Goal: Information Seeking & Learning: Find specific fact

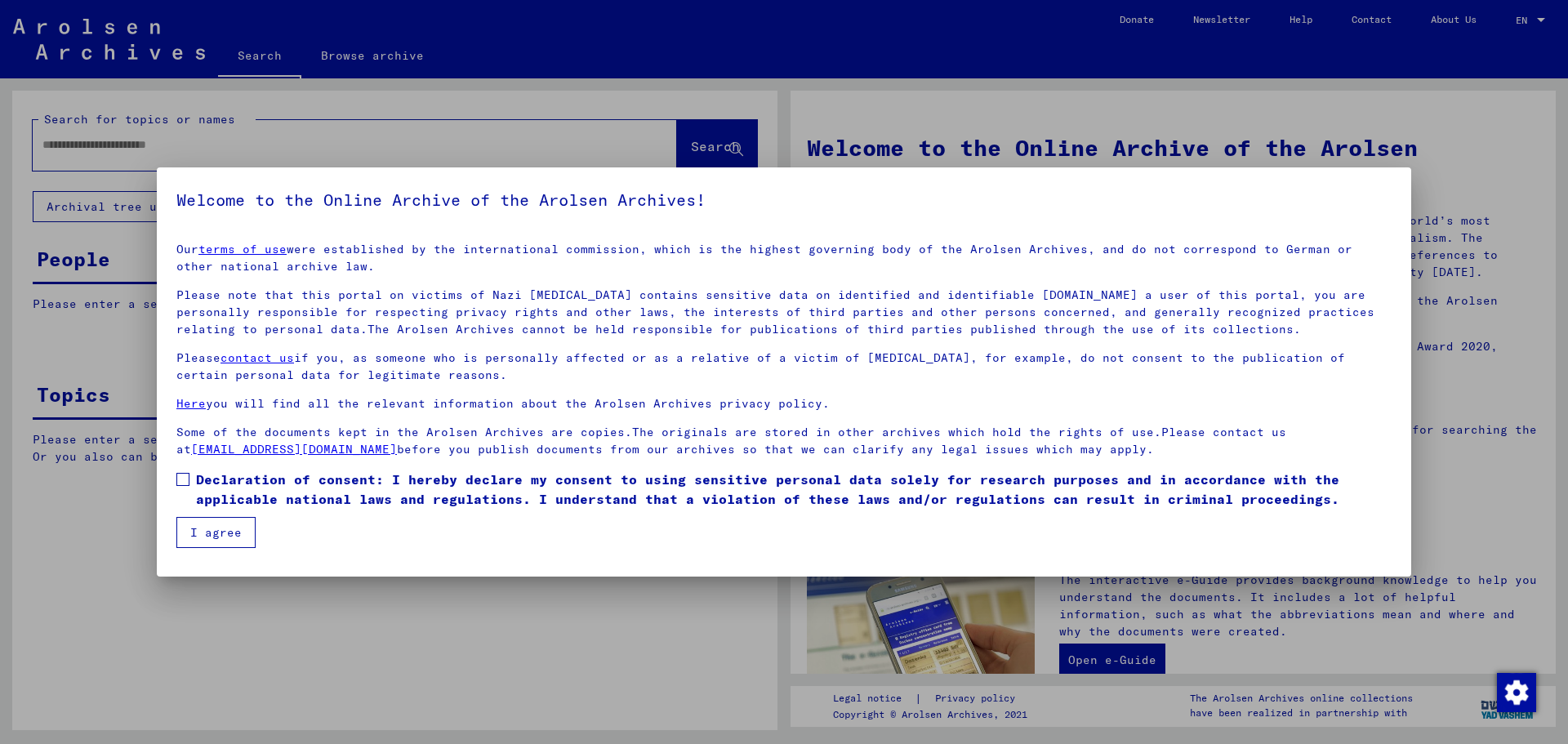
click at [185, 483] on span at bounding box center [183, 479] width 13 height 13
click at [216, 531] on button "I agree" at bounding box center [217, 533] width 80 height 31
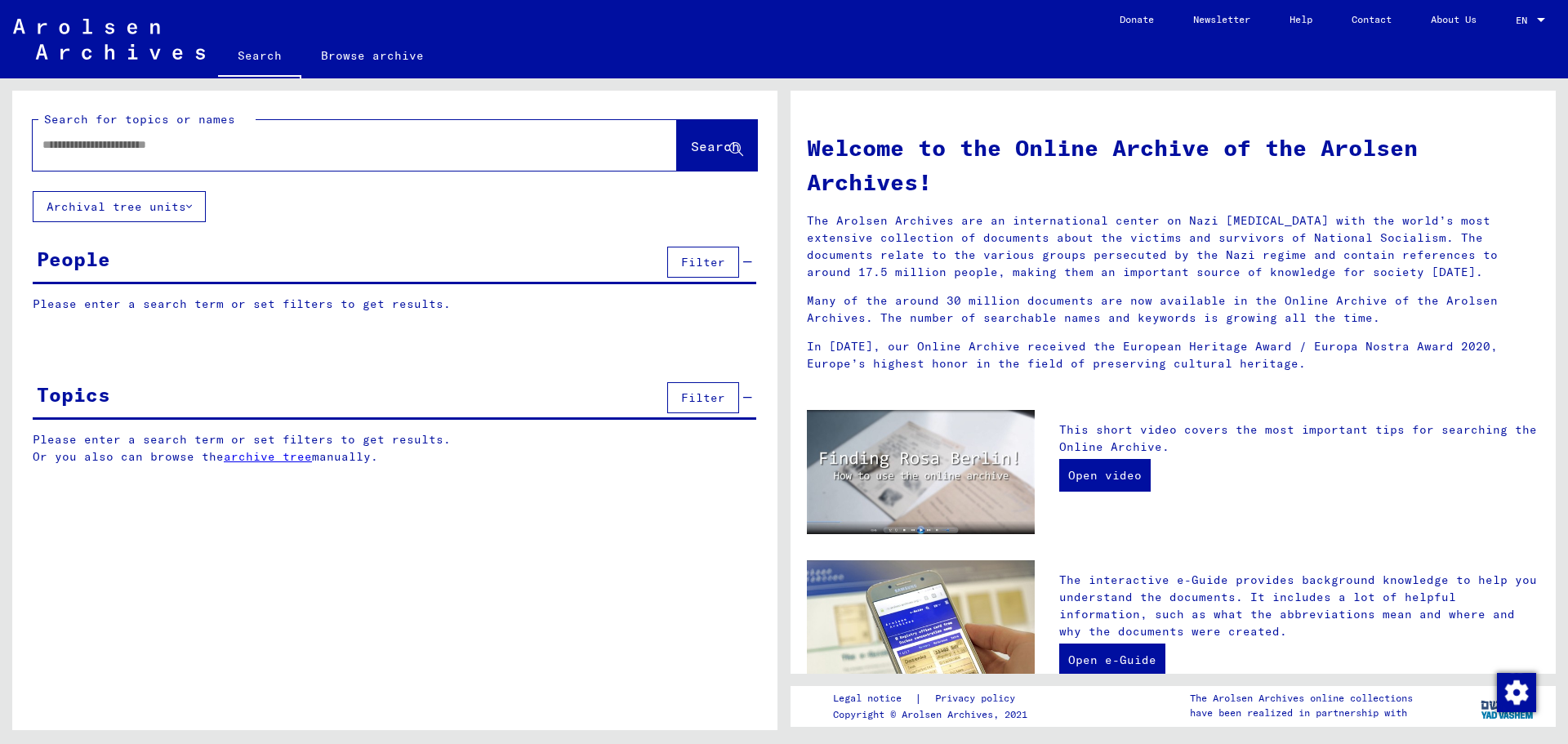
click at [53, 147] on input "text" at bounding box center [335, 146] width 585 height 17
paste input "*******"
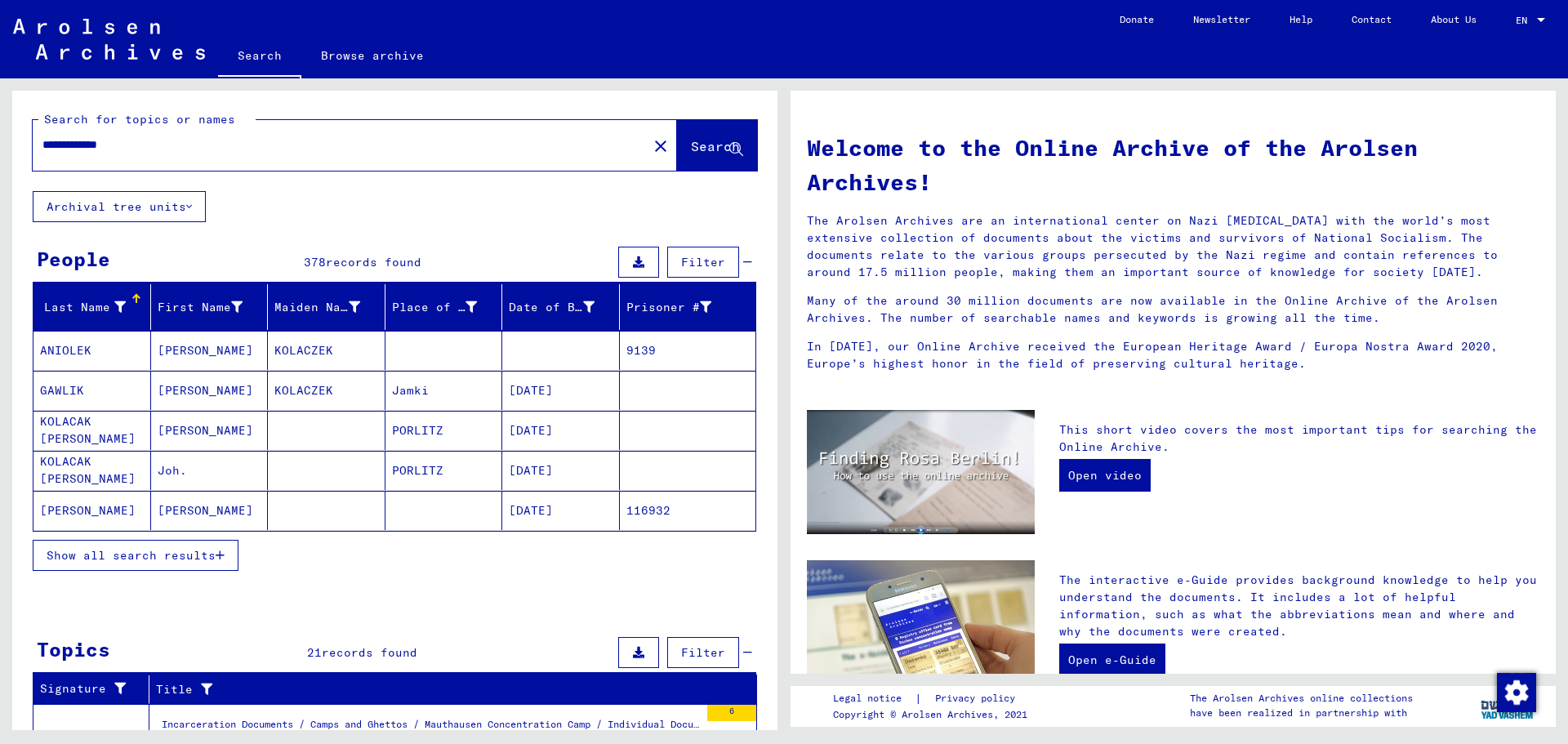
type input "**********"
click at [172, 554] on span "Show all search results" at bounding box center [131, 556] width 169 height 15
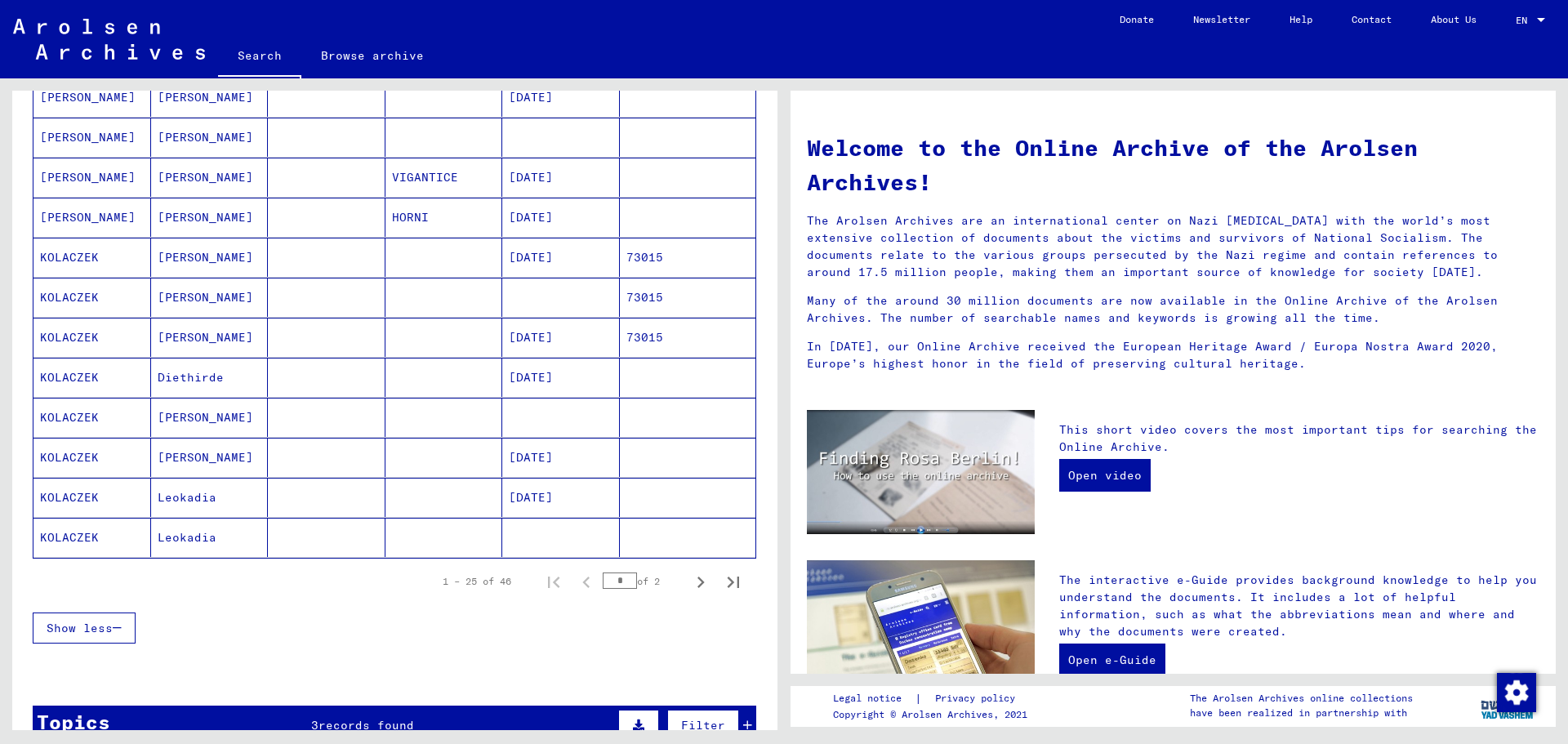
scroll to position [817, 0]
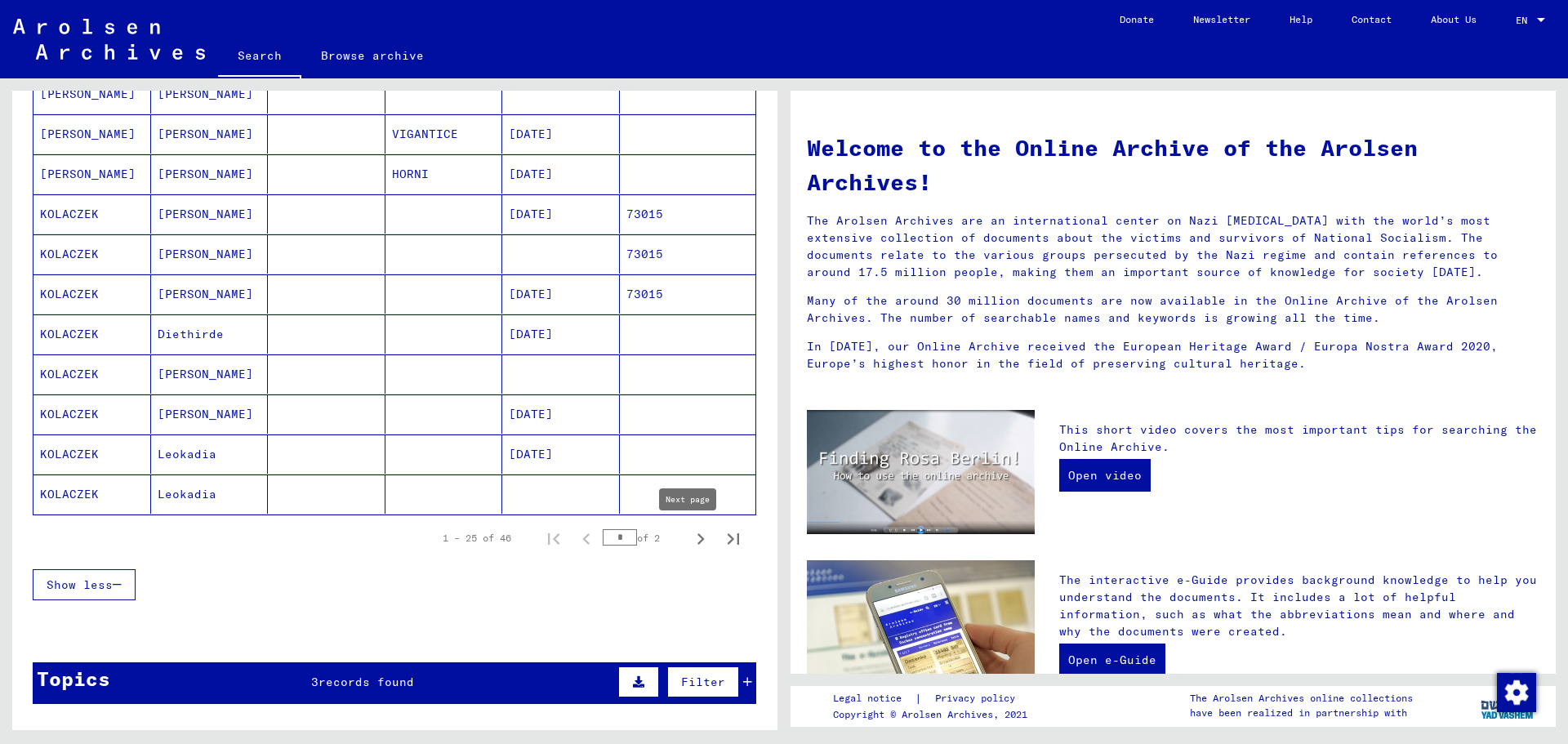
click at [689, 535] on icon "Next page" at bounding box center [701, 540] width 23 height 23
type input "*"
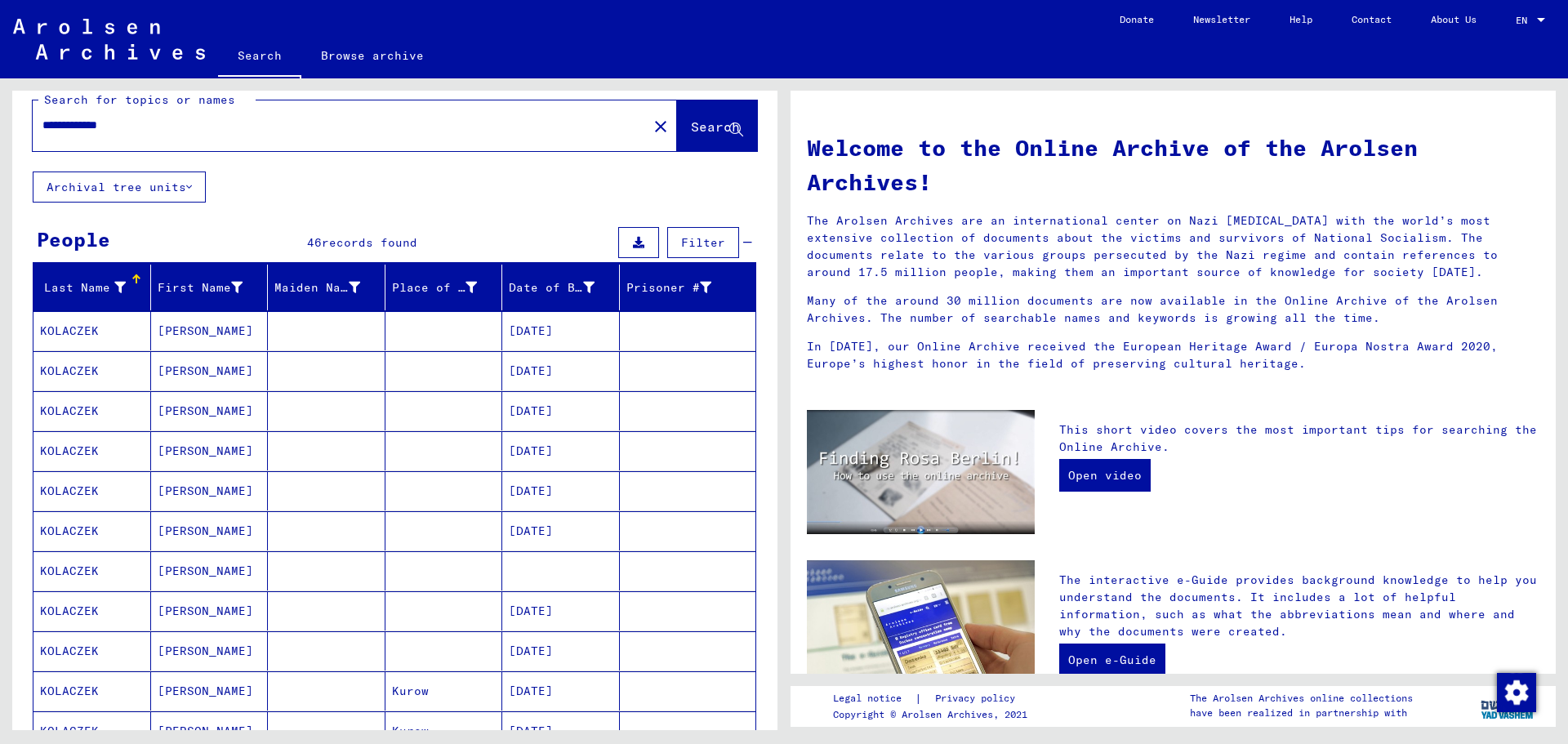
scroll to position [0, 0]
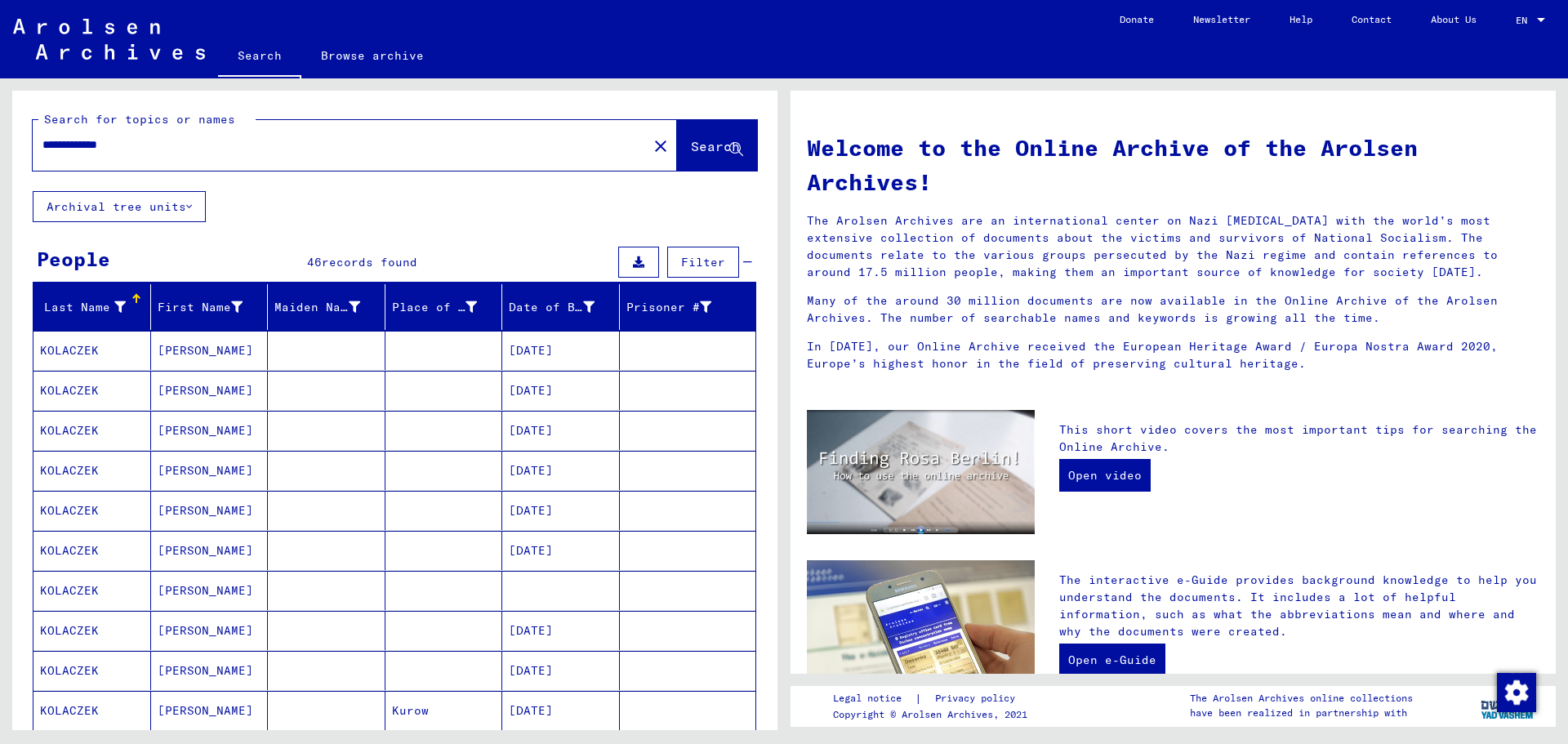
drag, startPoint x: 91, startPoint y: 150, endPoint x: 12, endPoint y: 142, distance: 79.4
click at [12, 142] on div "**********" at bounding box center [392, 404] width 784 height 652
paste input "text"
type input "**********"
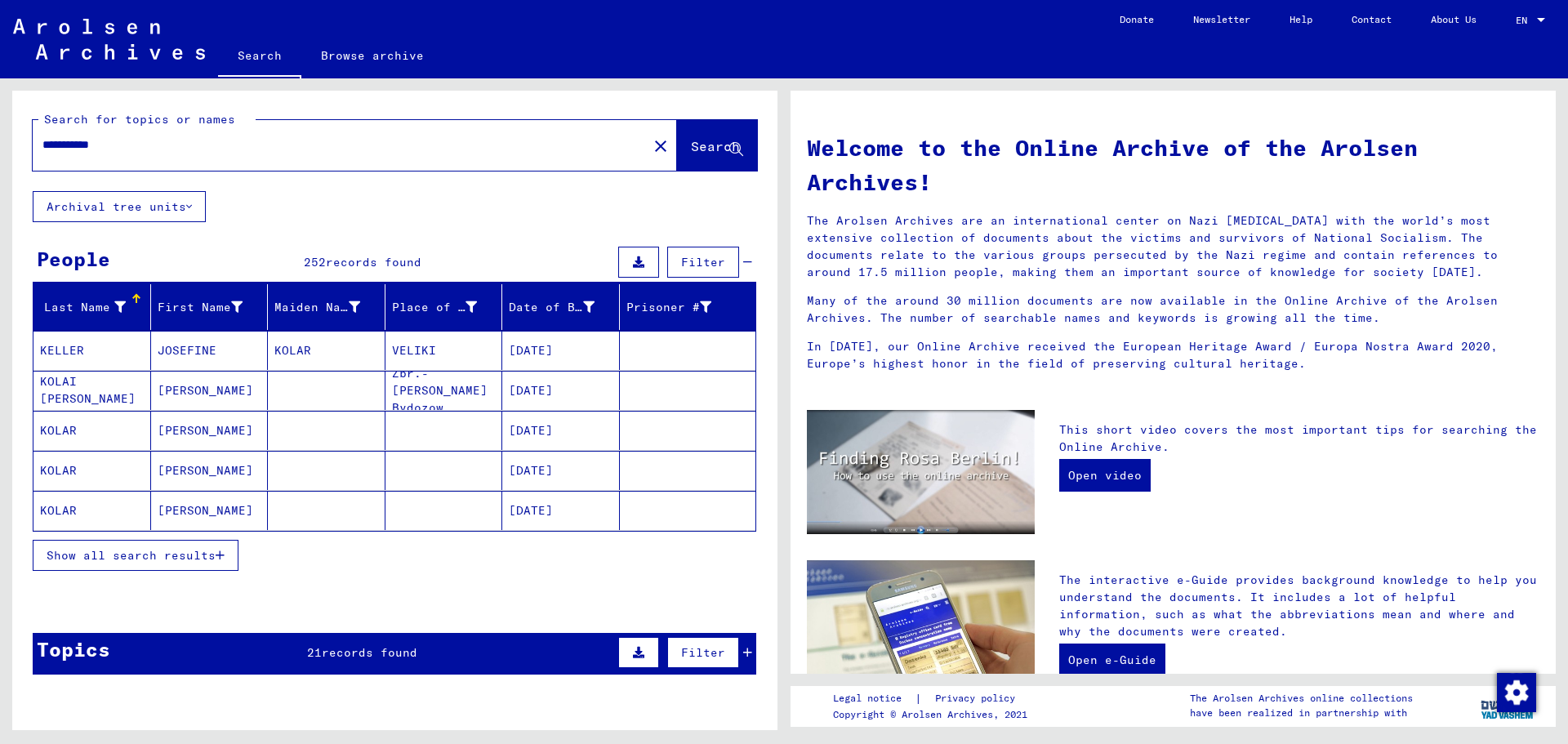
click at [124, 554] on span "Show all search results" at bounding box center [131, 556] width 169 height 15
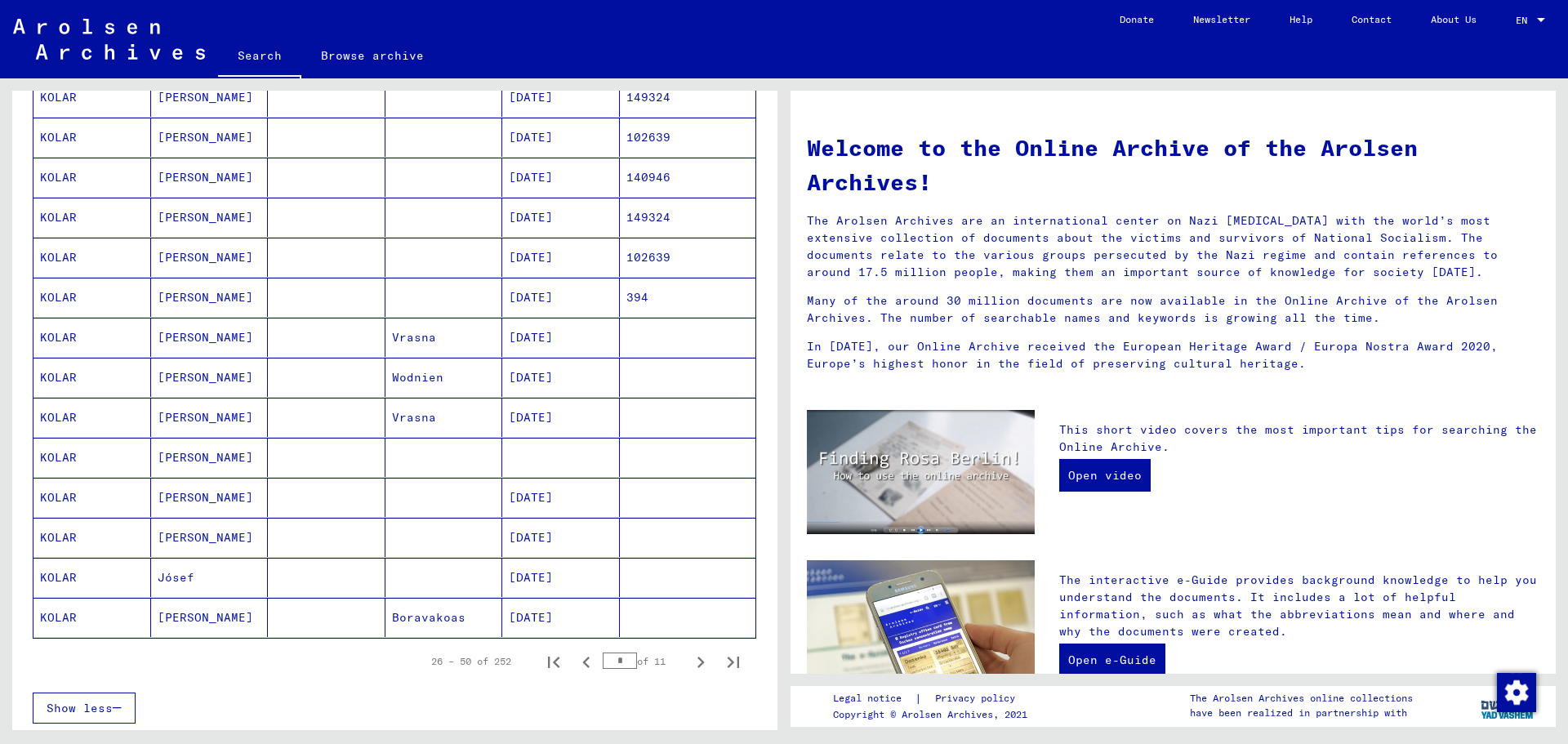
scroll to position [735, 0]
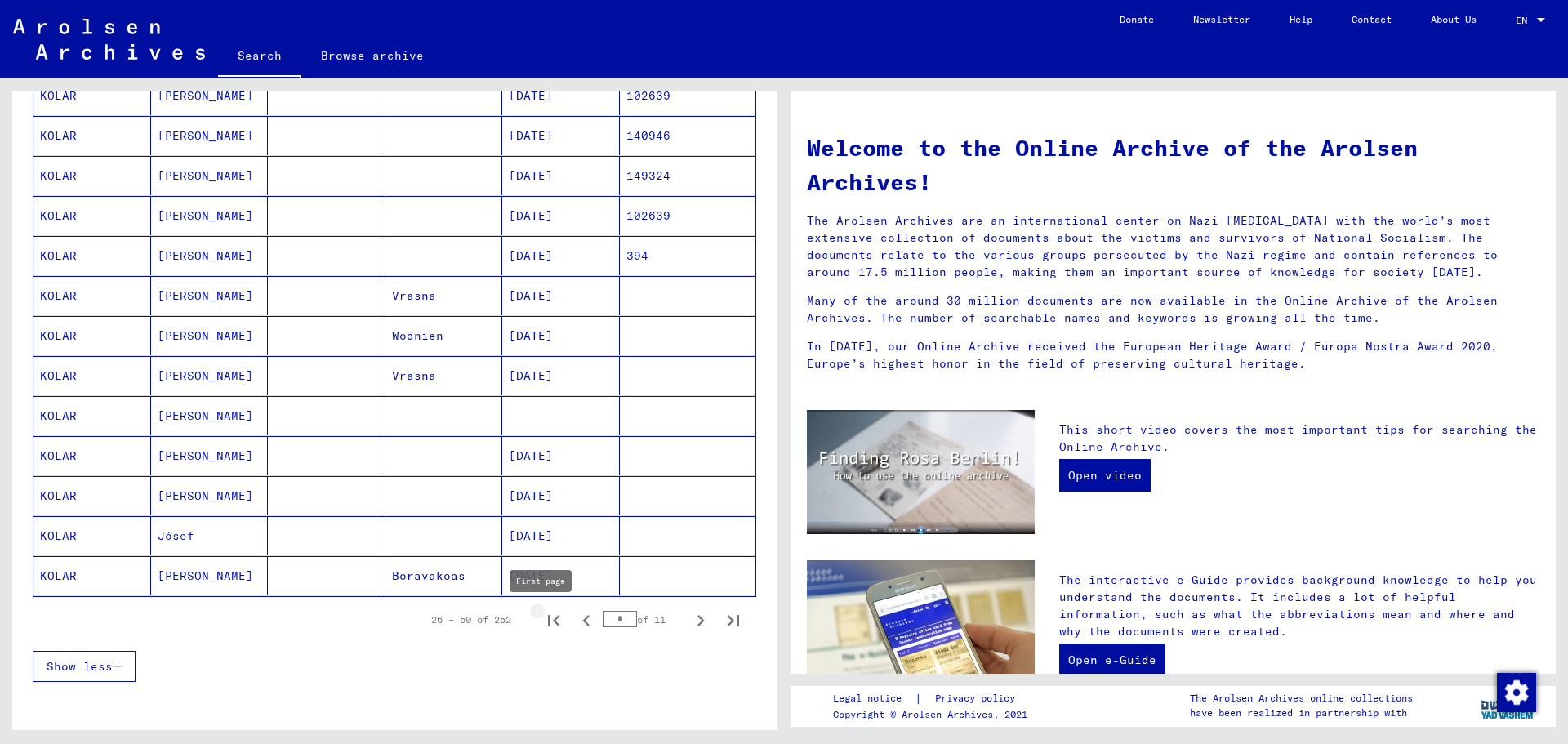
click at [539, 605] on button "First page" at bounding box center [554, 621] width 33 height 33
click at [689, 616] on icon "Next page" at bounding box center [701, 622] width 23 height 23
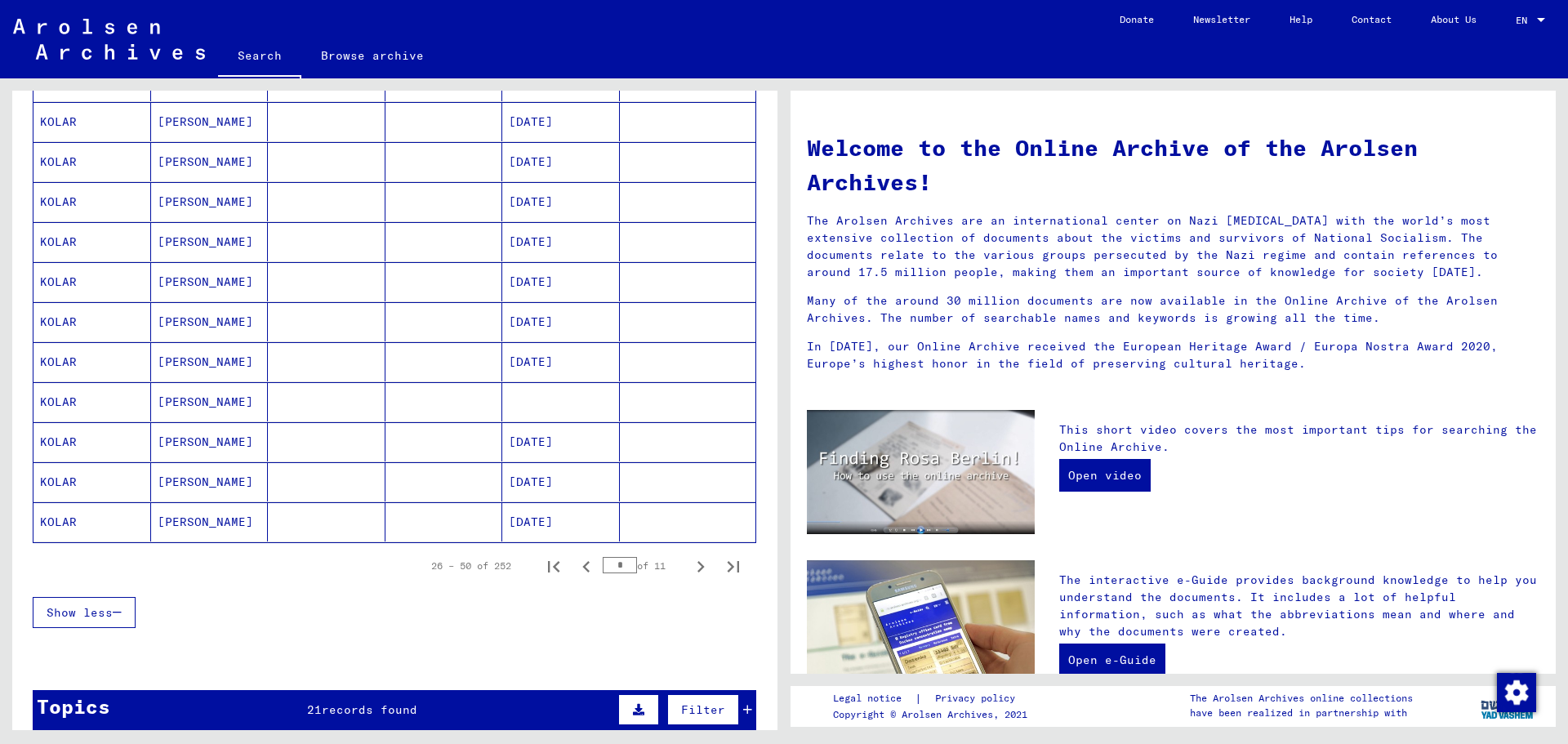
scroll to position [817, 0]
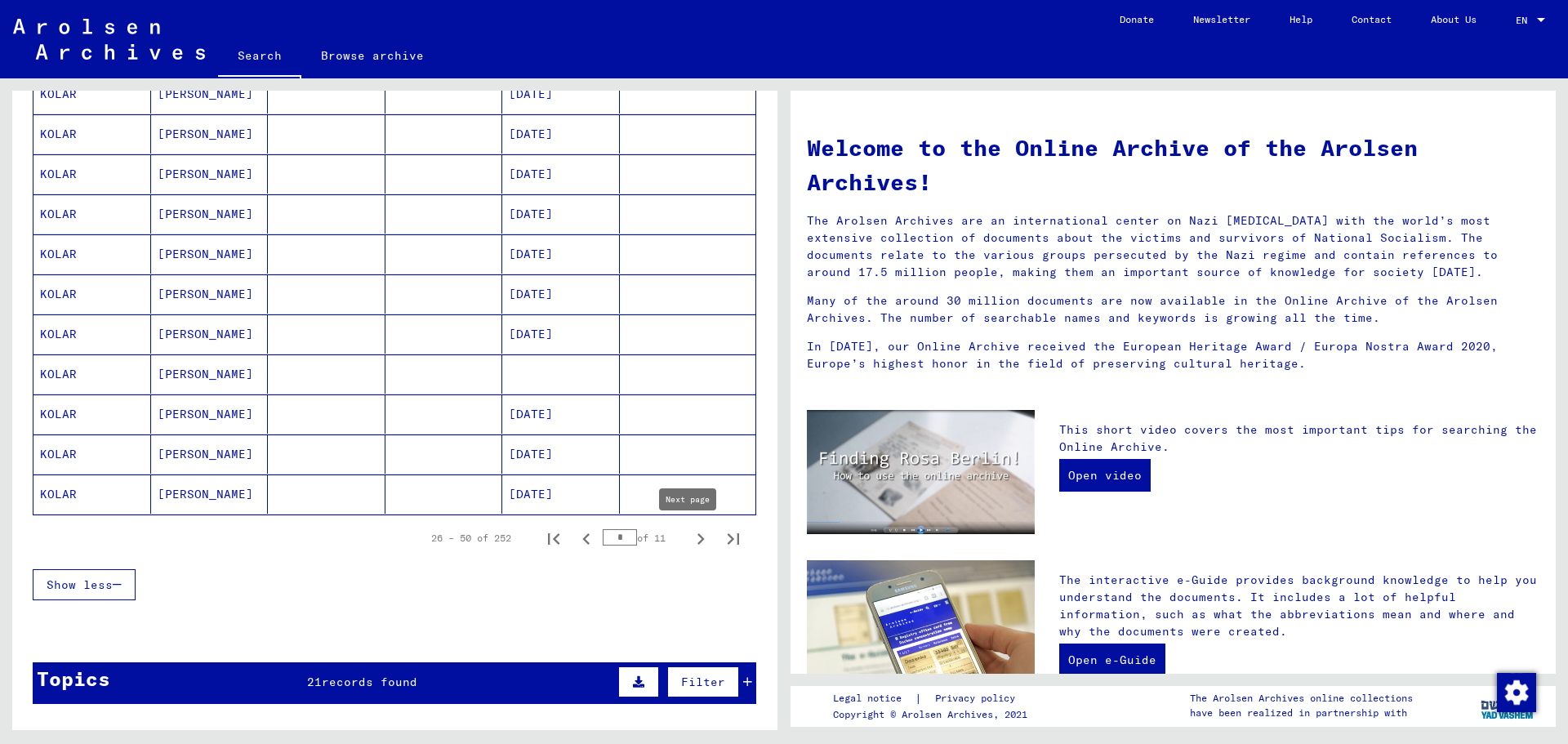
click at [689, 534] on icon "Next page" at bounding box center [701, 540] width 23 height 23
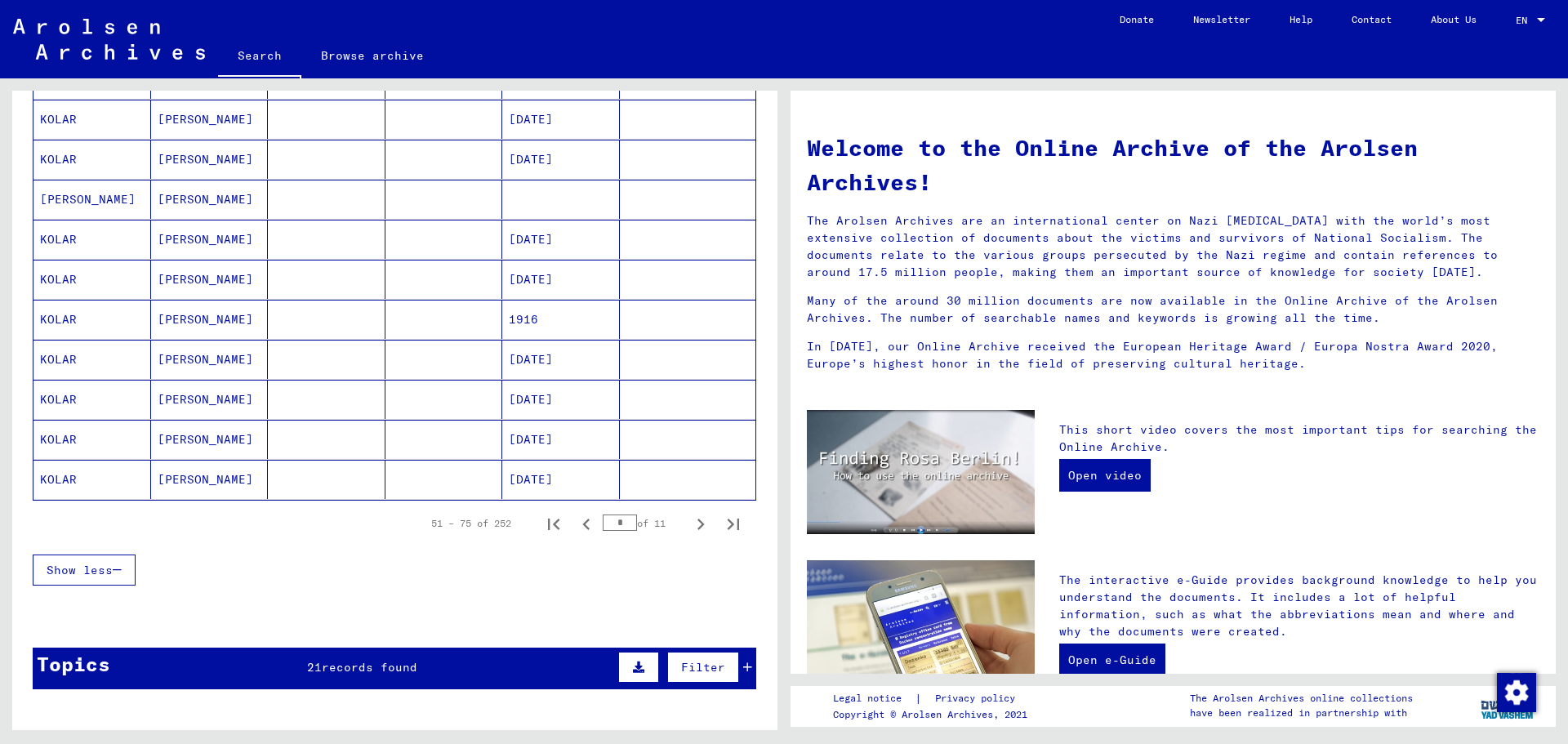
scroll to position [898, 0]
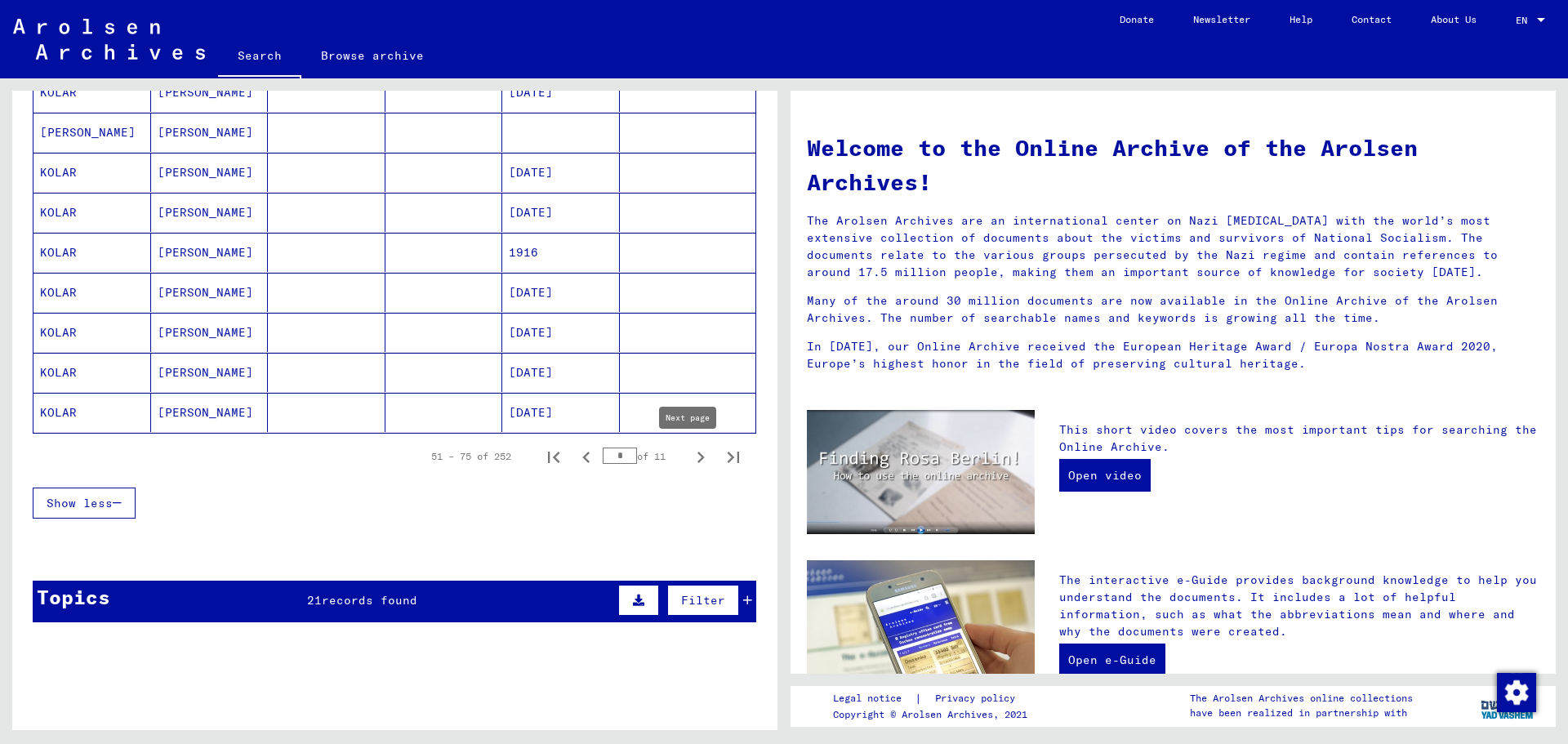
click at [698, 455] on icon "Next page" at bounding box center [702, 457] width 8 height 12
click at [689, 451] on icon "Next page" at bounding box center [701, 457] width 23 height 23
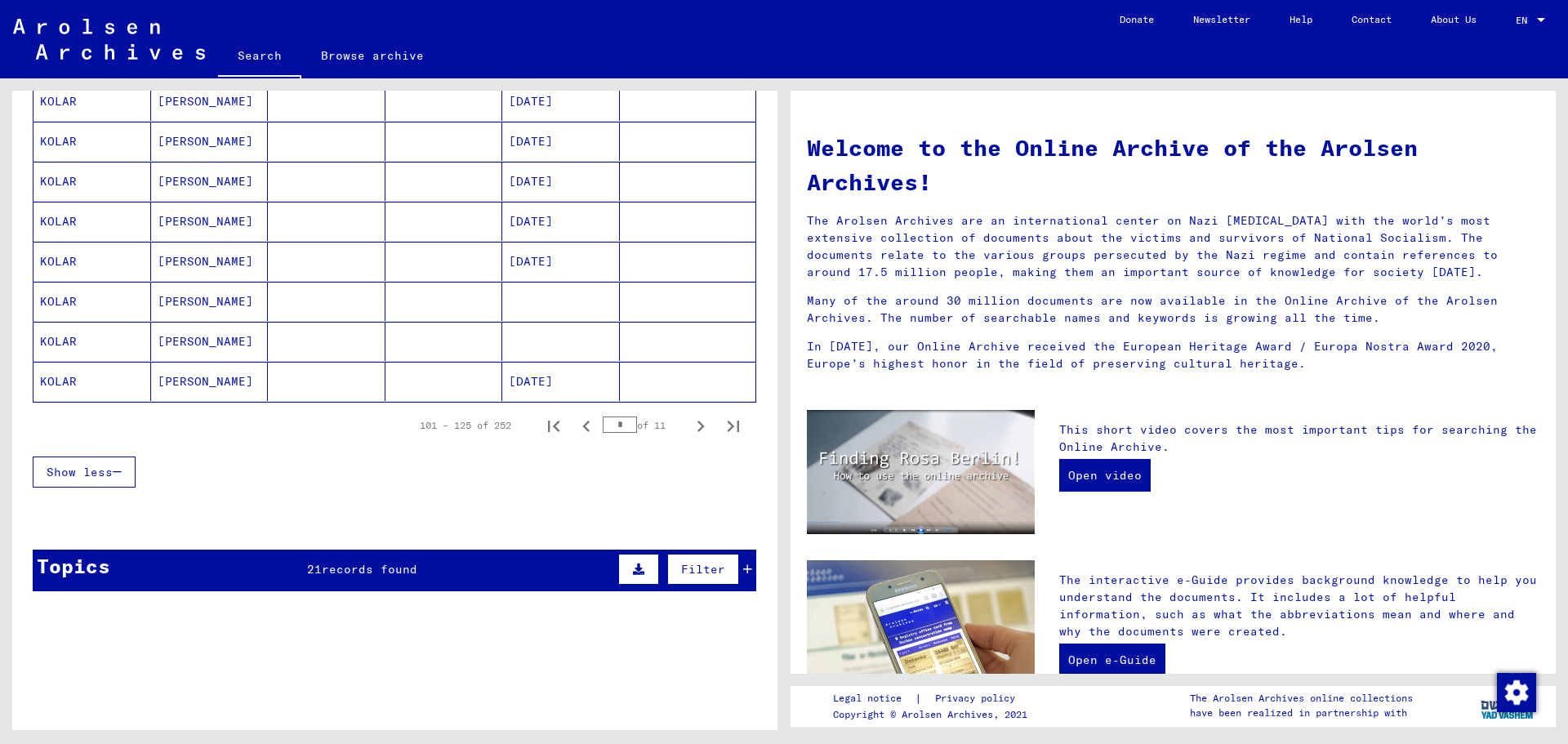
scroll to position [981, 0]
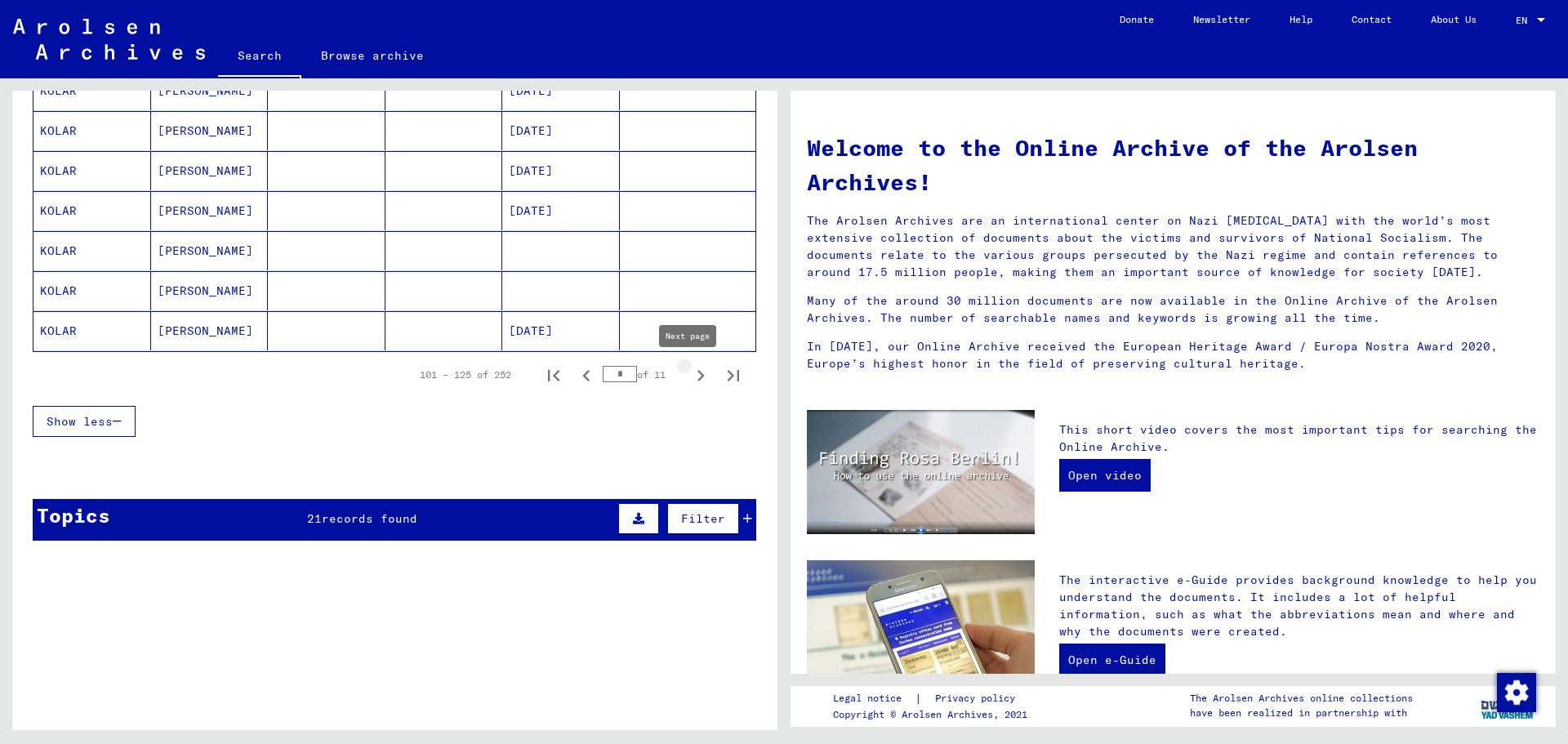
click at [689, 374] on icon "Next page" at bounding box center [701, 376] width 23 height 23
click at [554, 283] on mat-cell "[DATE]" at bounding box center [560, 290] width 117 height 39
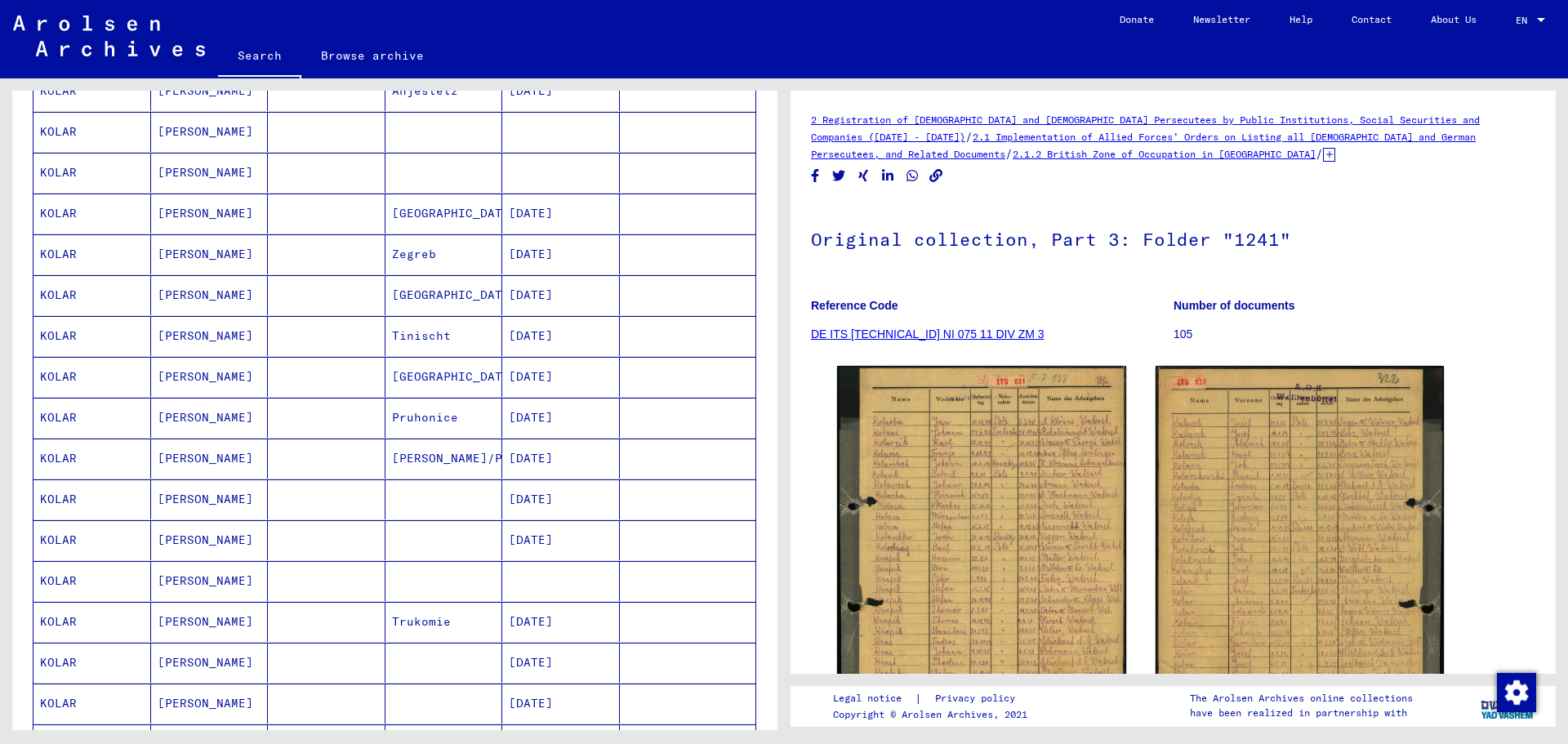
scroll to position [914, 0]
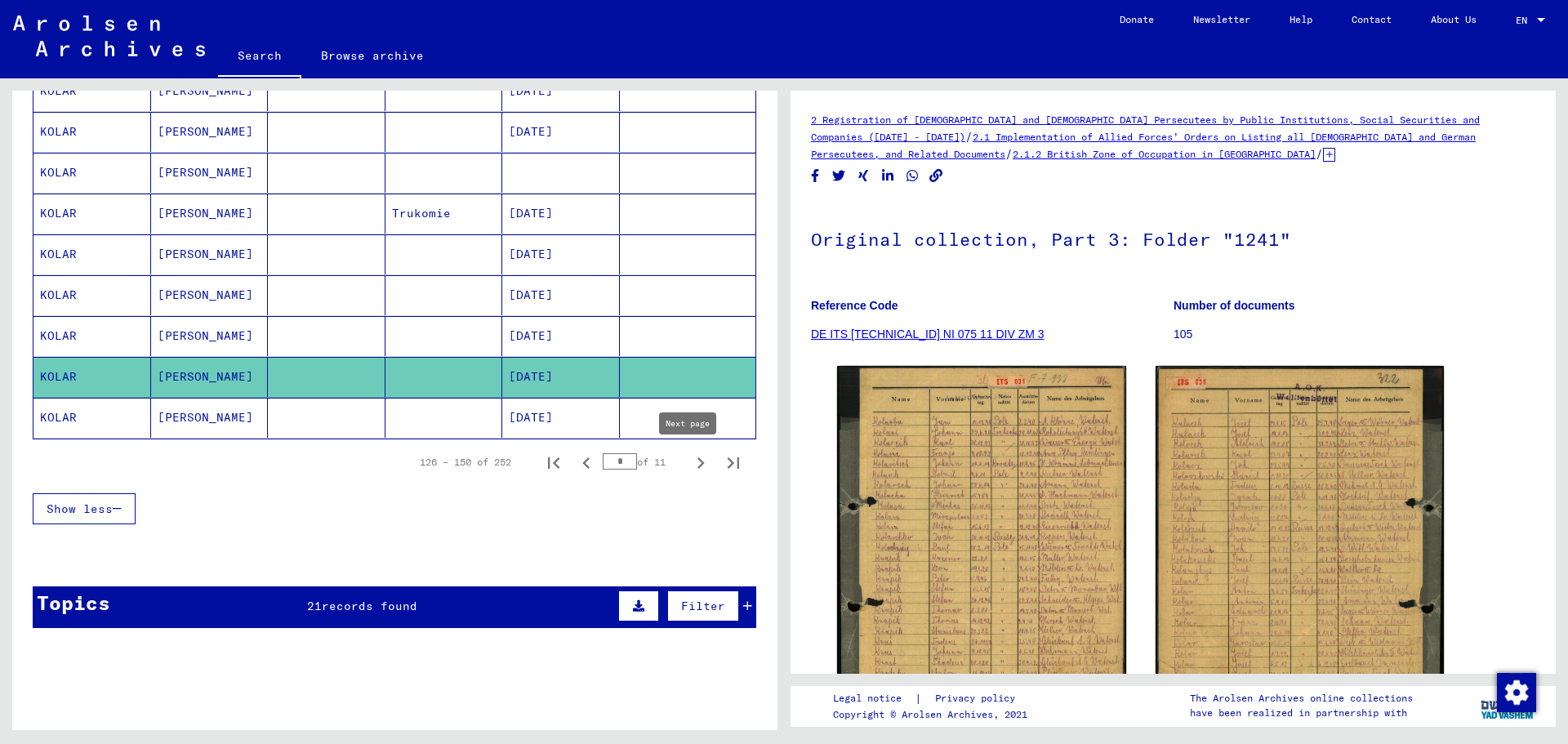
click at [689, 459] on icon "Next page" at bounding box center [701, 463] width 23 height 23
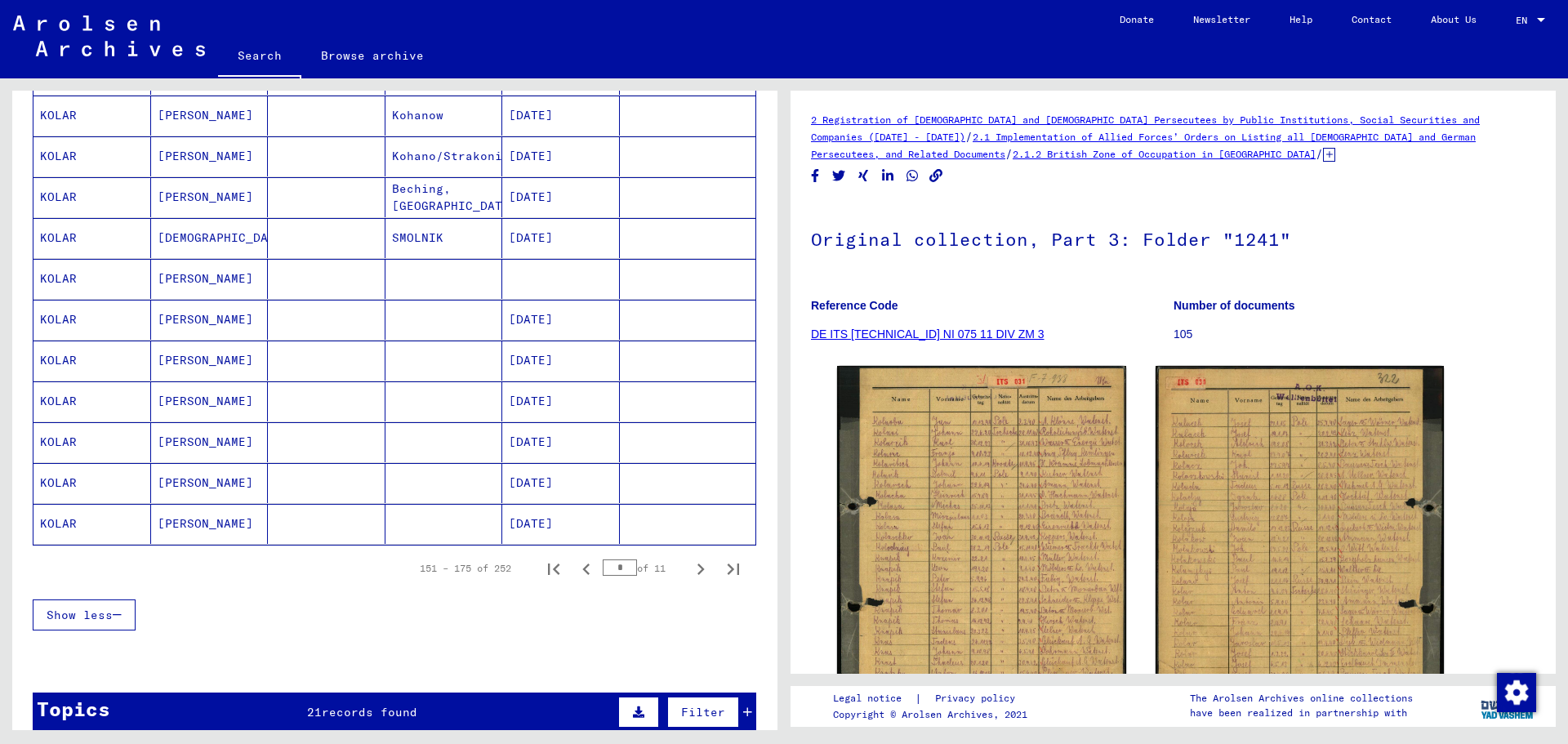
scroll to position [832, 0]
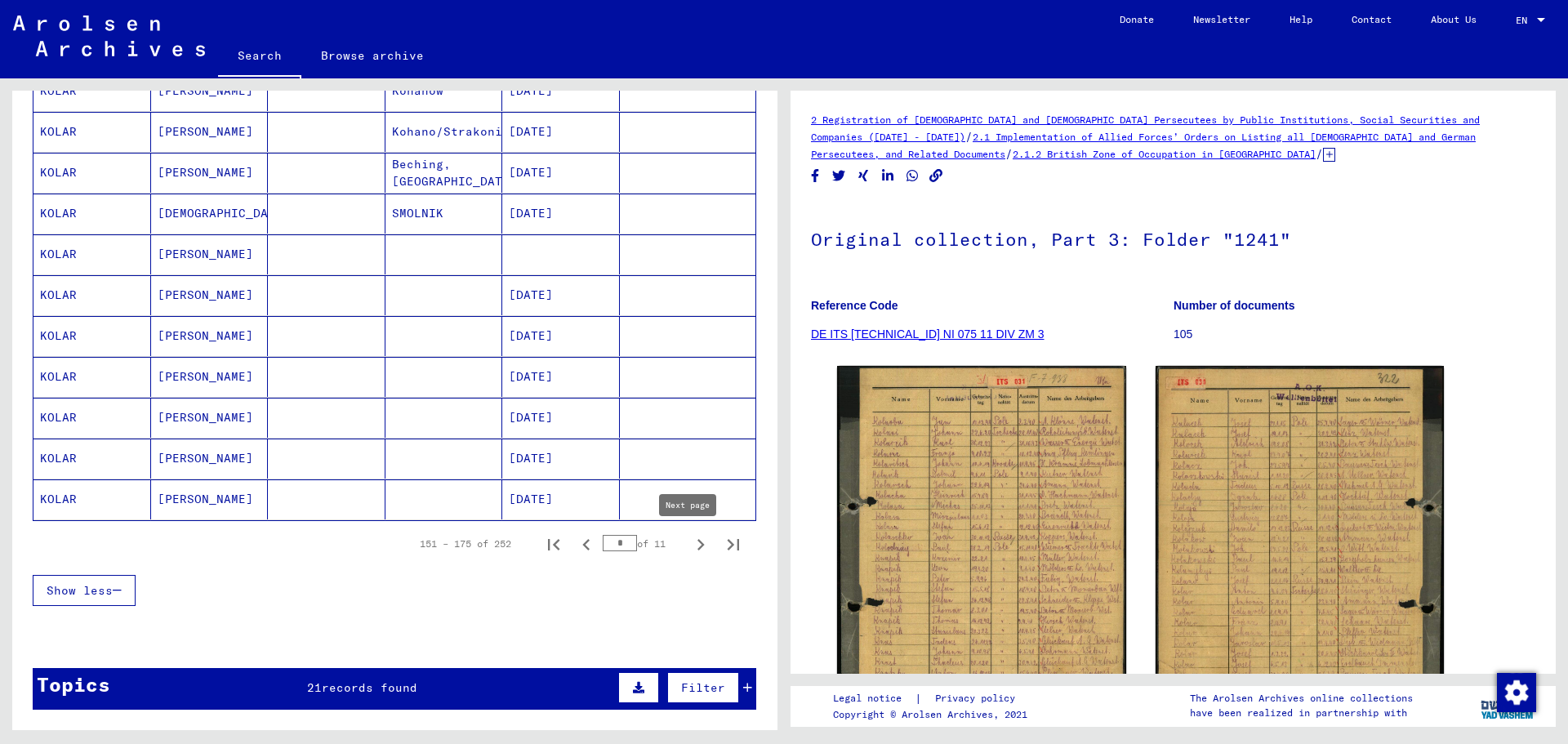
click at [689, 538] on icon "Next page" at bounding box center [701, 545] width 23 height 23
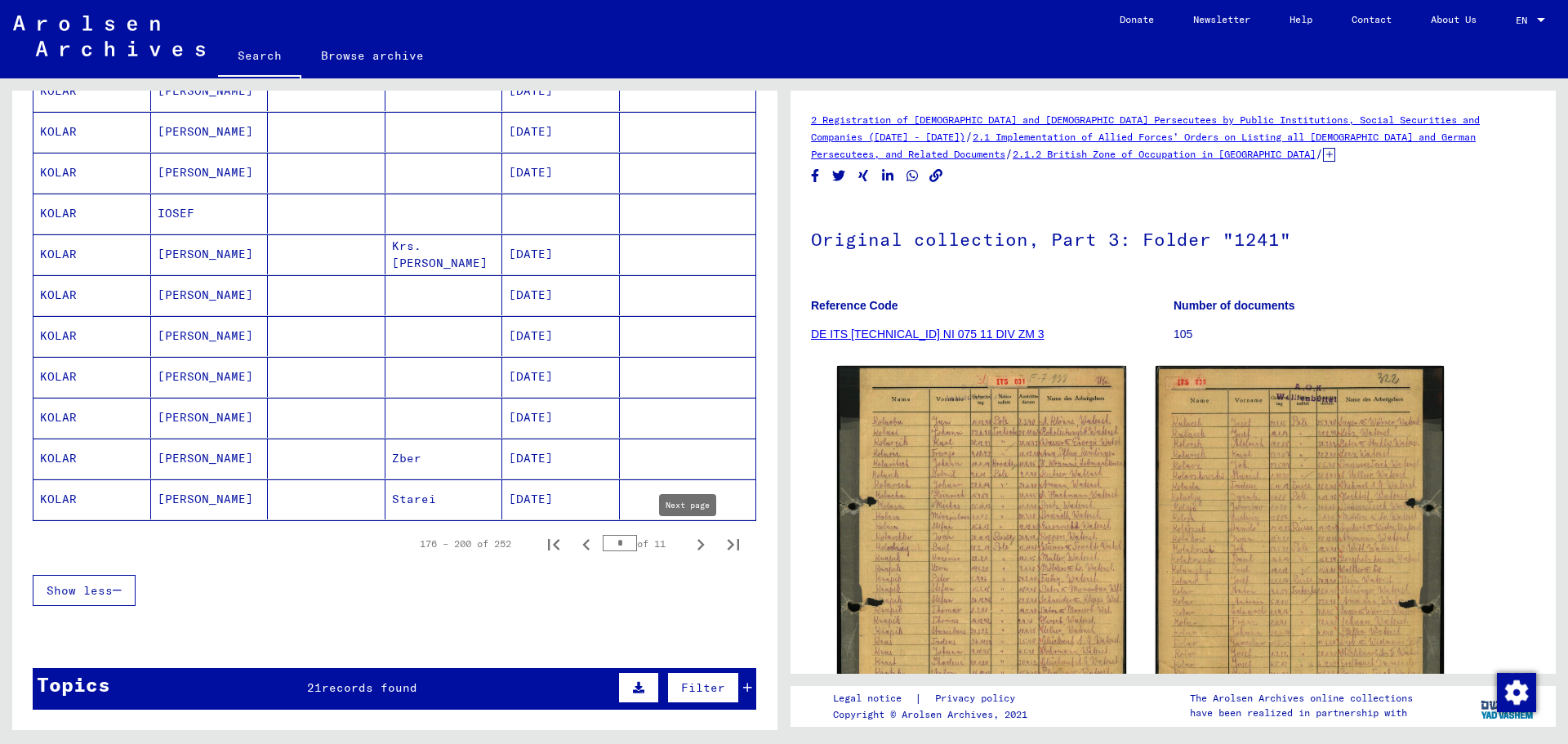
click at [689, 538] on icon "Next page" at bounding box center [701, 545] width 23 height 23
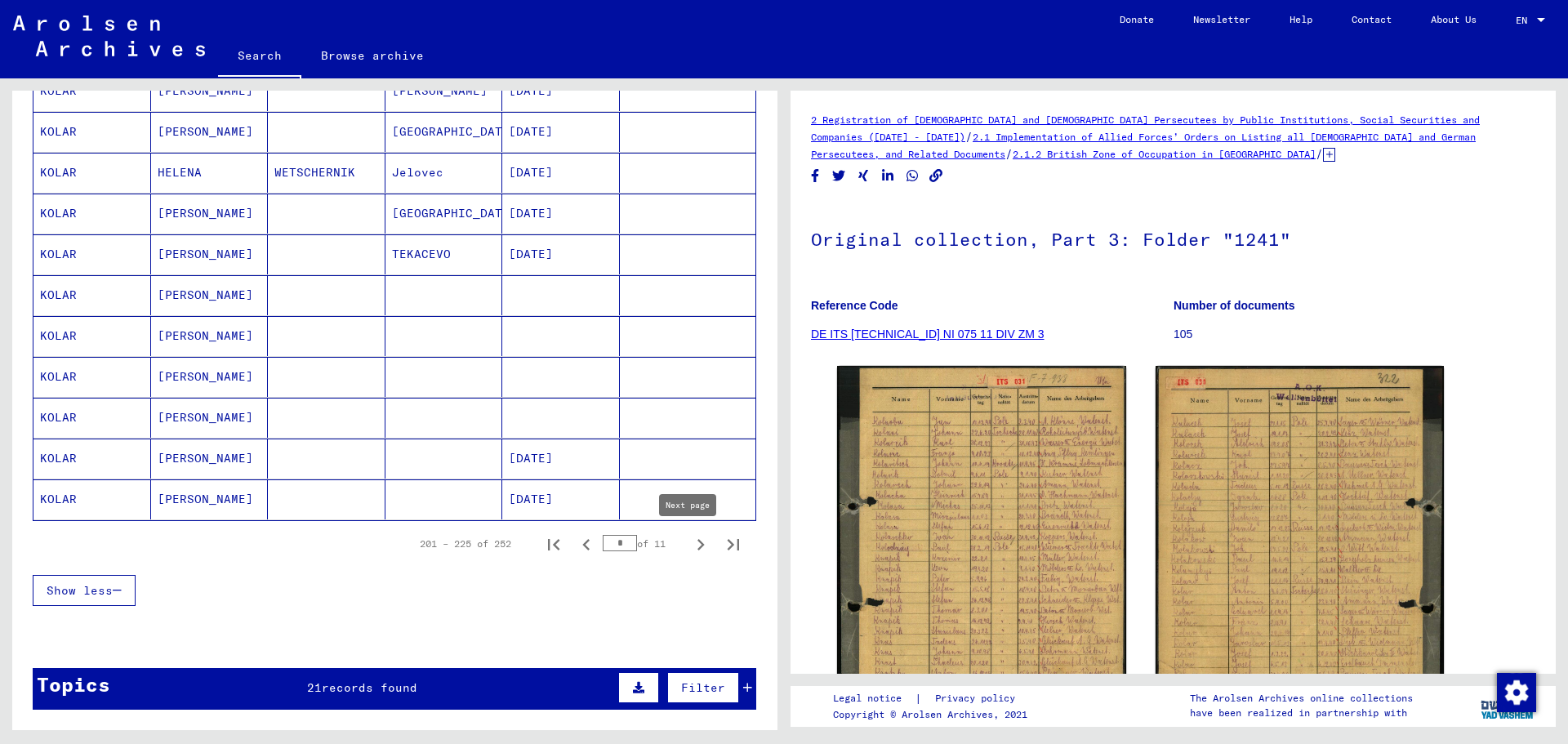
click at [689, 543] on icon "Next page" at bounding box center [701, 545] width 23 height 23
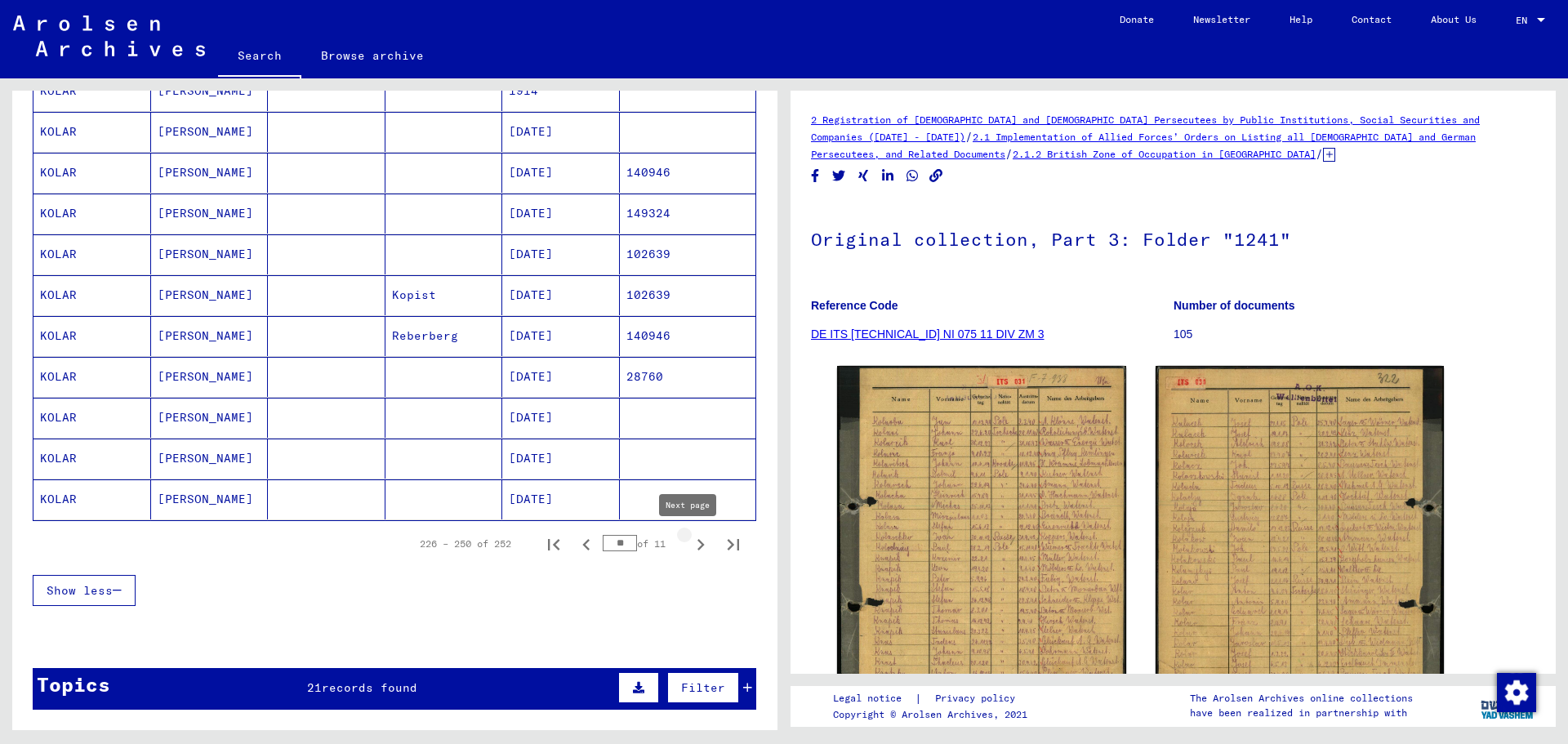
click at [689, 543] on icon "Next page" at bounding box center [701, 545] width 23 height 23
type input "**"
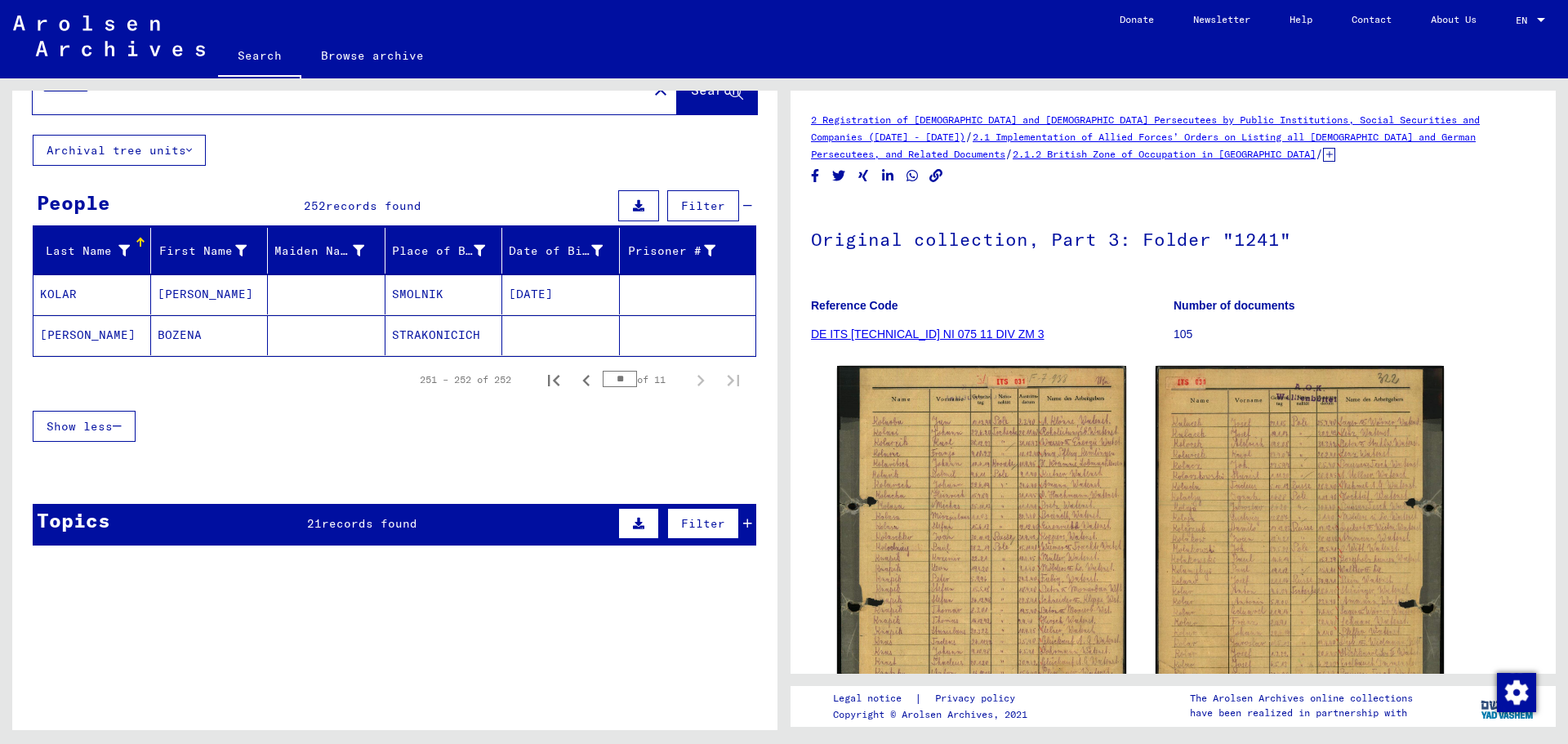
scroll to position [0, 0]
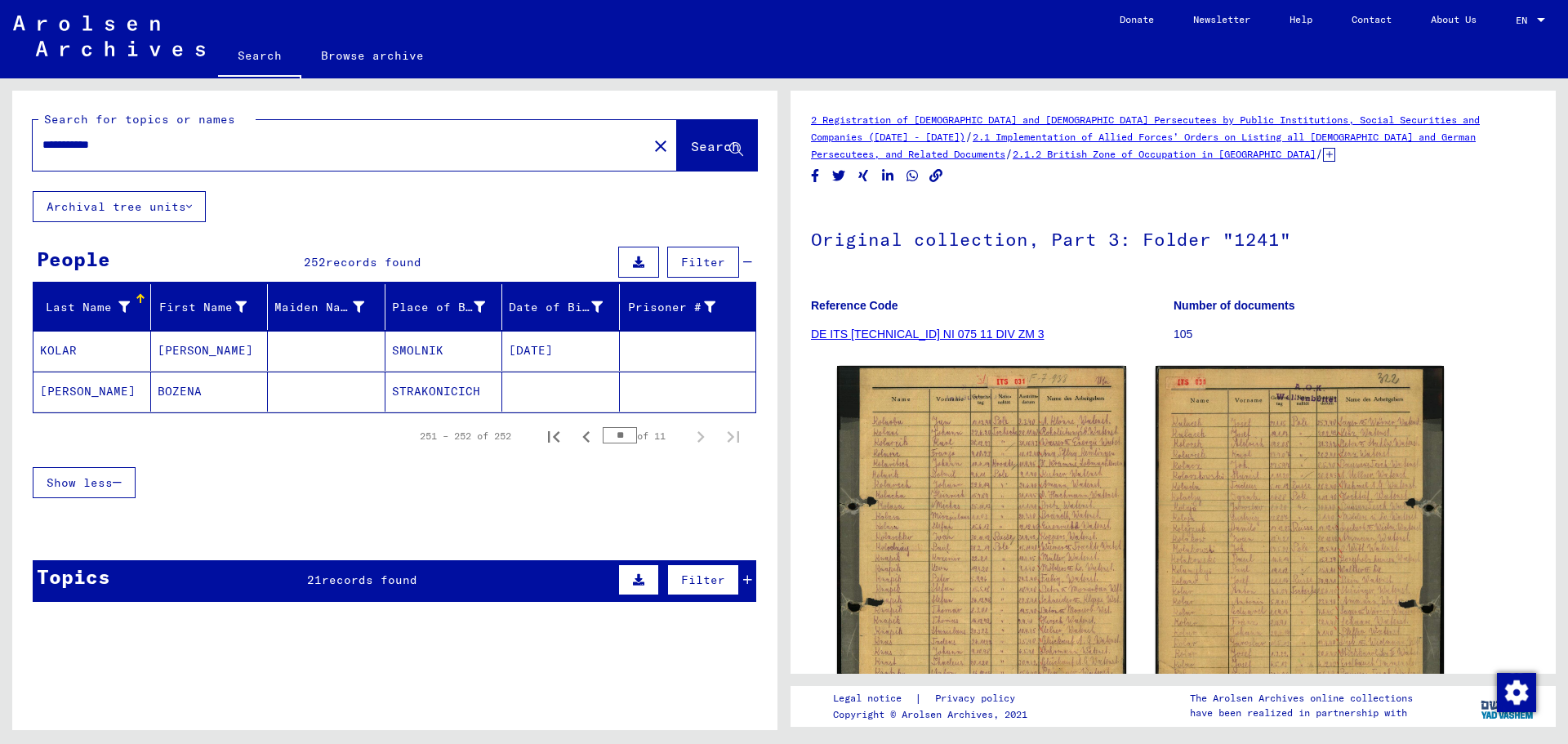
drag, startPoint x: 122, startPoint y: 150, endPoint x: 29, endPoint y: 133, distance: 94.5
click at [29, 133] on div "**********" at bounding box center [395, 140] width 765 height 100
paste input "text"
type input "**********"
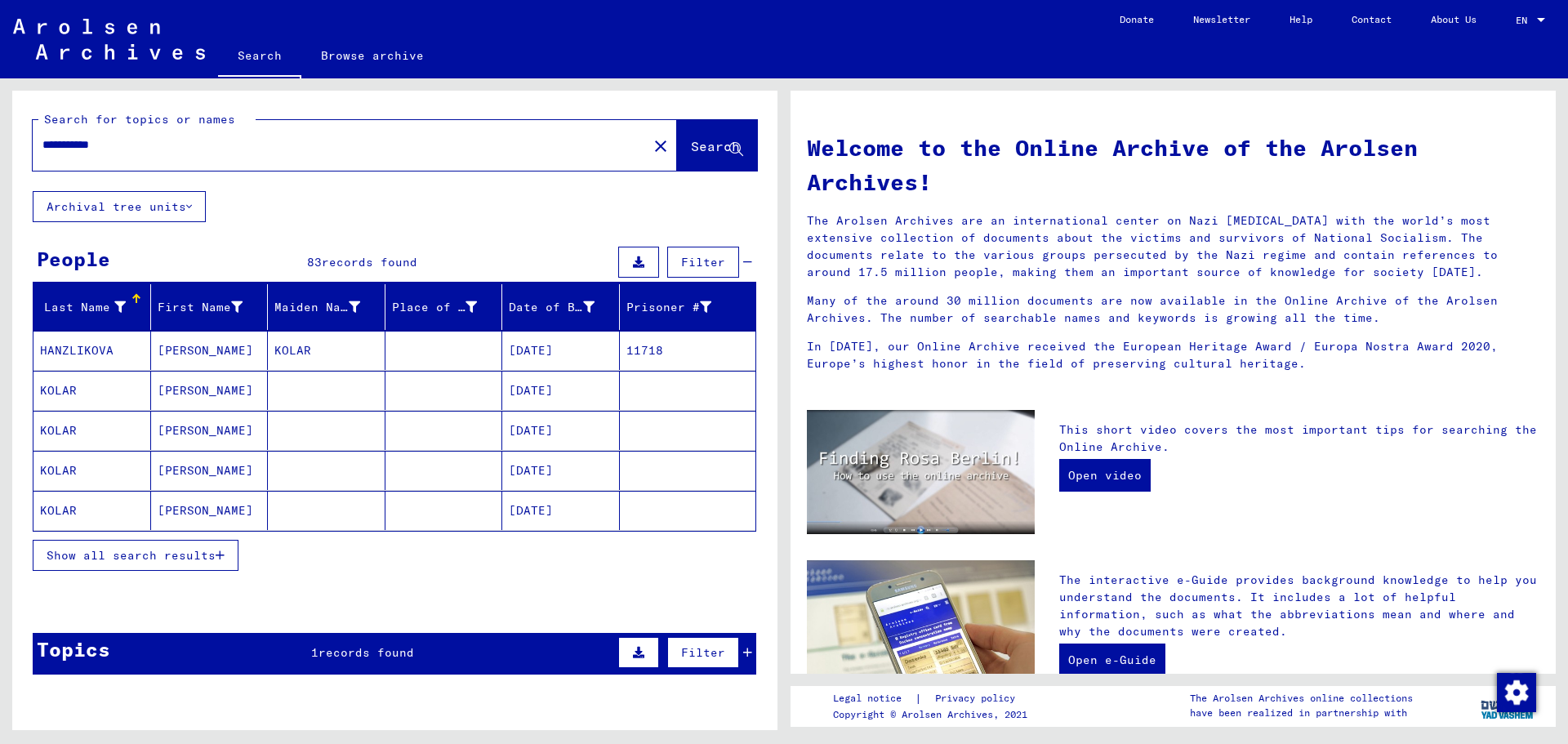
click at [183, 551] on span "Show all search results" at bounding box center [131, 556] width 169 height 15
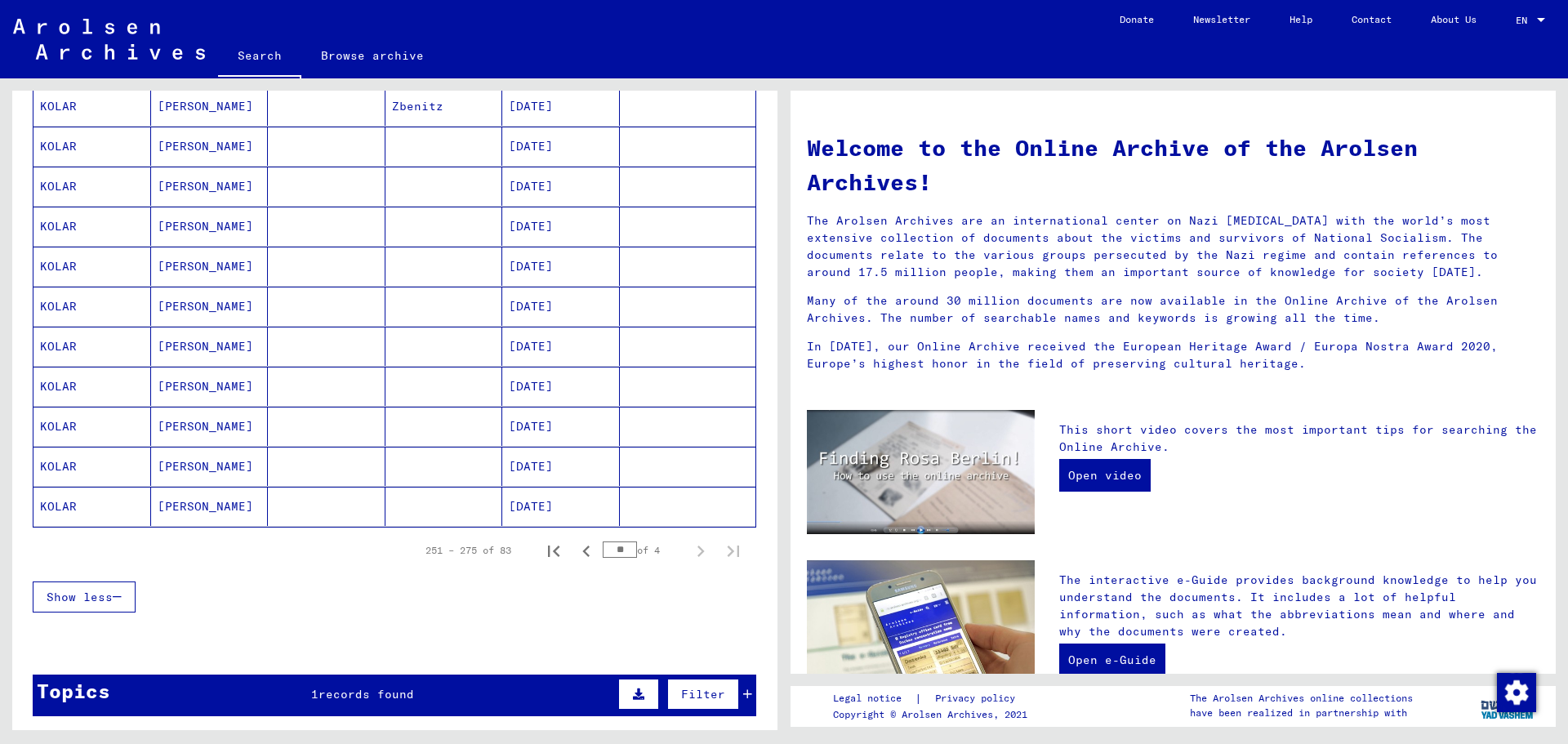
scroll to position [817, 0]
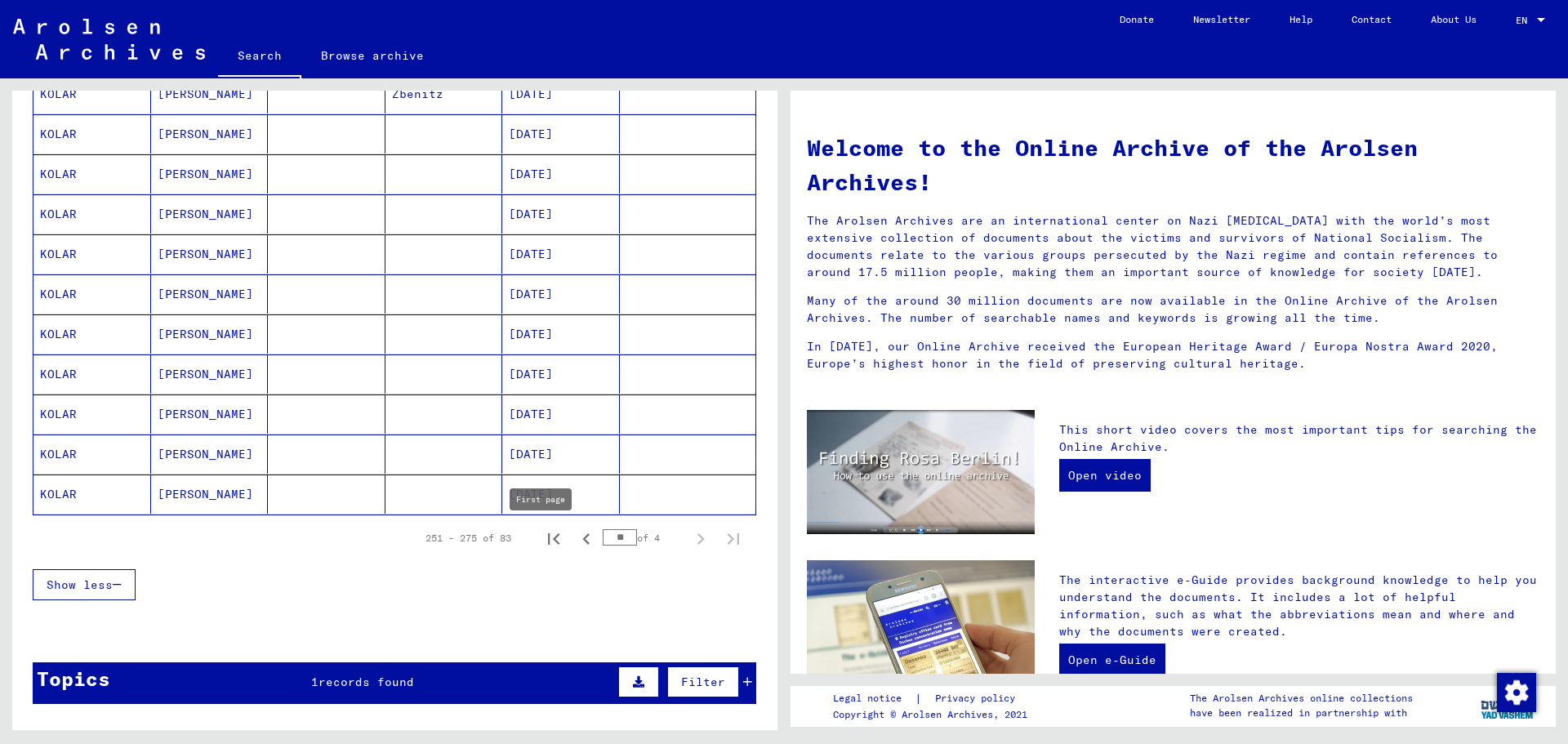
click at [545, 533] on icon "First page" at bounding box center [554, 540] width 23 height 23
click at [695, 533] on icon "Next page" at bounding box center [701, 540] width 23 height 23
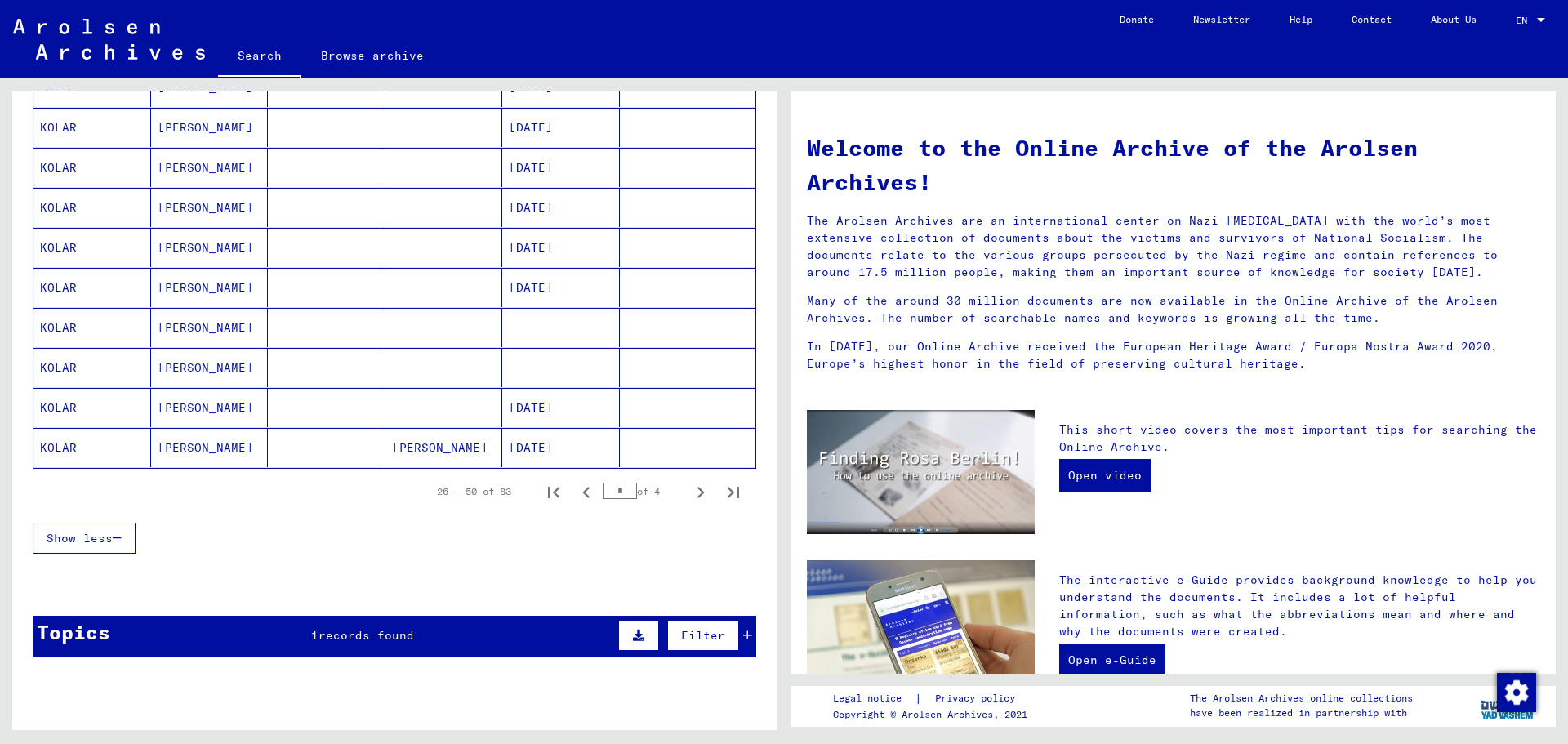
scroll to position [931, 0]
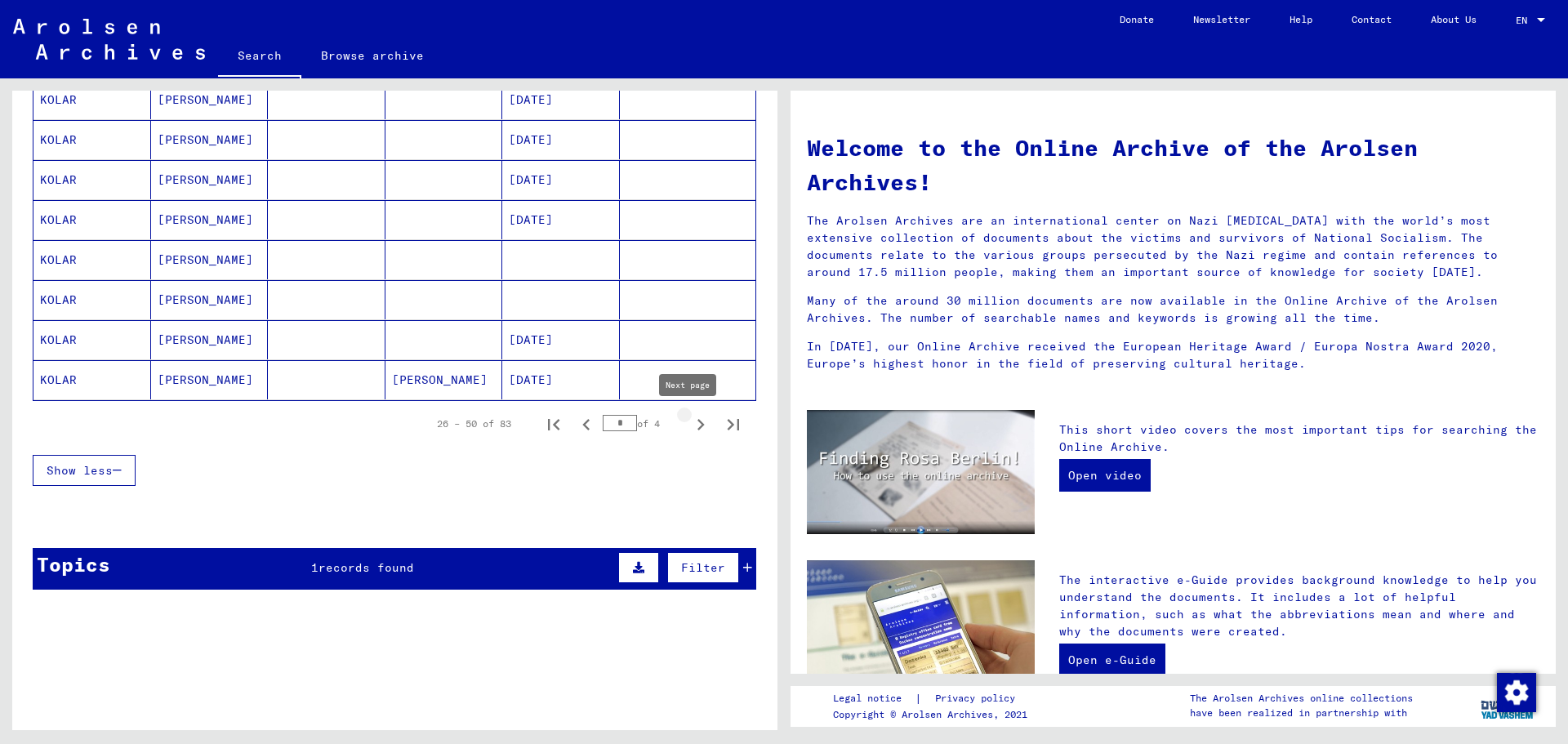
click at [689, 420] on icon "Next page" at bounding box center [701, 425] width 23 height 23
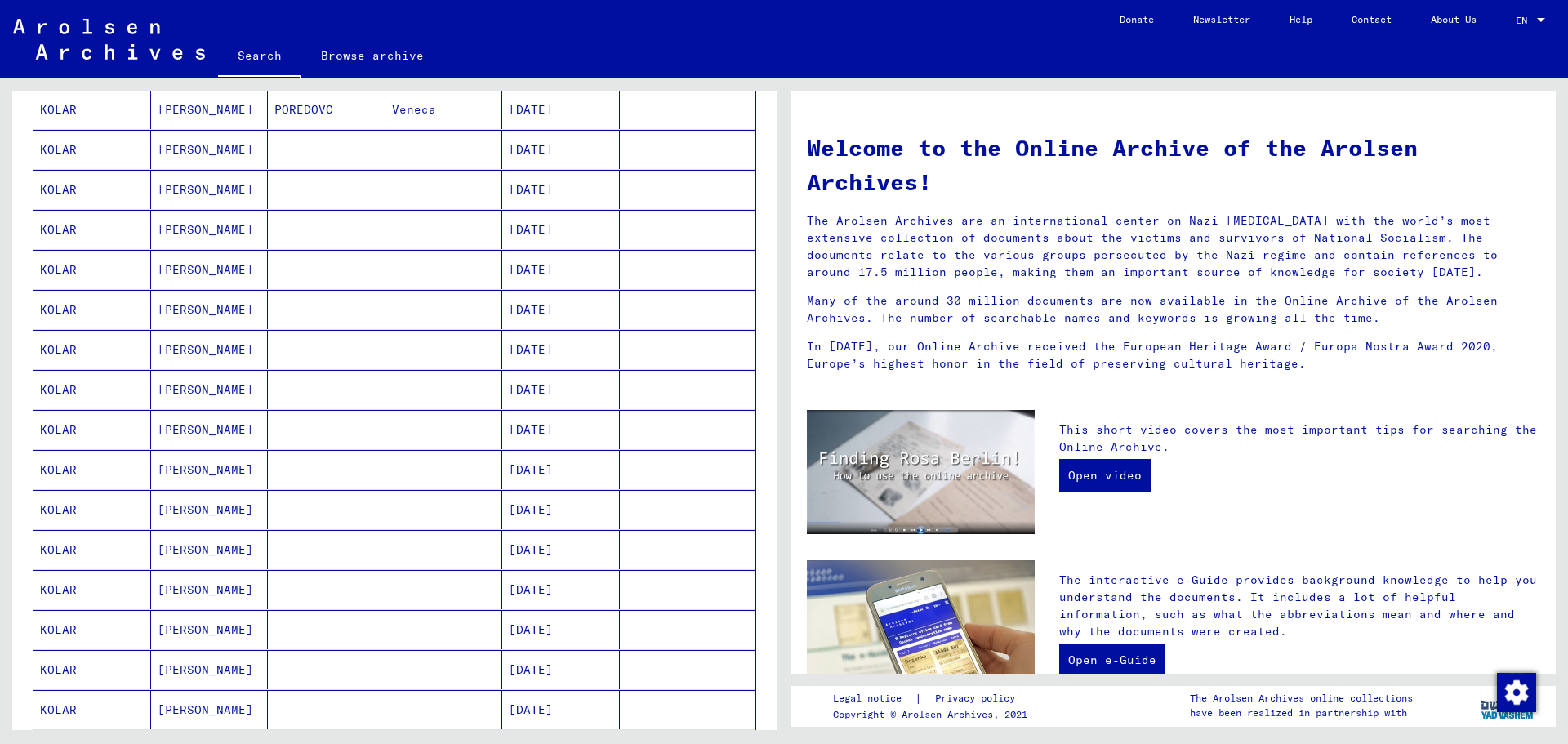
scroll to position [850, 0]
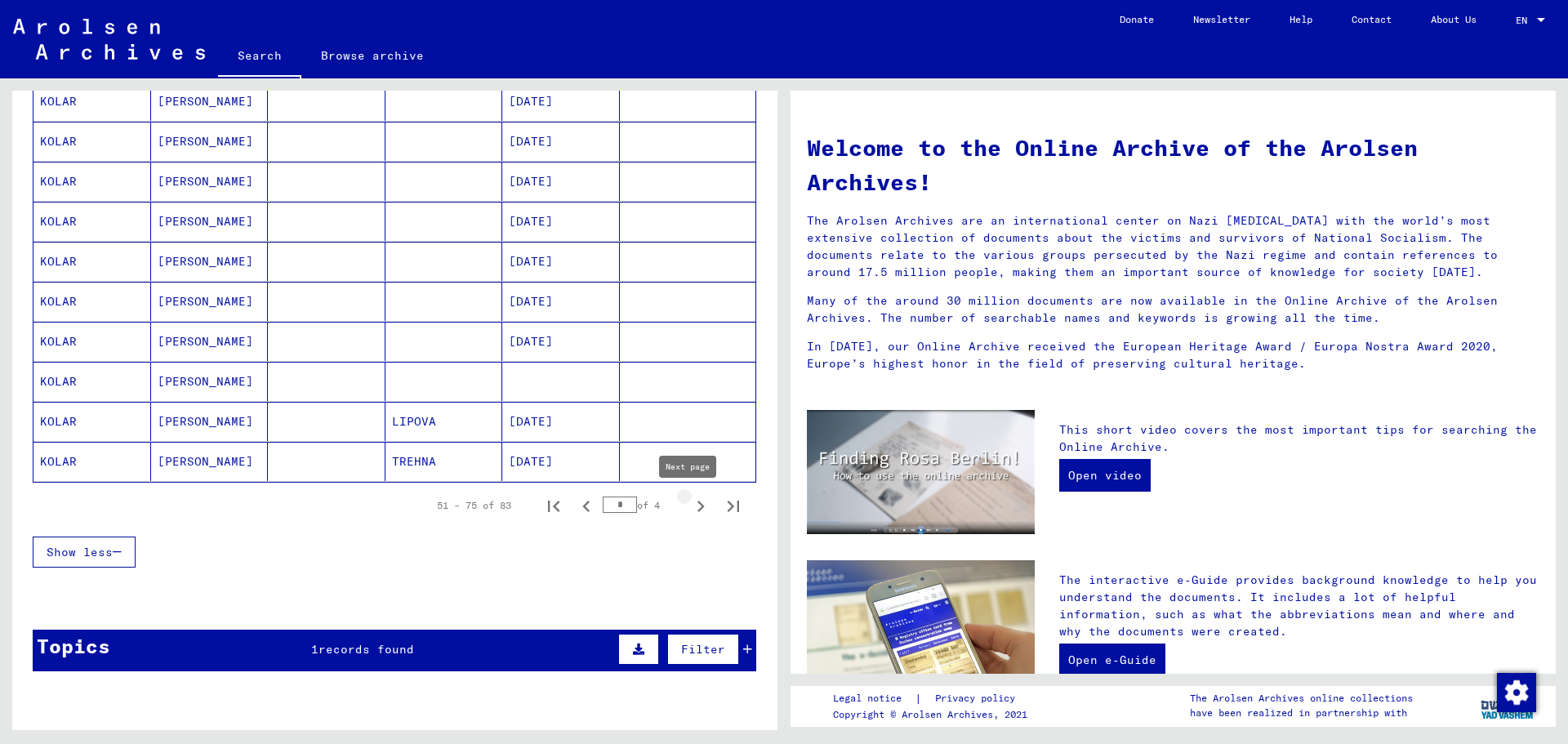
click at [689, 500] on icon "Next page" at bounding box center [701, 507] width 23 height 23
type input "*"
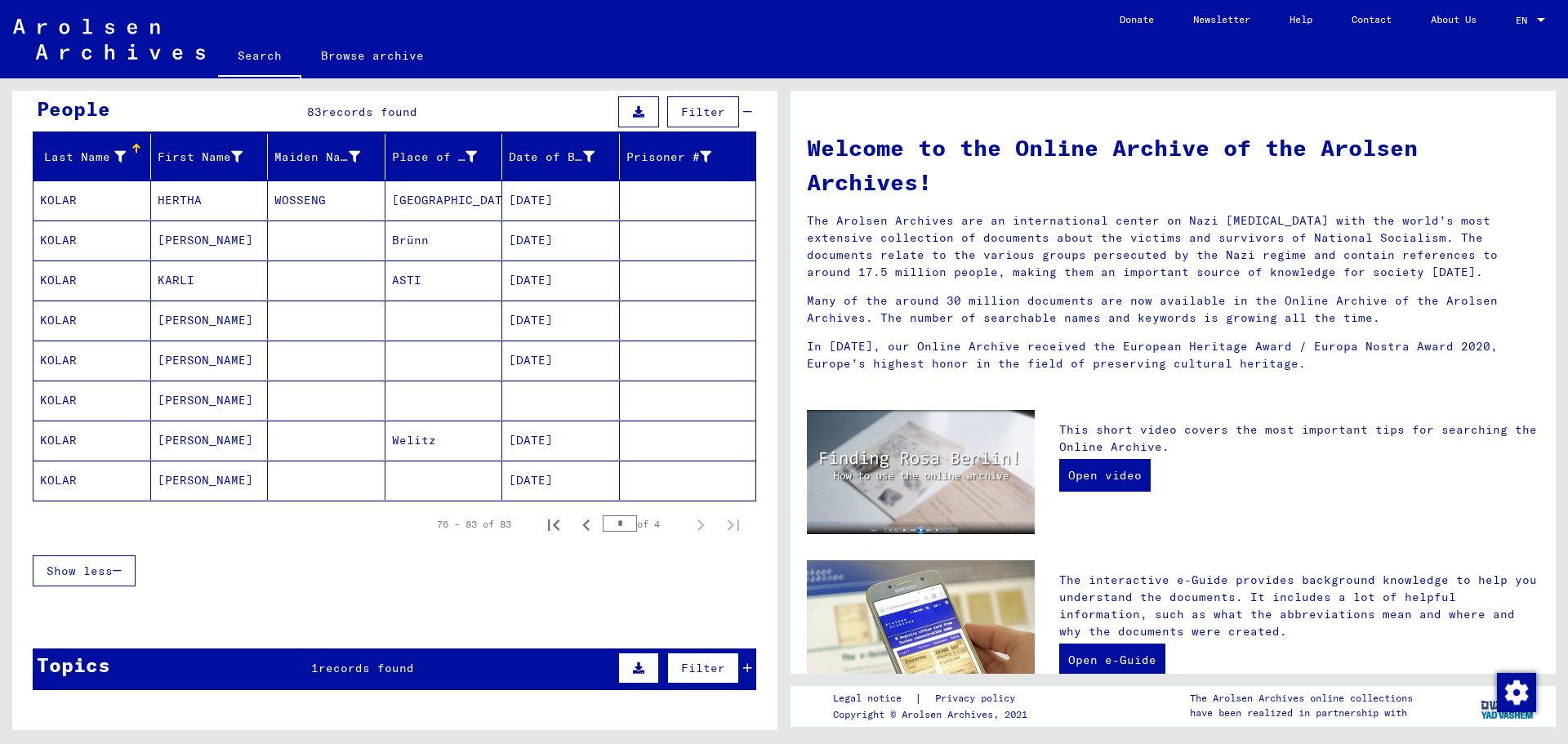
scroll to position [0, 0]
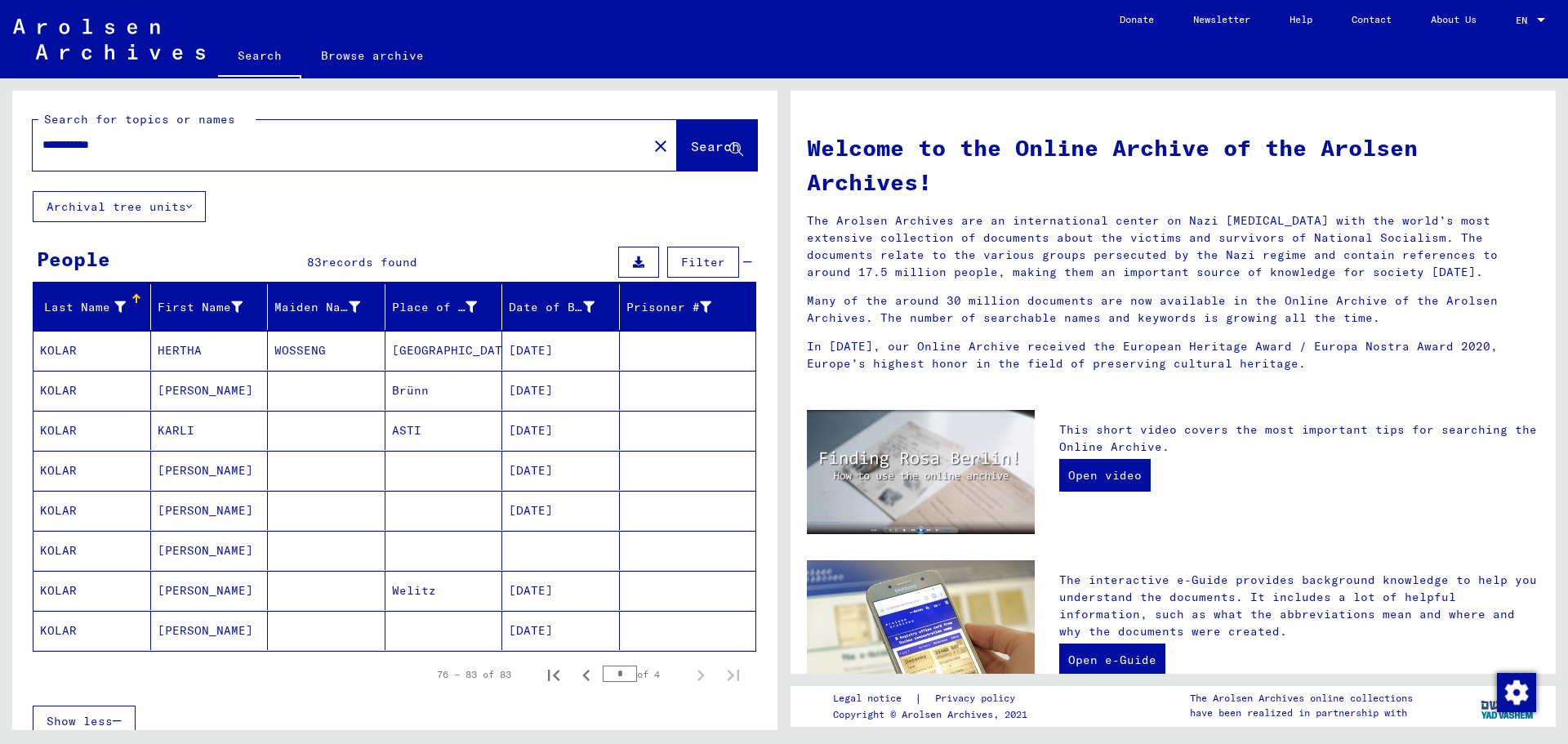
drag, startPoint x: 85, startPoint y: 142, endPoint x: 233, endPoint y: 154, distance: 148.5
click at [233, 154] on div "**********" at bounding box center [330, 145] width 595 height 37
paste input "***"
type input "**********"
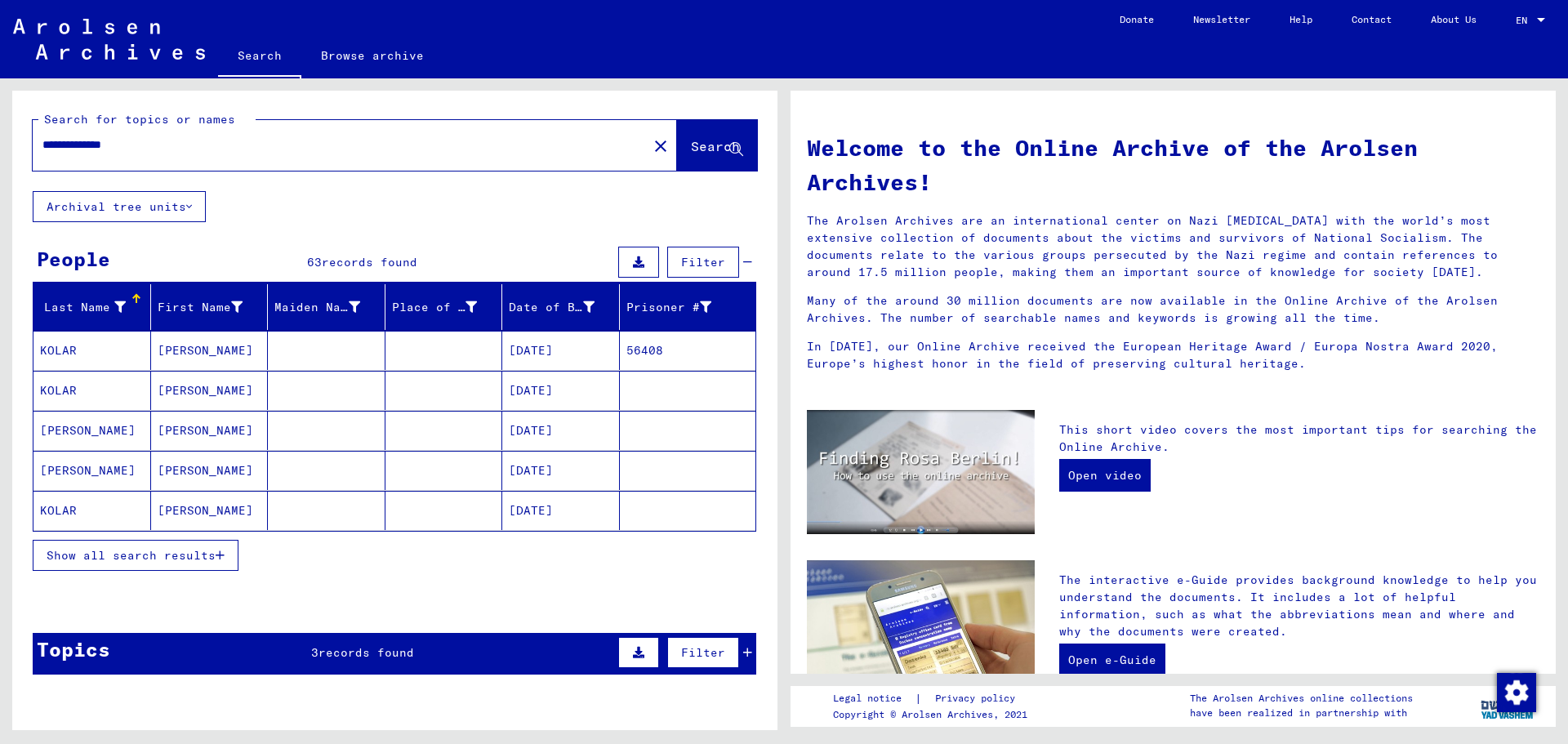
click at [162, 549] on span "Show all search results" at bounding box center [131, 556] width 169 height 15
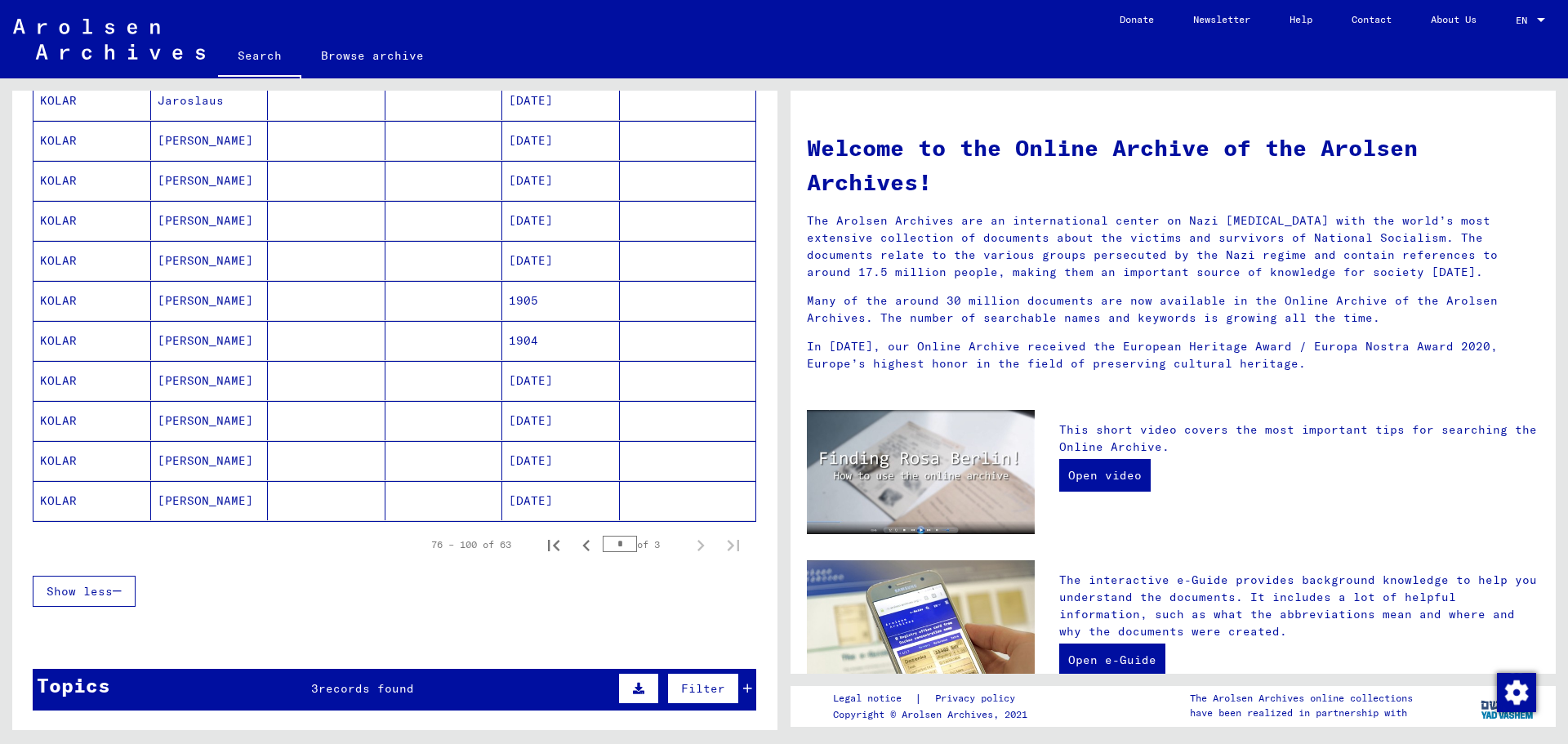
scroll to position [817, 0]
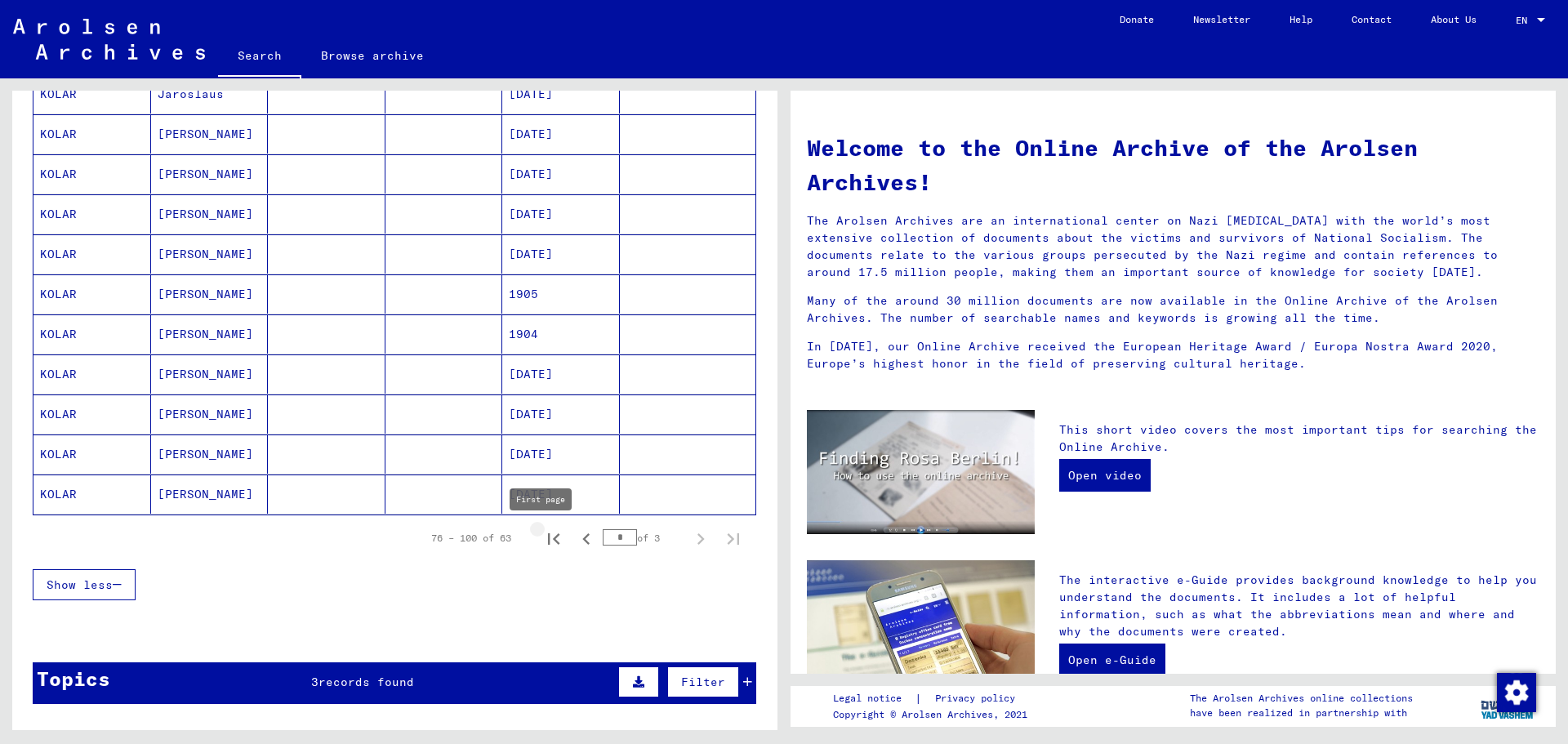
click at [549, 533] on icon "First page" at bounding box center [554, 539] width 12 height 12
click at [689, 532] on icon "Next page" at bounding box center [701, 540] width 23 height 23
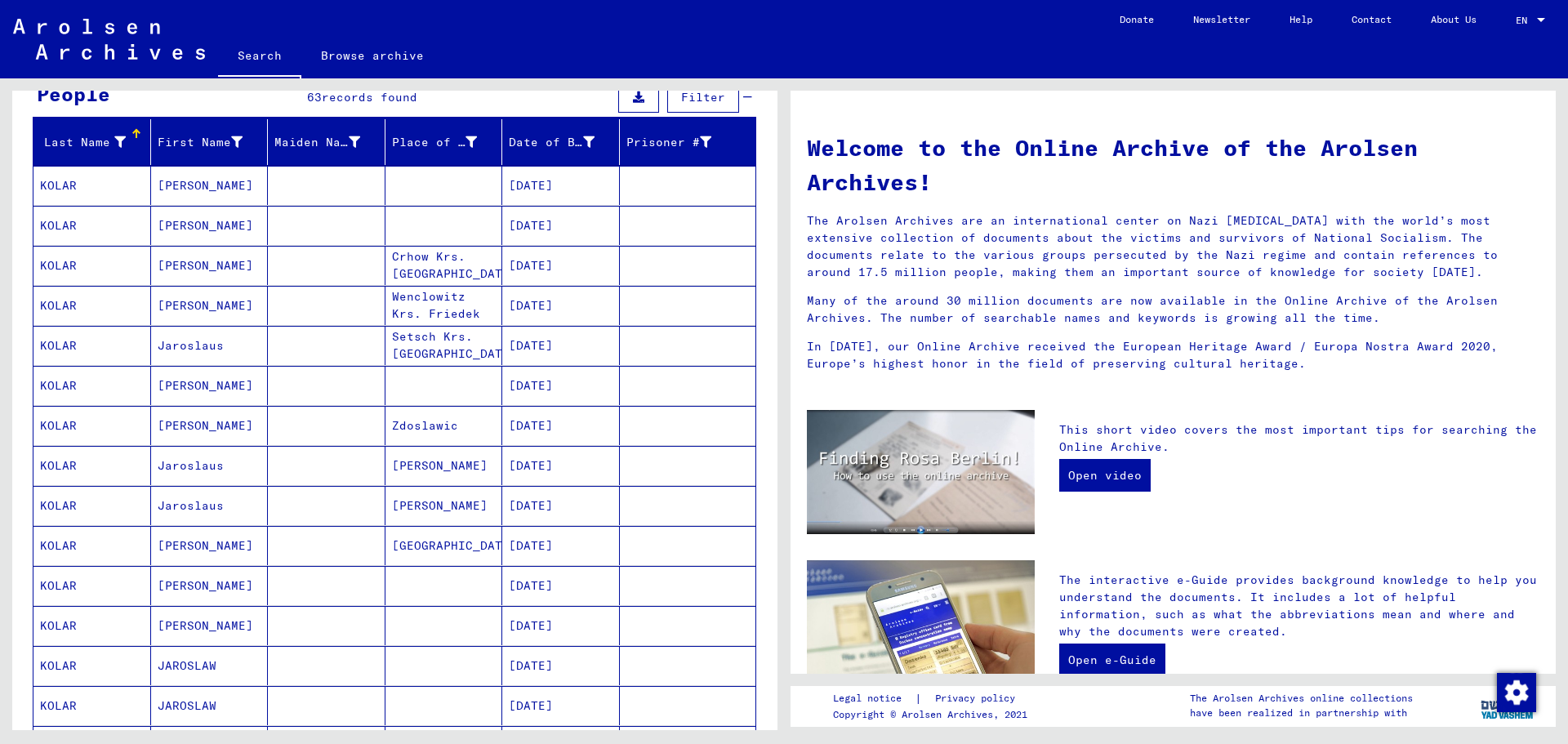
scroll to position [163, 0]
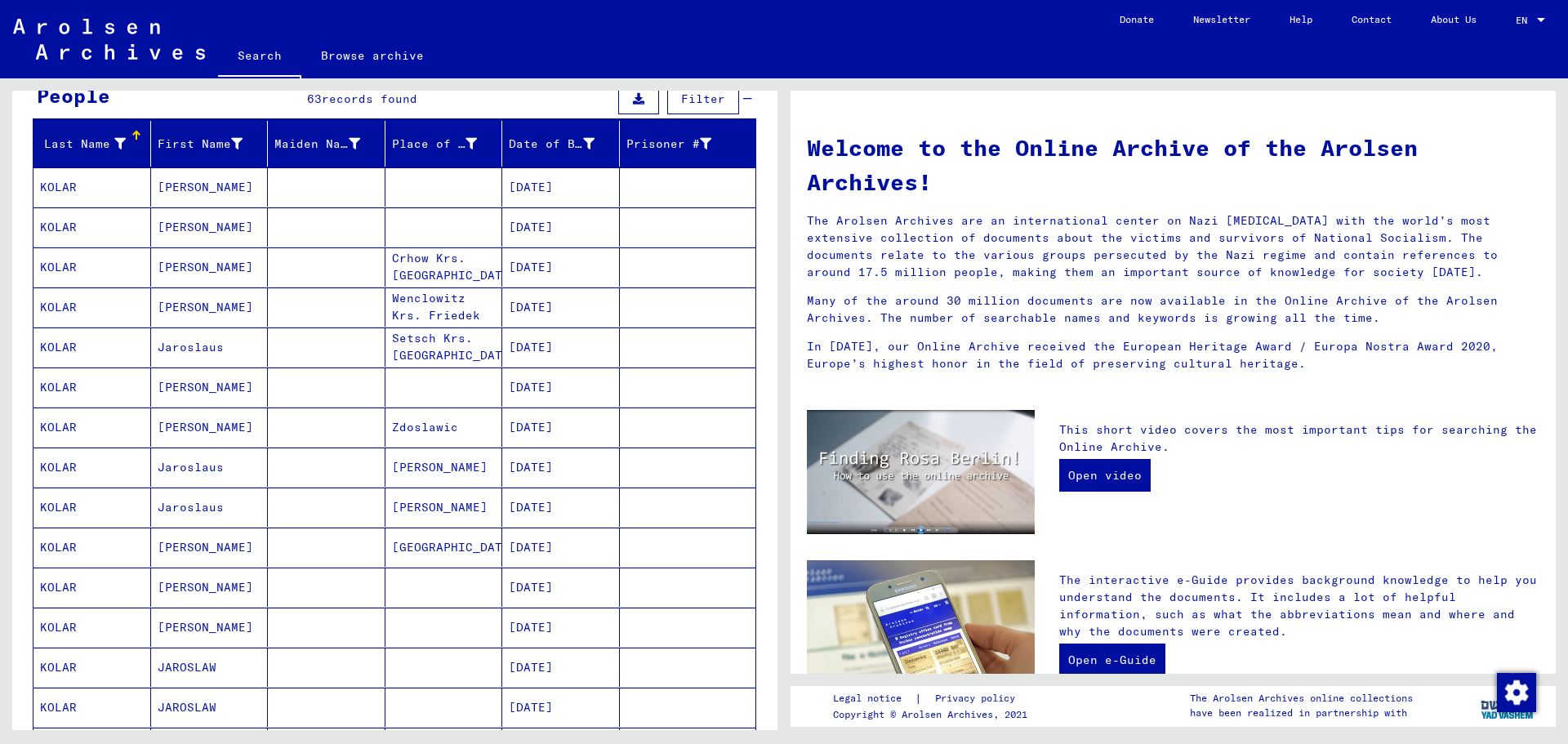
click at [552, 381] on mat-cell "[DATE]" at bounding box center [560, 388] width 117 height 39
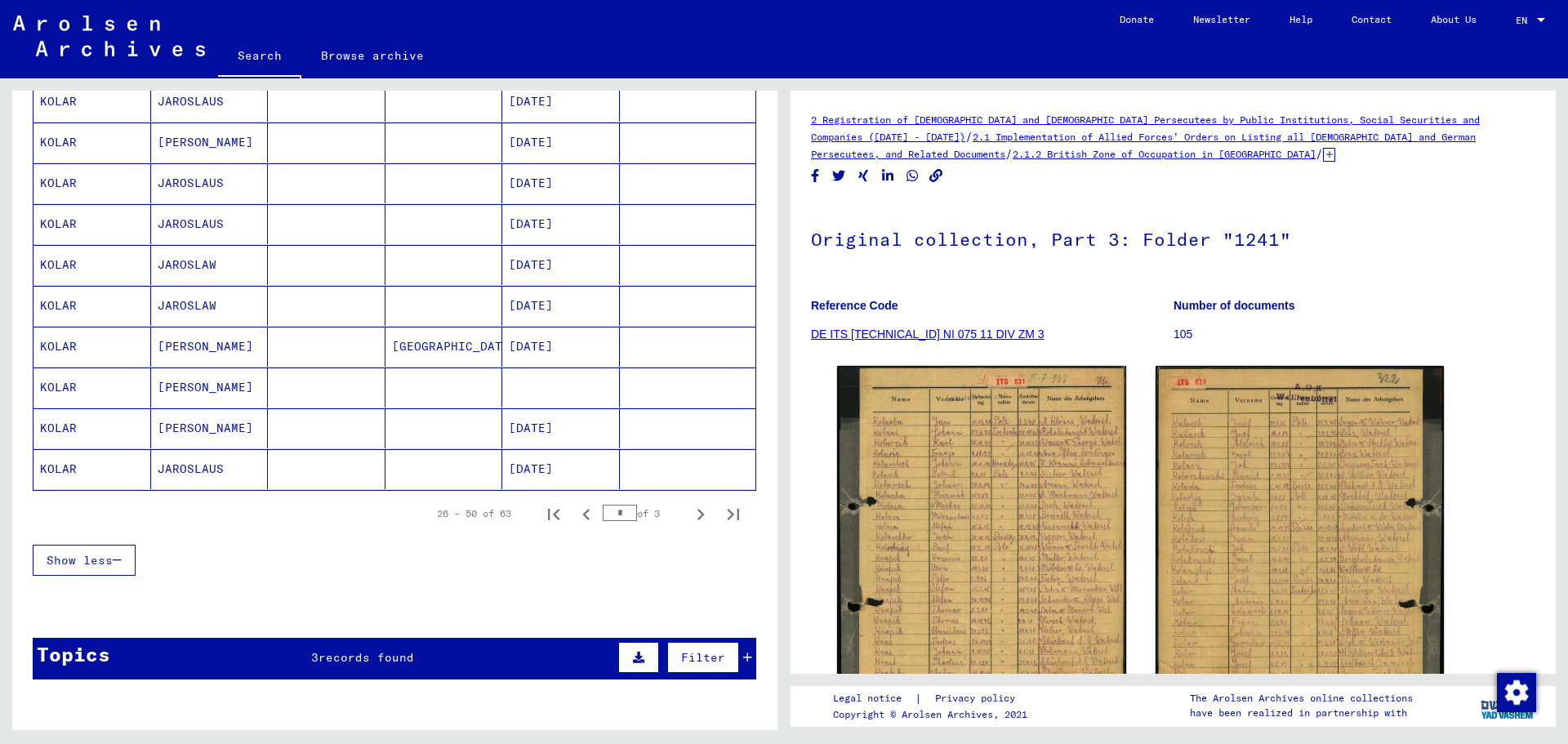
scroll to position [898, 0]
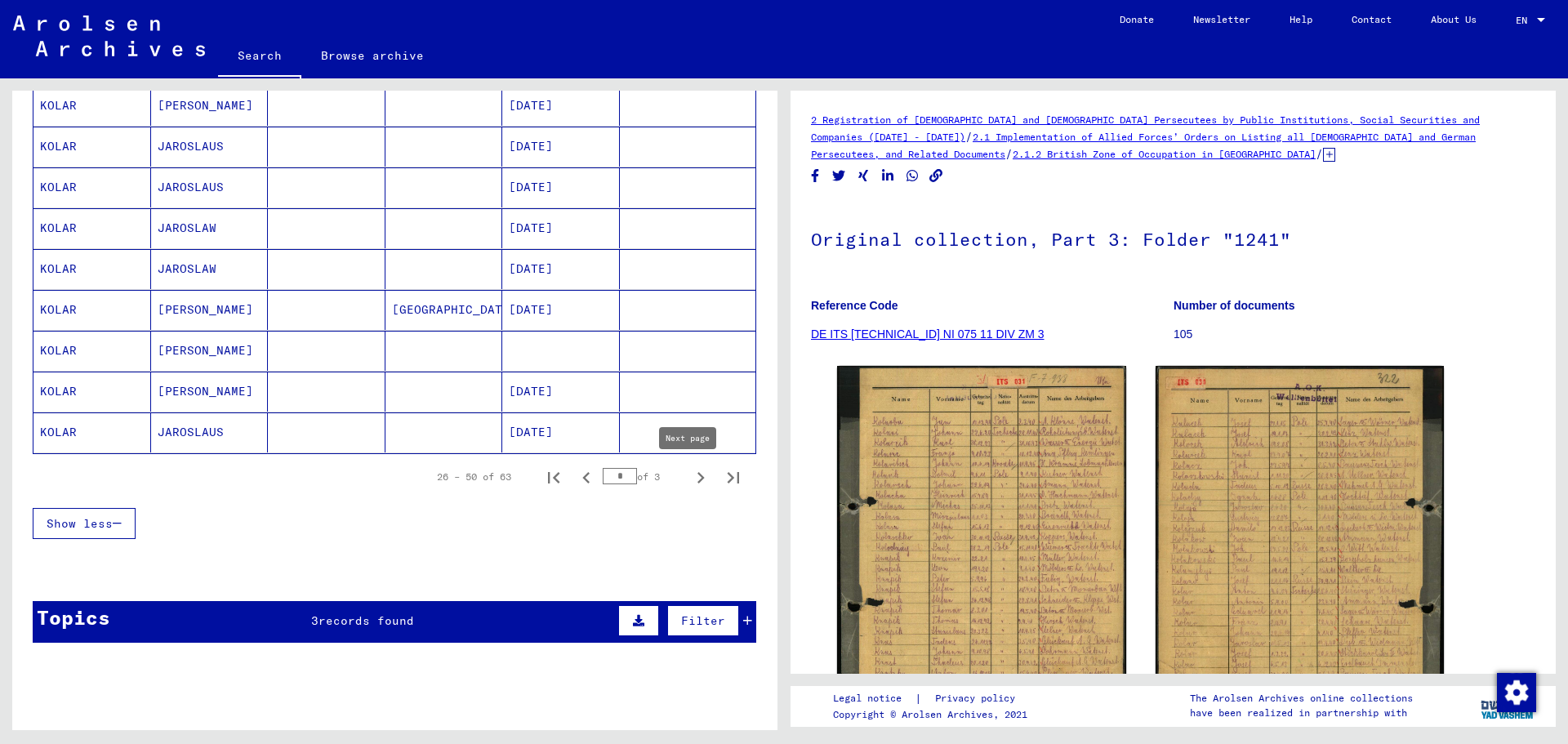
click at [689, 475] on icon "Next page" at bounding box center [701, 478] width 23 height 23
type input "*"
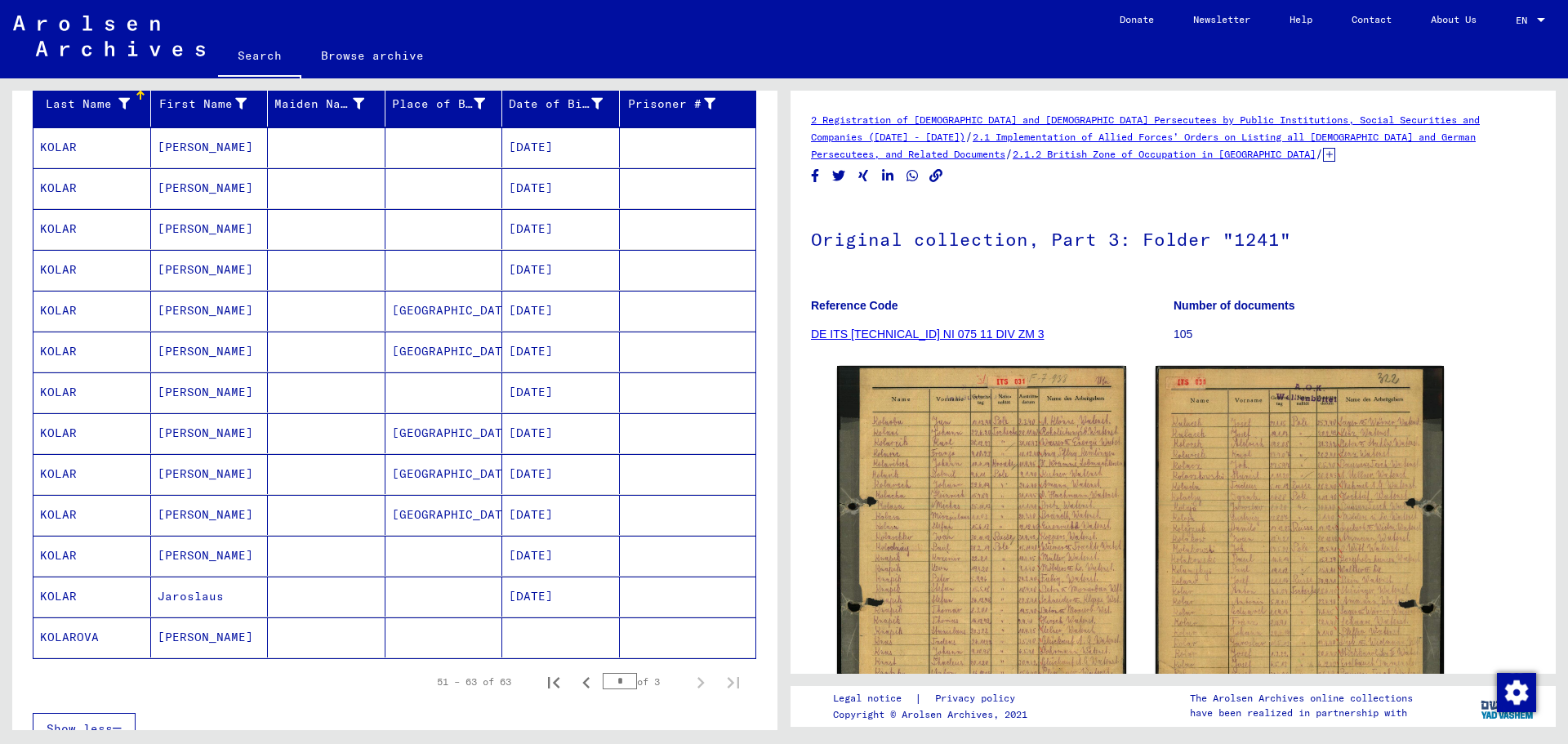
scroll to position [0, 0]
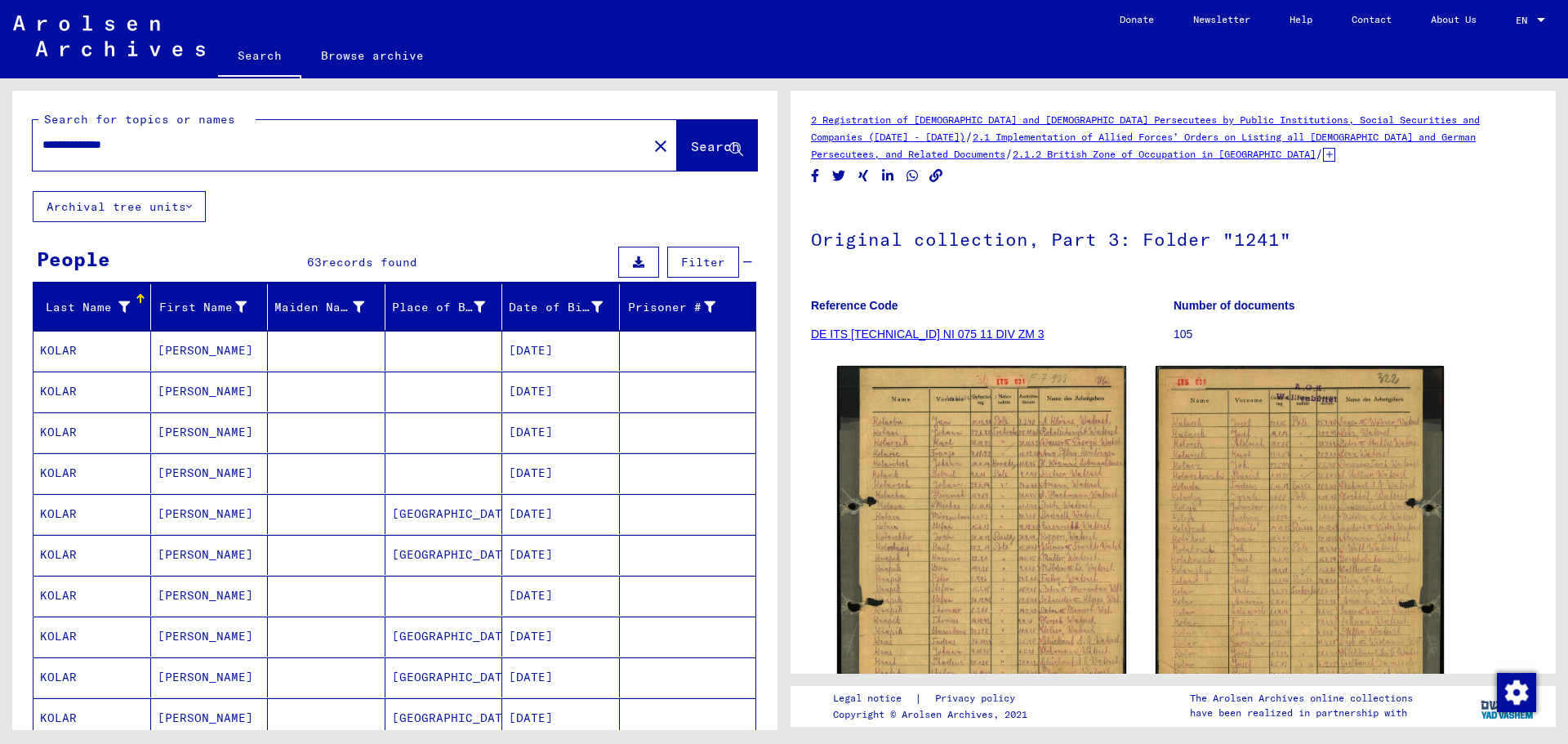
drag, startPoint x: 153, startPoint y: 146, endPoint x: 33, endPoint y: 135, distance: 120.5
click at [33, 135] on div "**********" at bounding box center [335, 145] width 605 height 37
paste input "text"
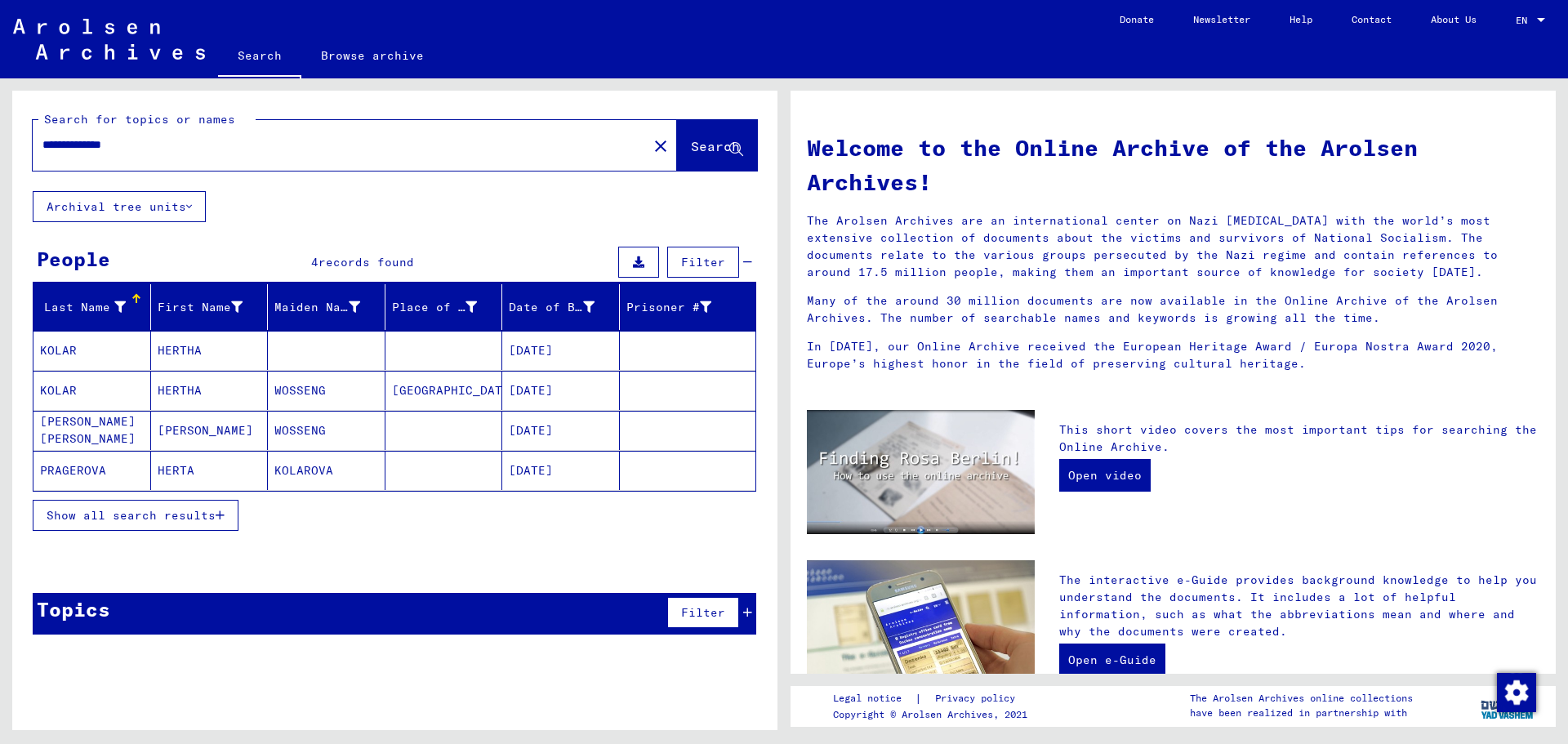
click at [100, 514] on span "Show all search results" at bounding box center [131, 515] width 169 height 15
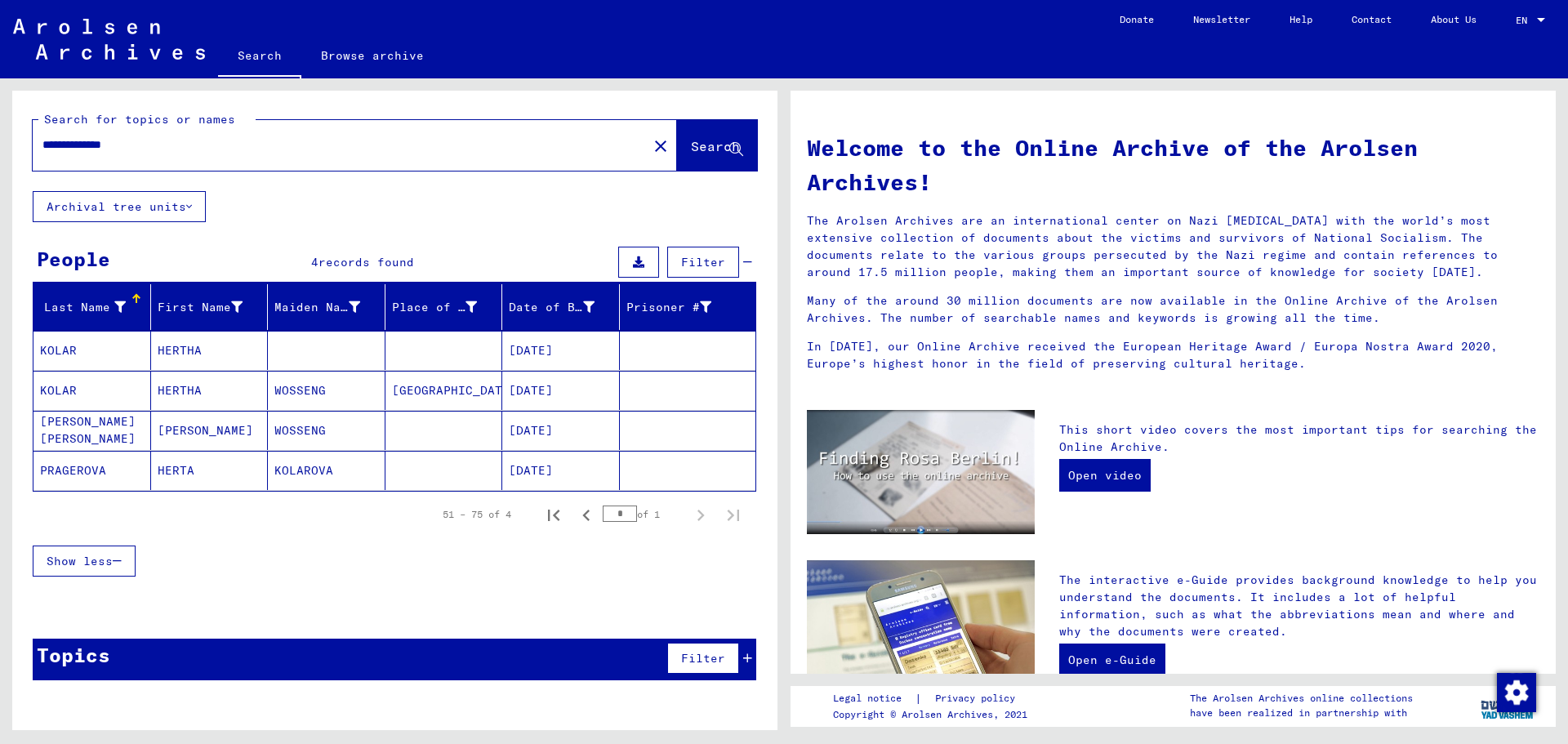
click at [563, 346] on mat-cell "[DATE]" at bounding box center [560, 351] width 117 height 39
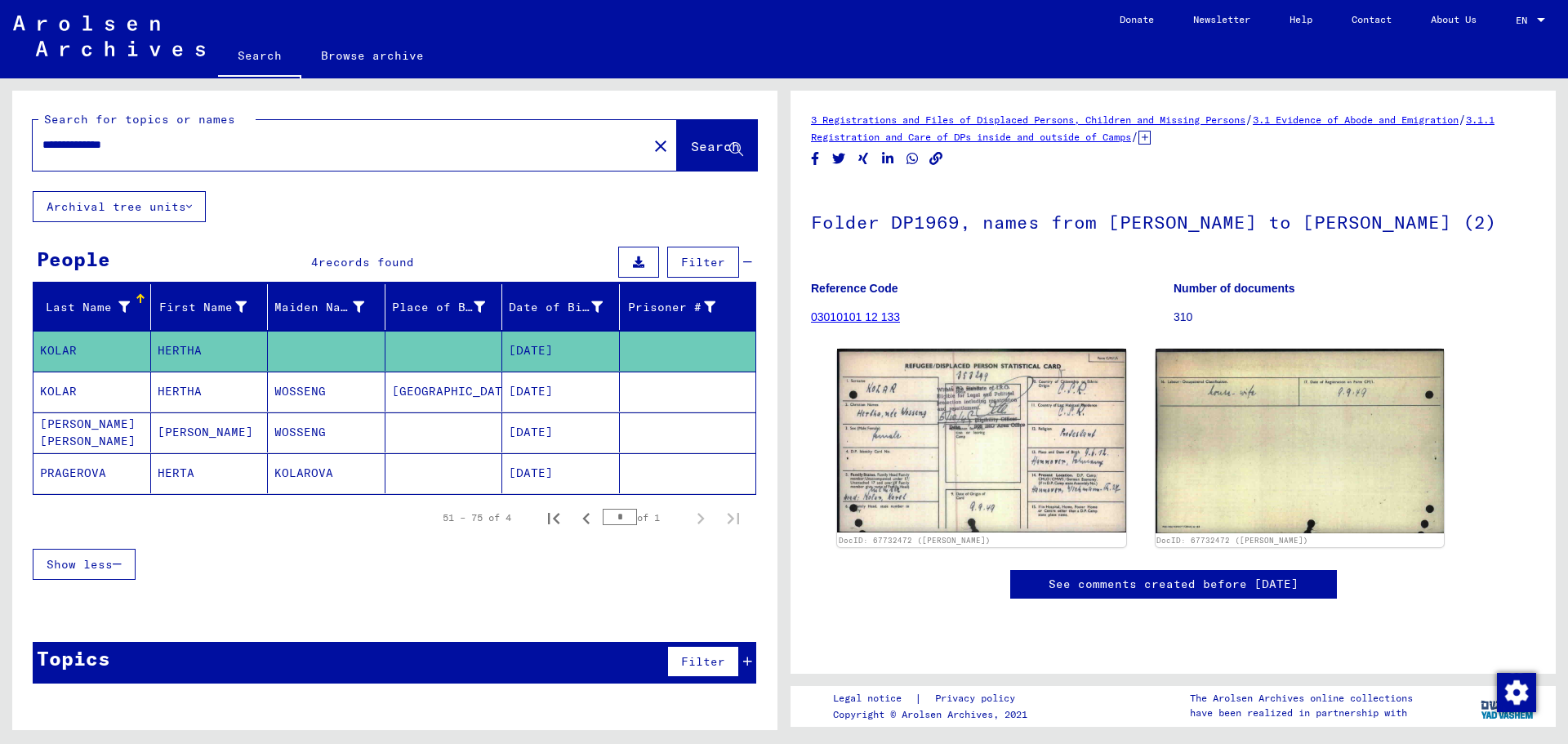
click at [539, 384] on mat-cell "[DATE]" at bounding box center [560, 391] width 117 height 40
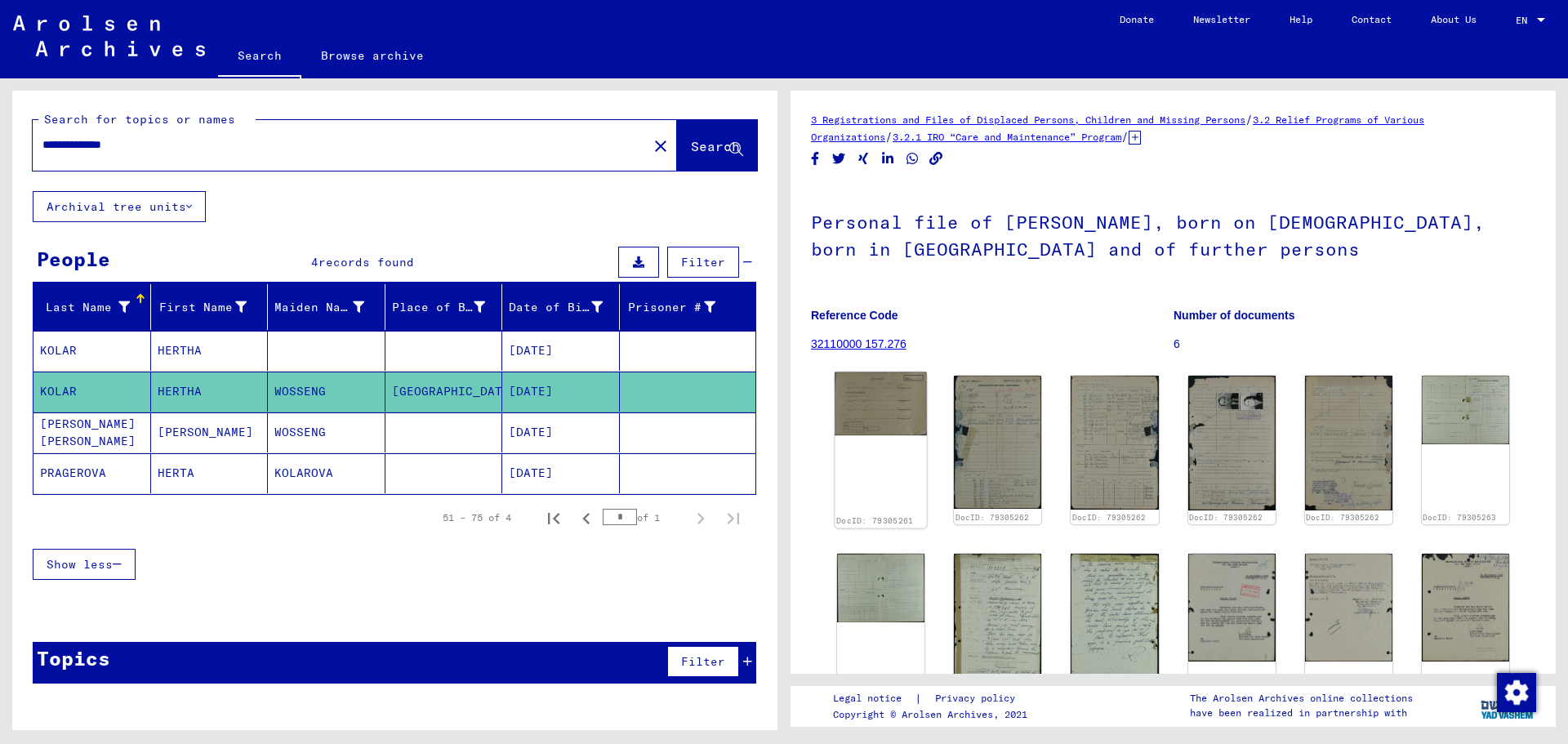
click at [877, 410] on img at bounding box center [881, 405] width 92 height 64
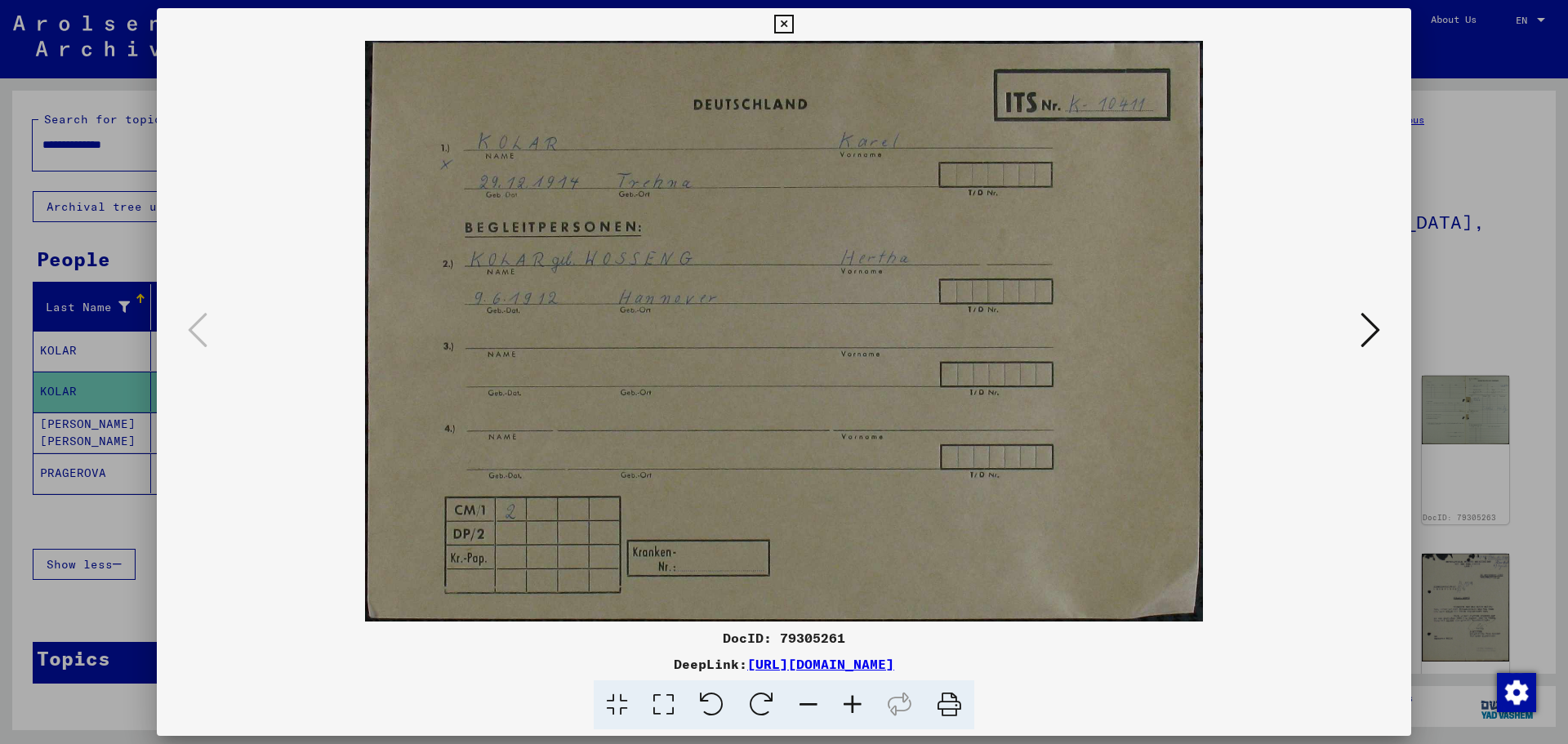
click at [1381, 331] on button at bounding box center [1371, 331] width 29 height 47
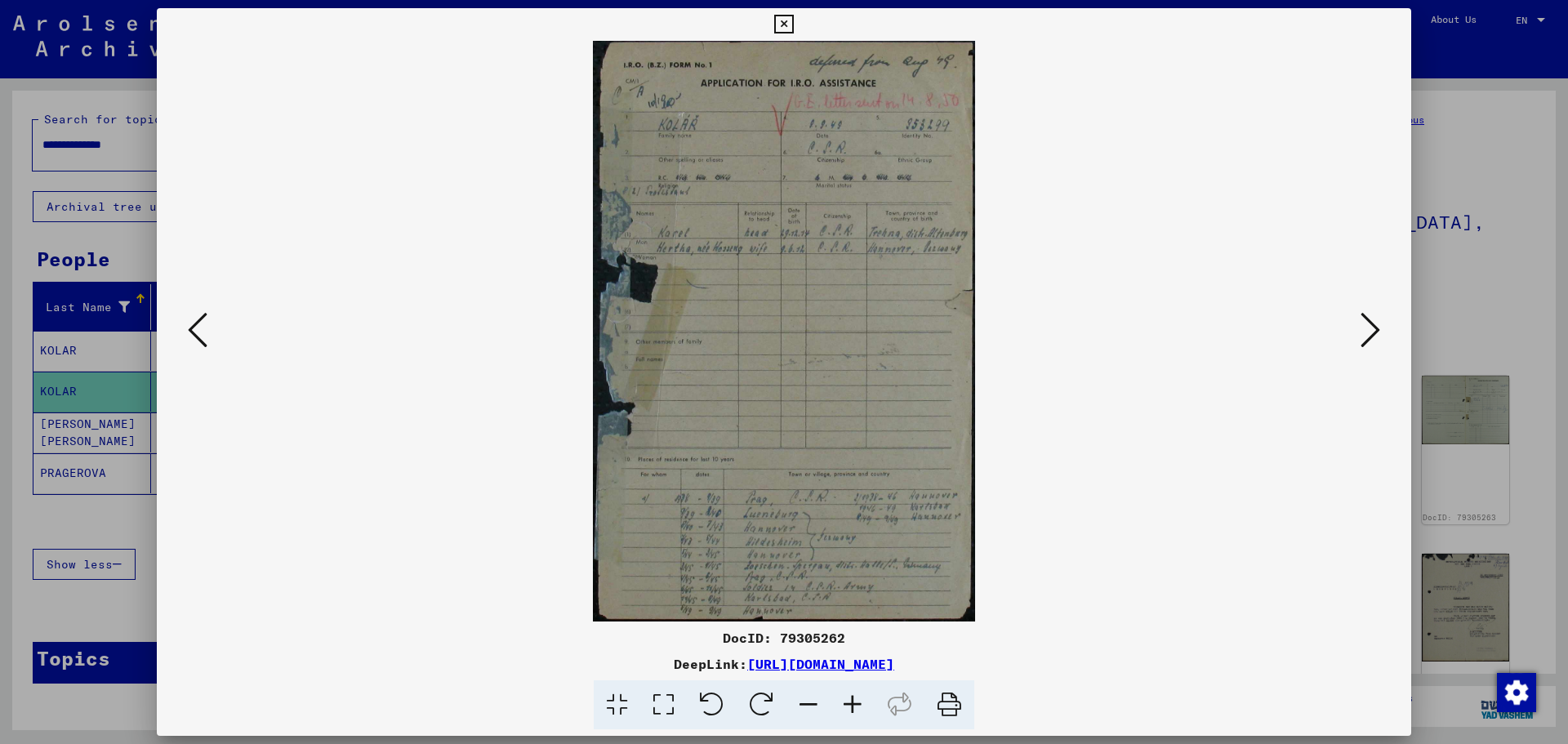
click at [1506, 487] on div at bounding box center [784, 372] width 1568 height 744
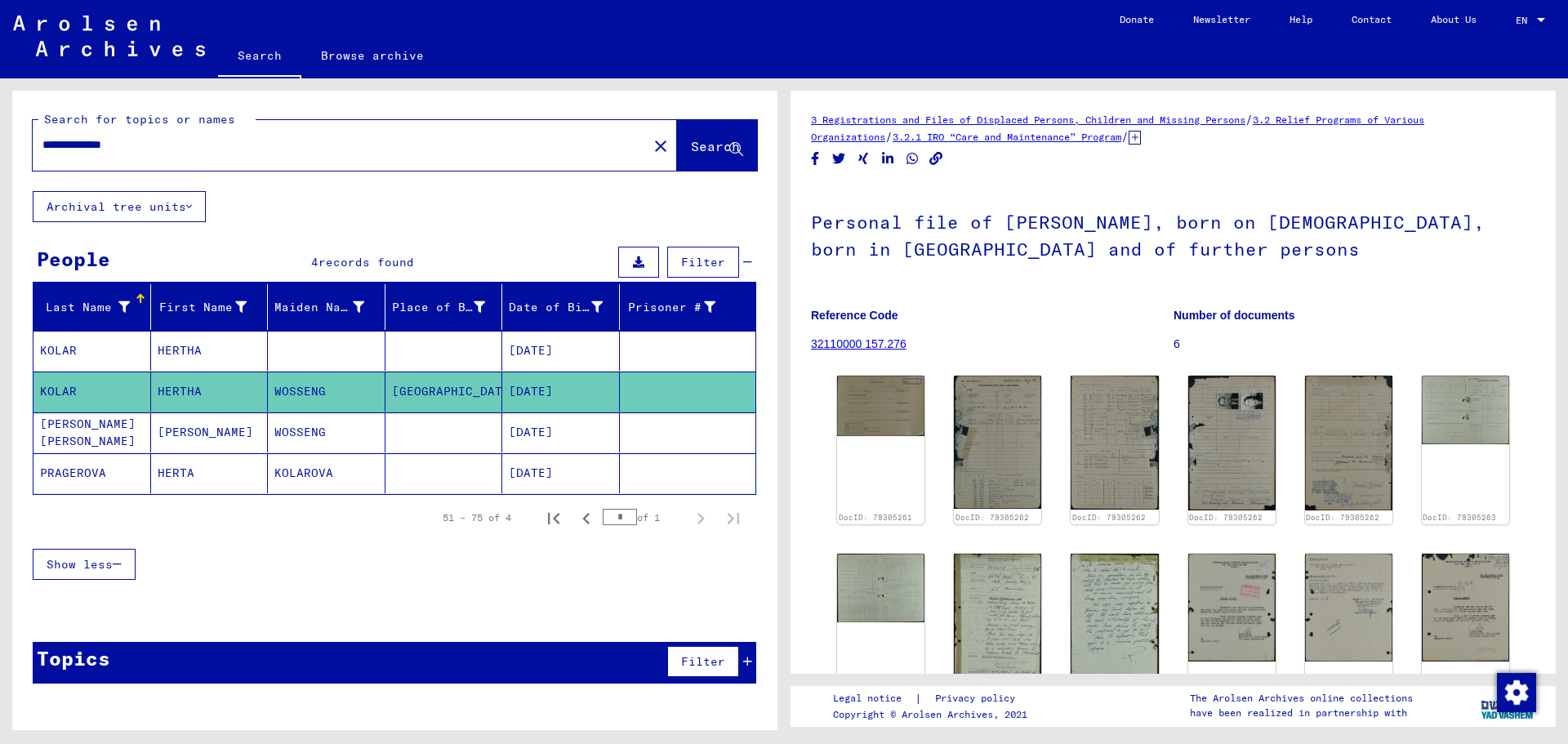
click at [551, 427] on mat-cell "[DATE]" at bounding box center [560, 432] width 117 height 40
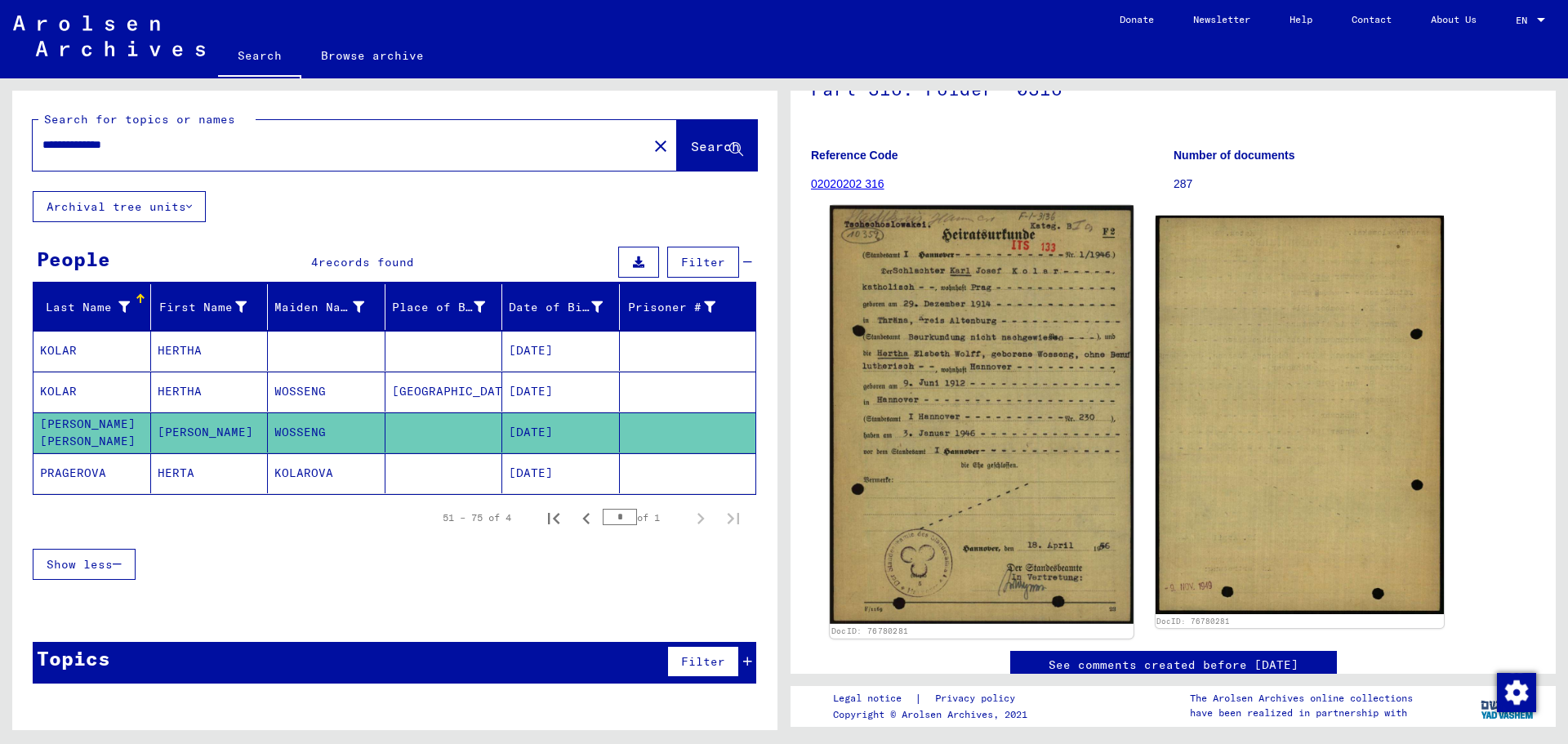
scroll to position [163, 0]
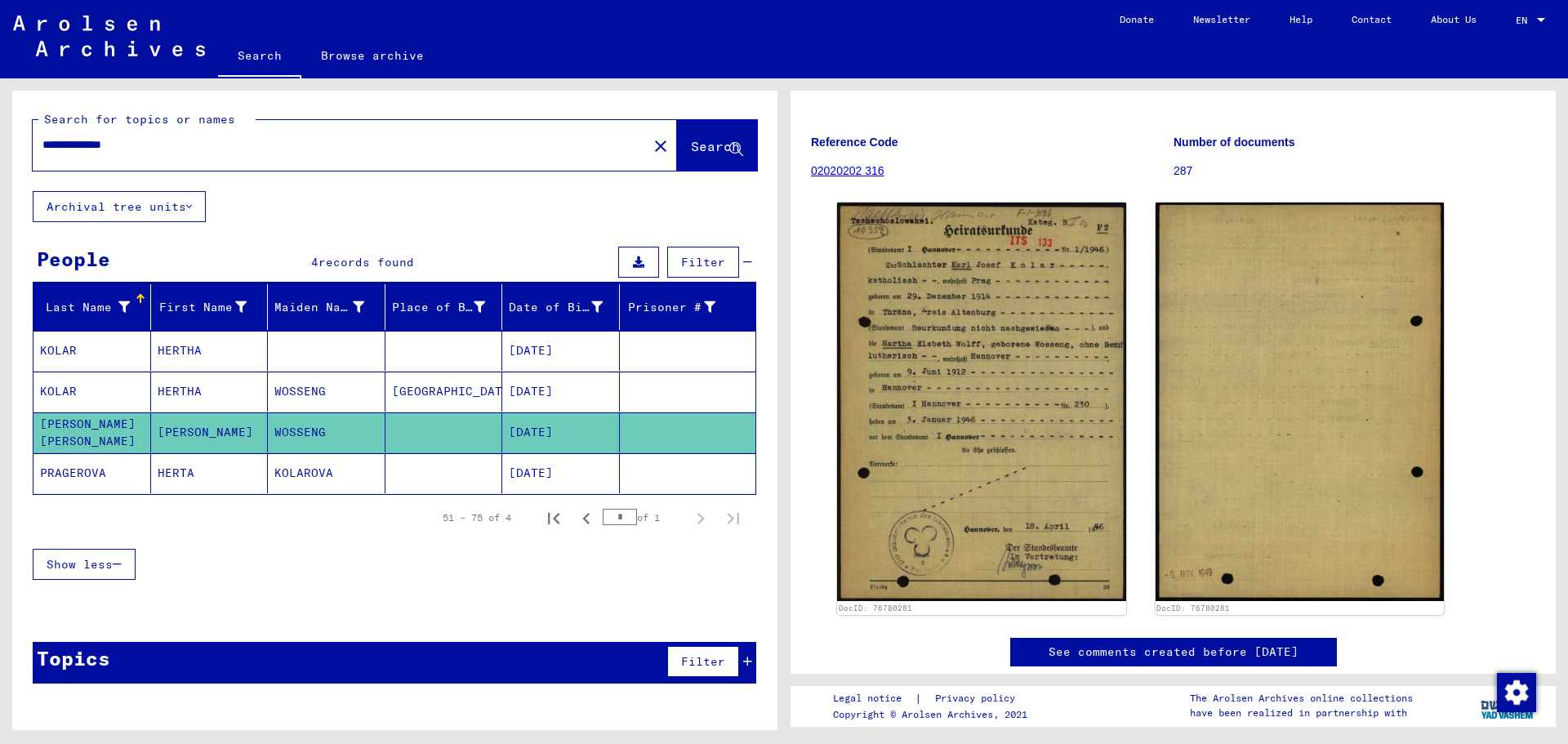
click at [541, 344] on mat-cell "[DATE]" at bounding box center [560, 351] width 117 height 40
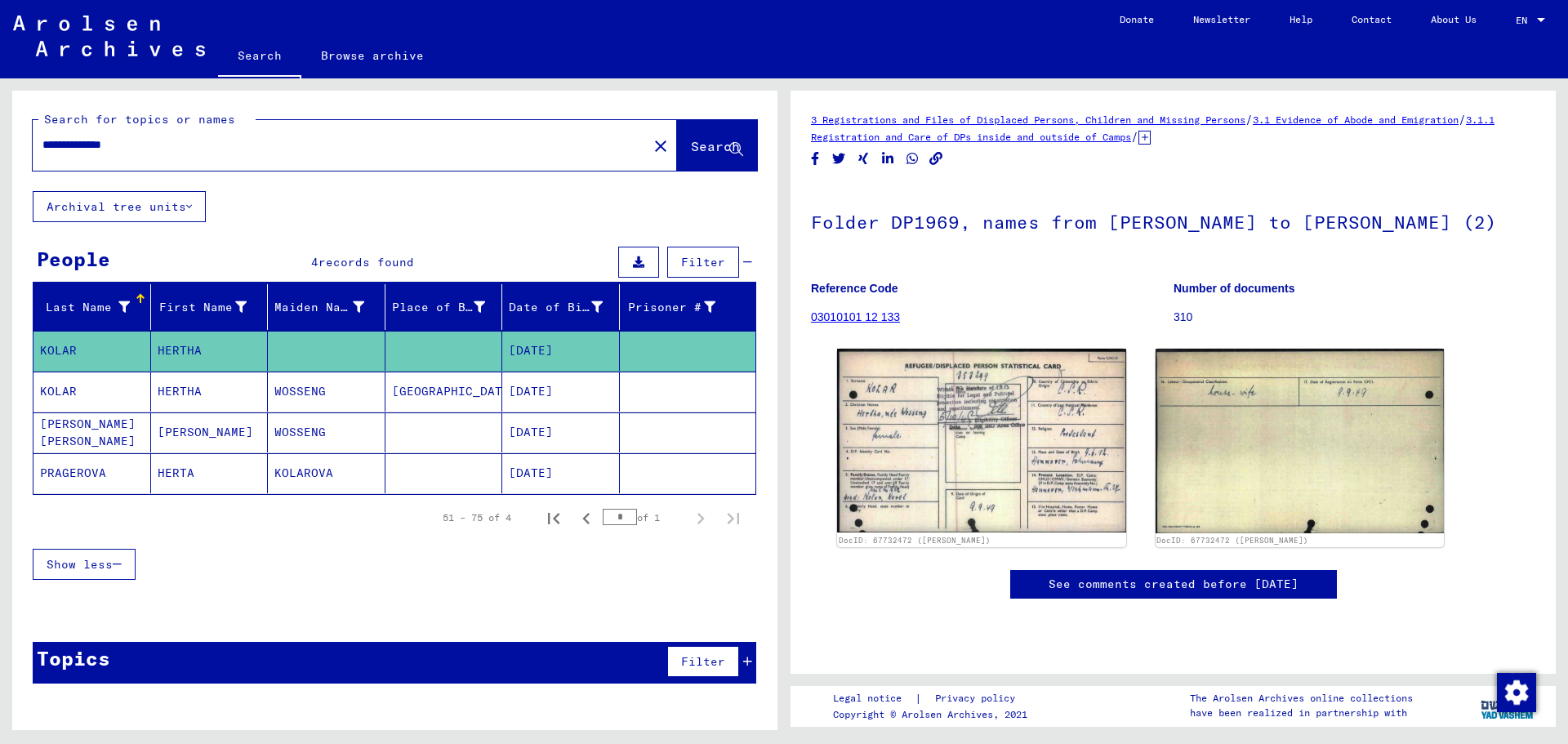
drag, startPoint x: 151, startPoint y: 139, endPoint x: 24, endPoint y: 134, distance: 127.1
click at [24, 134] on div "**********" at bounding box center [395, 140] width 765 height 100
paste input "text"
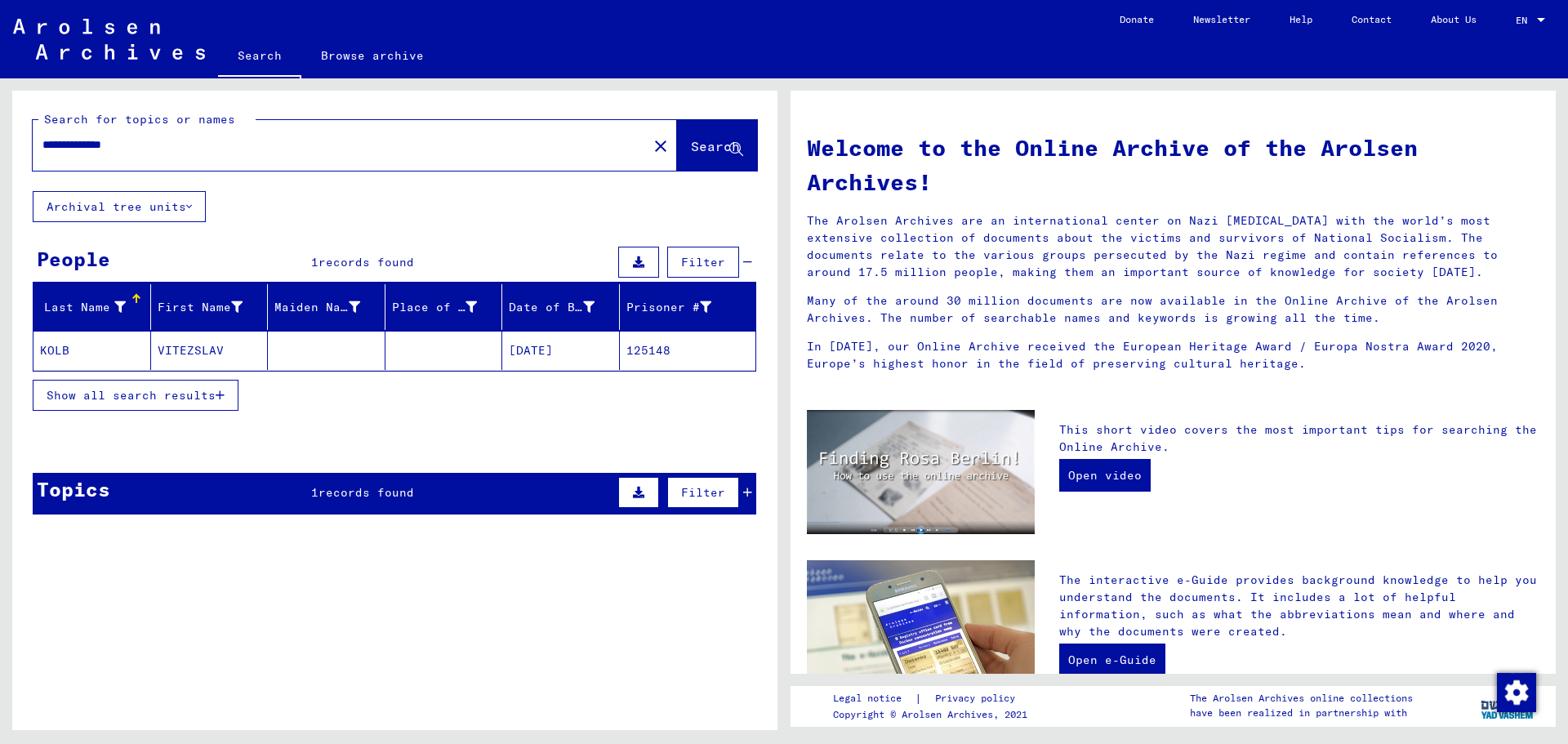
click at [524, 344] on mat-cell "[DATE]" at bounding box center [560, 351] width 117 height 39
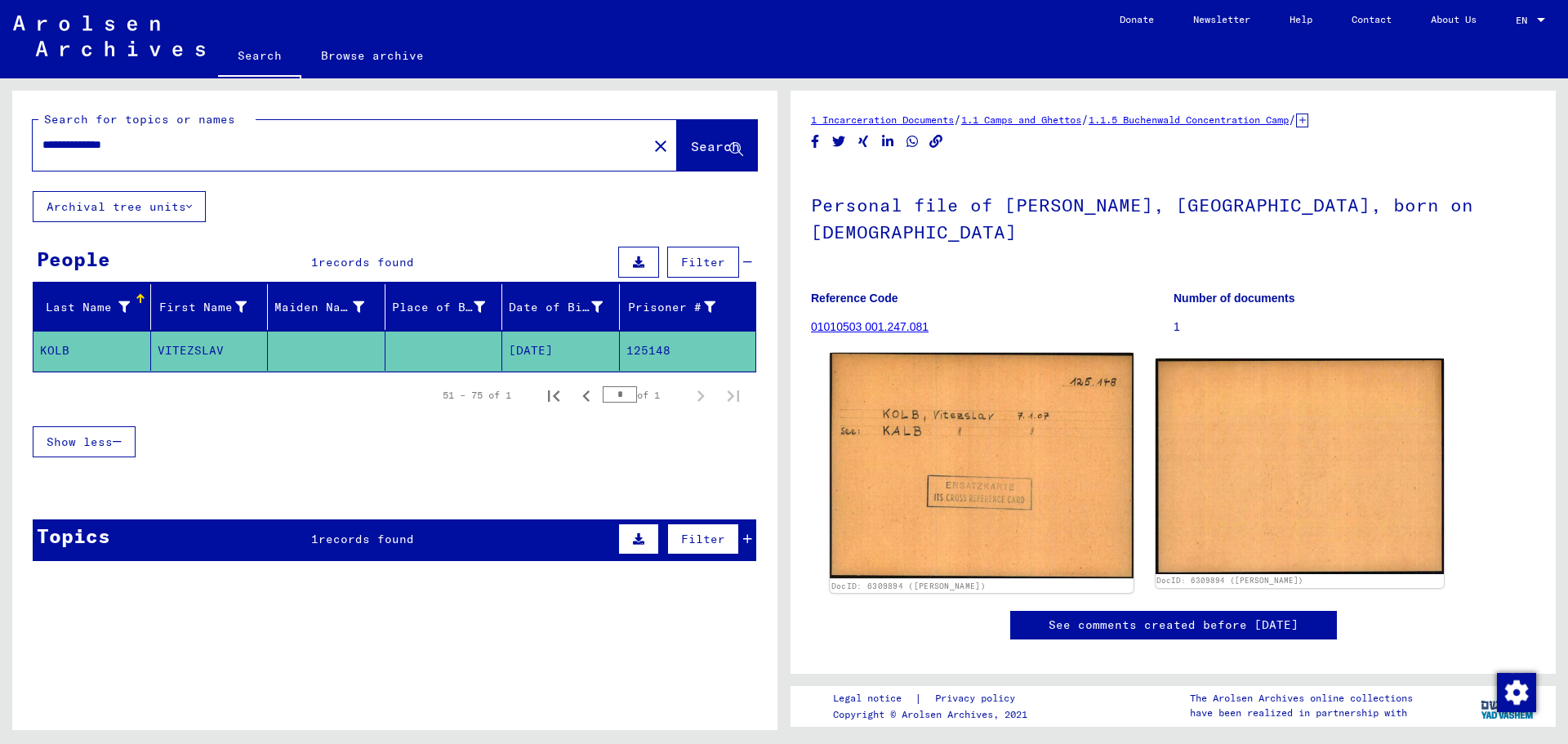
click at [898, 504] on img at bounding box center [982, 465] width 303 height 225
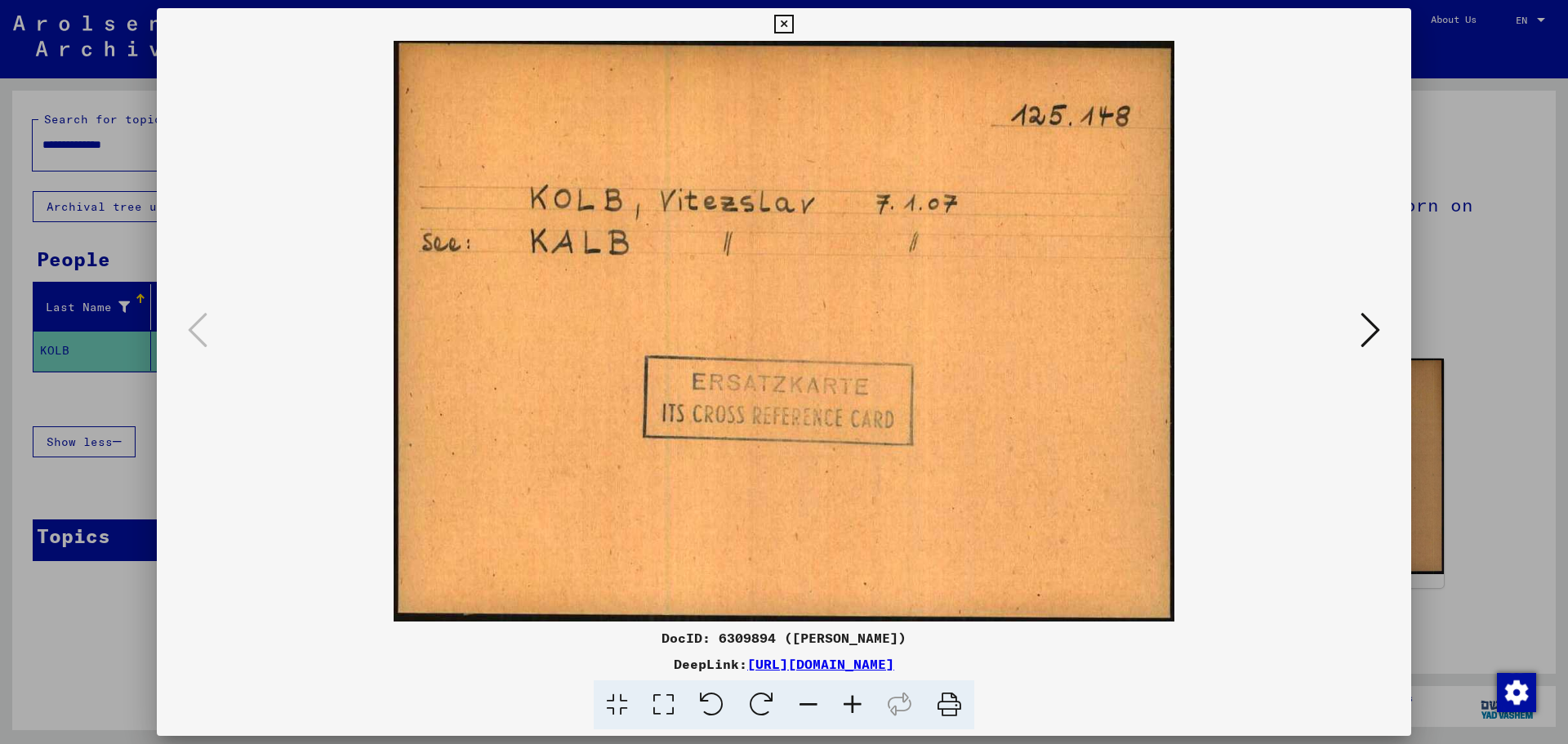
click at [1439, 601] on div at bounding box center [784, 372] width 1568 height 744
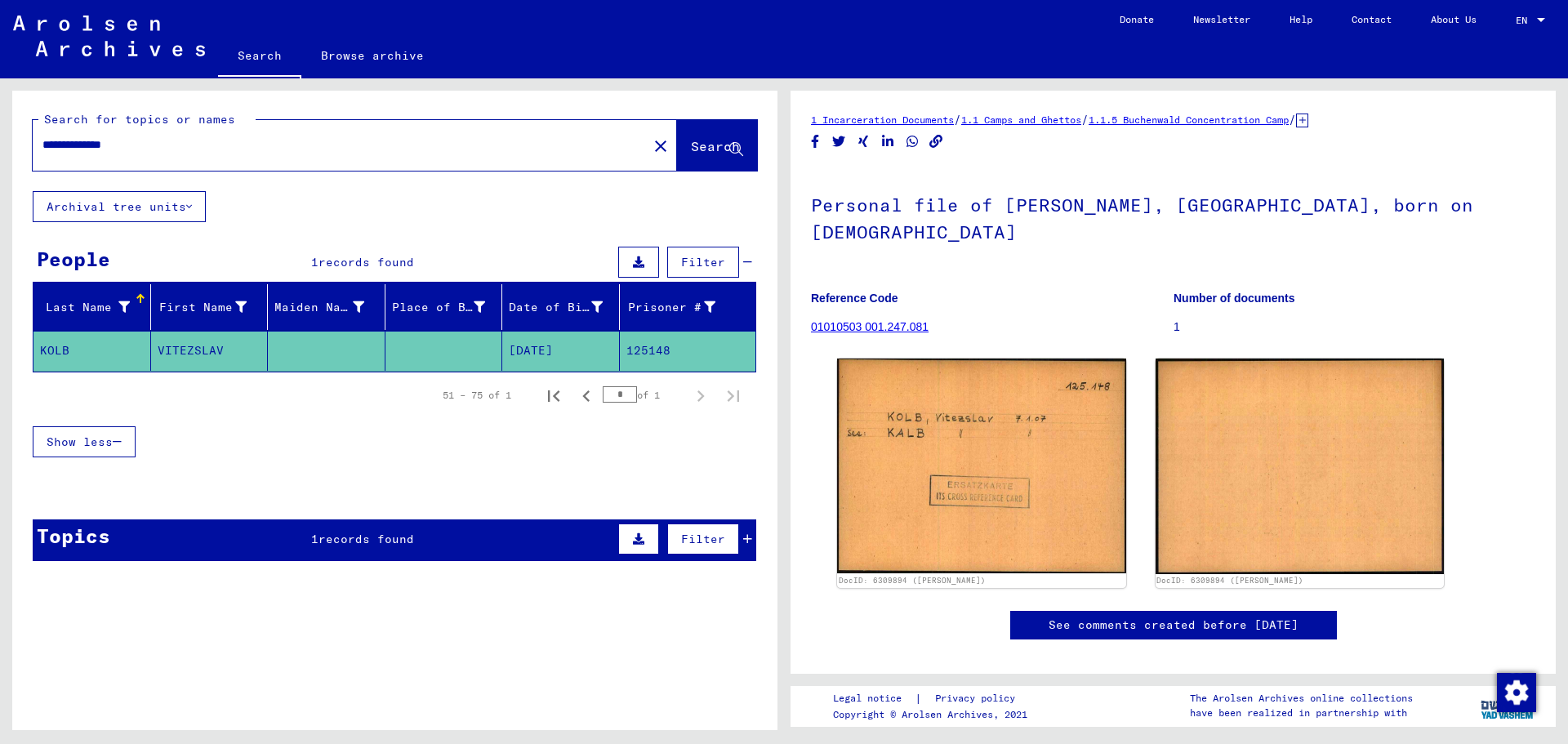
click at [55, 147] on input "**********" at bounding box center [340, 146] width 595 height 17
type input "**********"
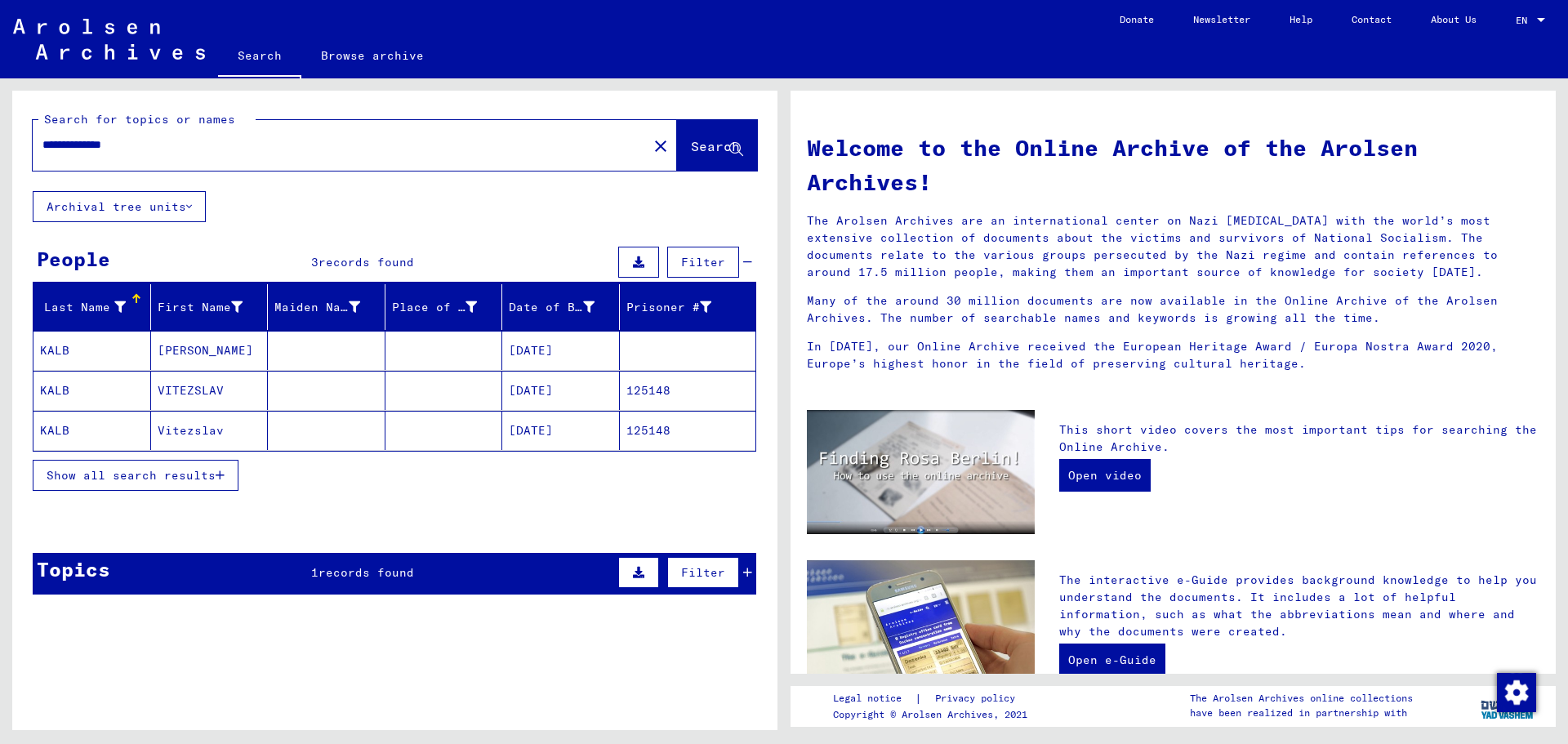
click at [552, 346] on mat-cell "[DATE]" at bounding box center [560, 351] width 117 height 39
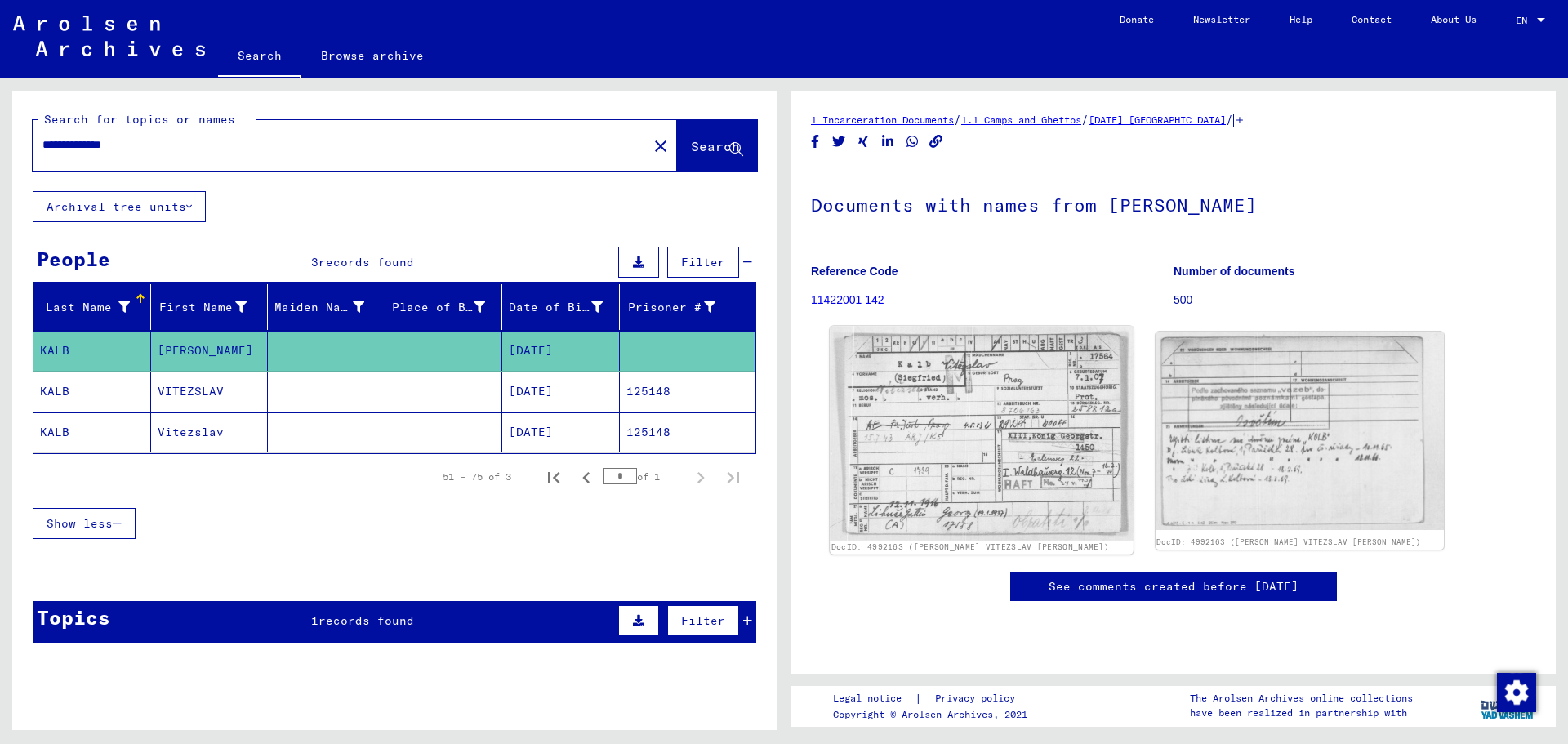
click at [940, 412] on img at bounding box center [982, 434] width 303 height 214
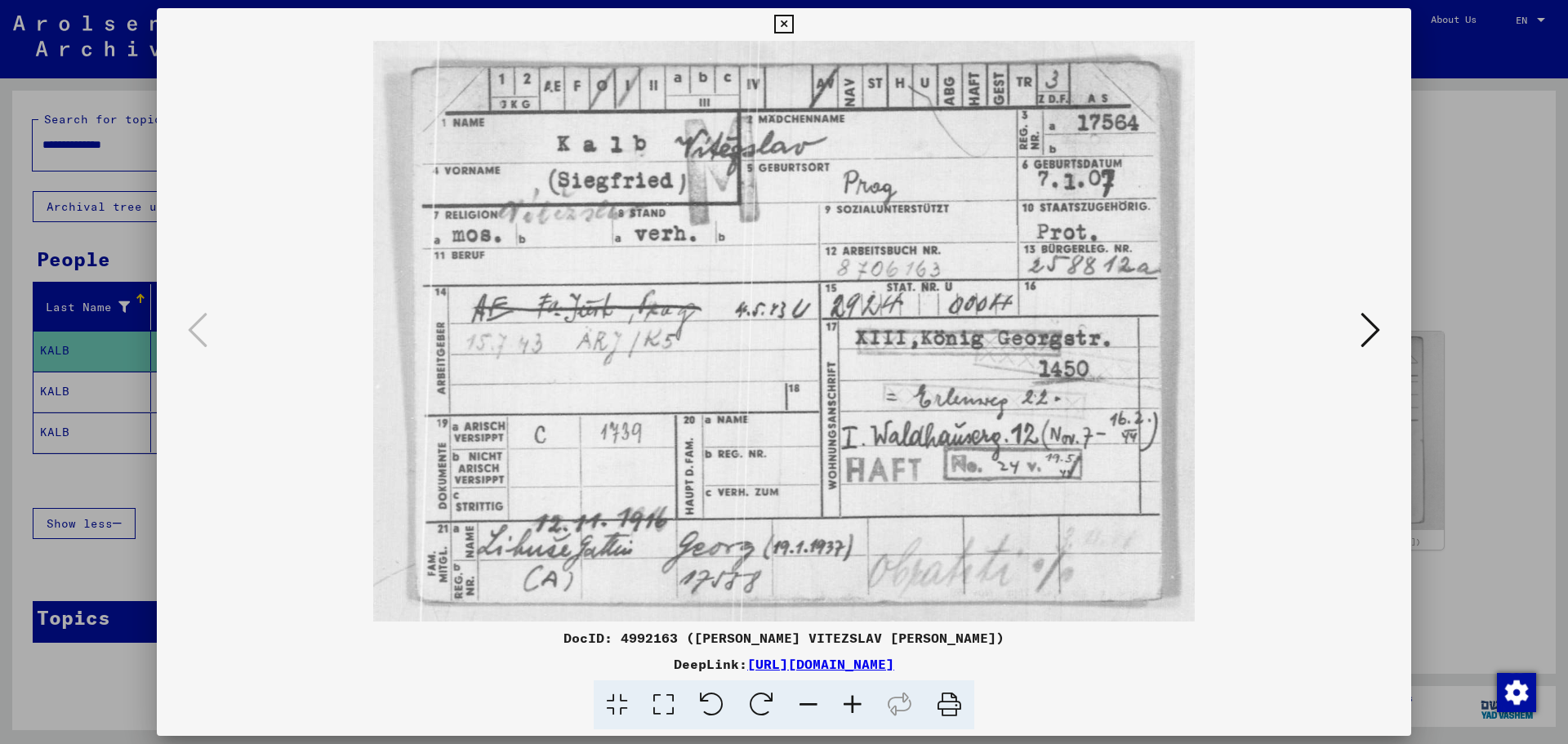
click at [1365, 327] on icon at bounding box center [1371, 330] width 19 height 39
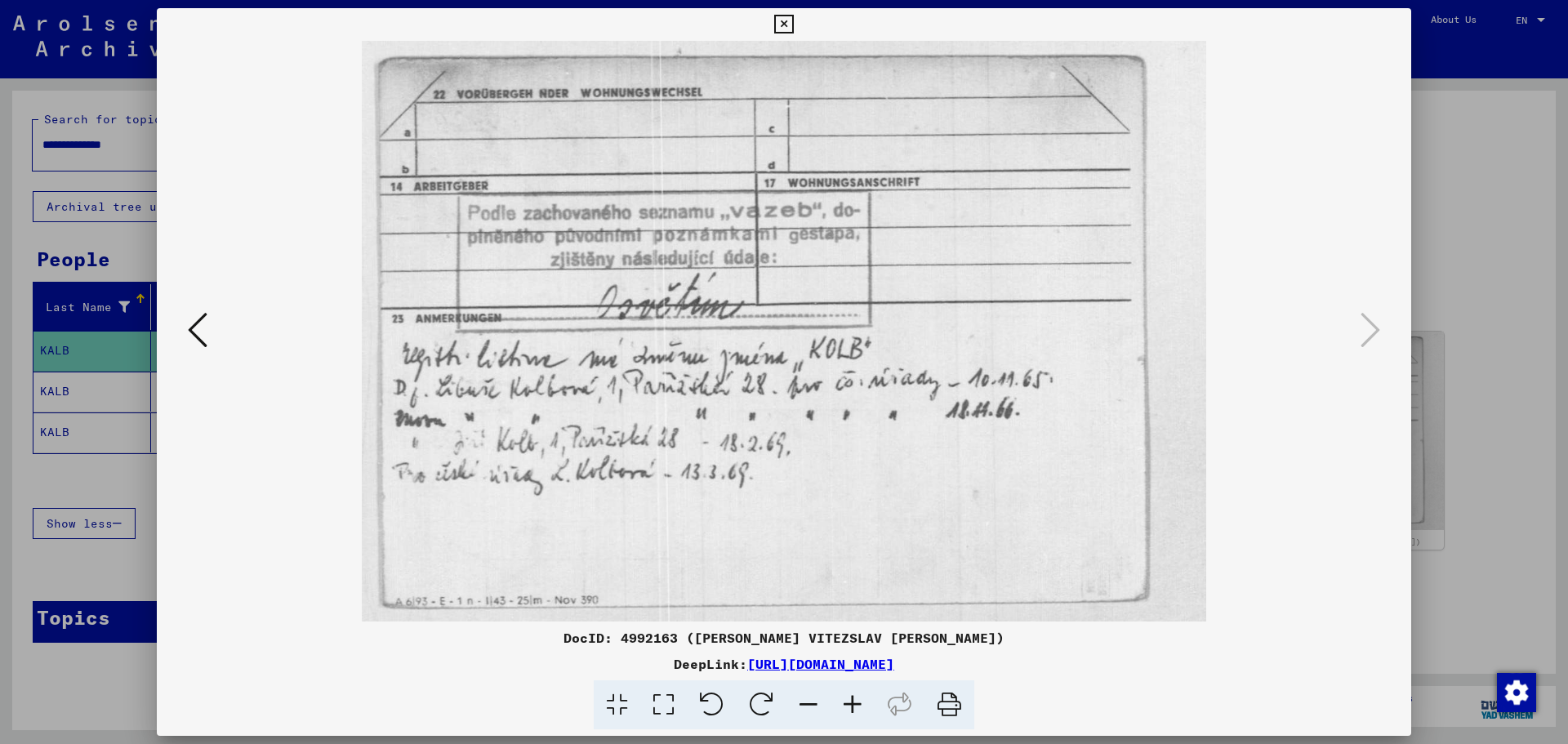
click at [1490, 508] on div at bounding box center [784, 372] width 1568 height 744
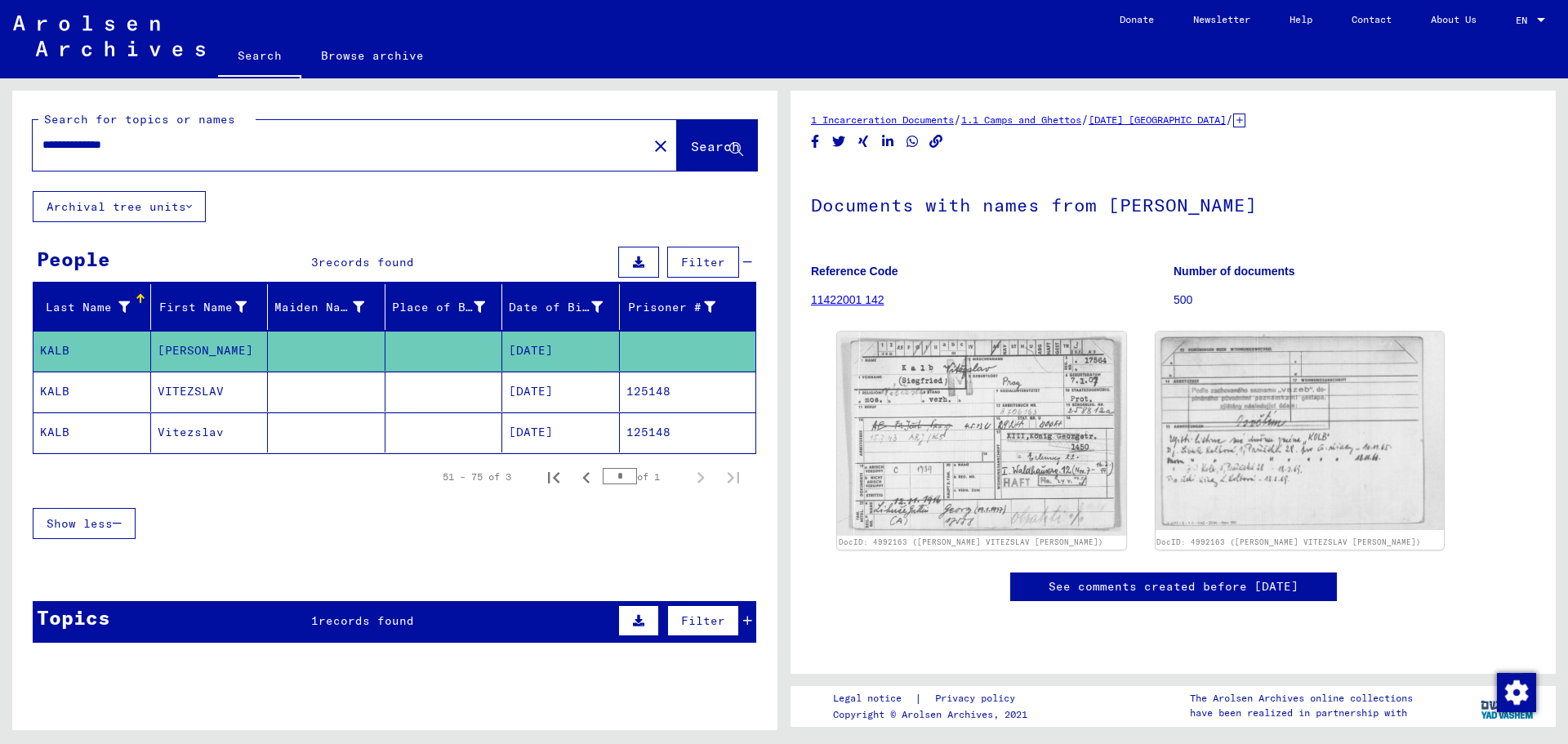
click at [645, 386] on mat-cell "125148" at bounding box center [688, 391] width 137 height 40
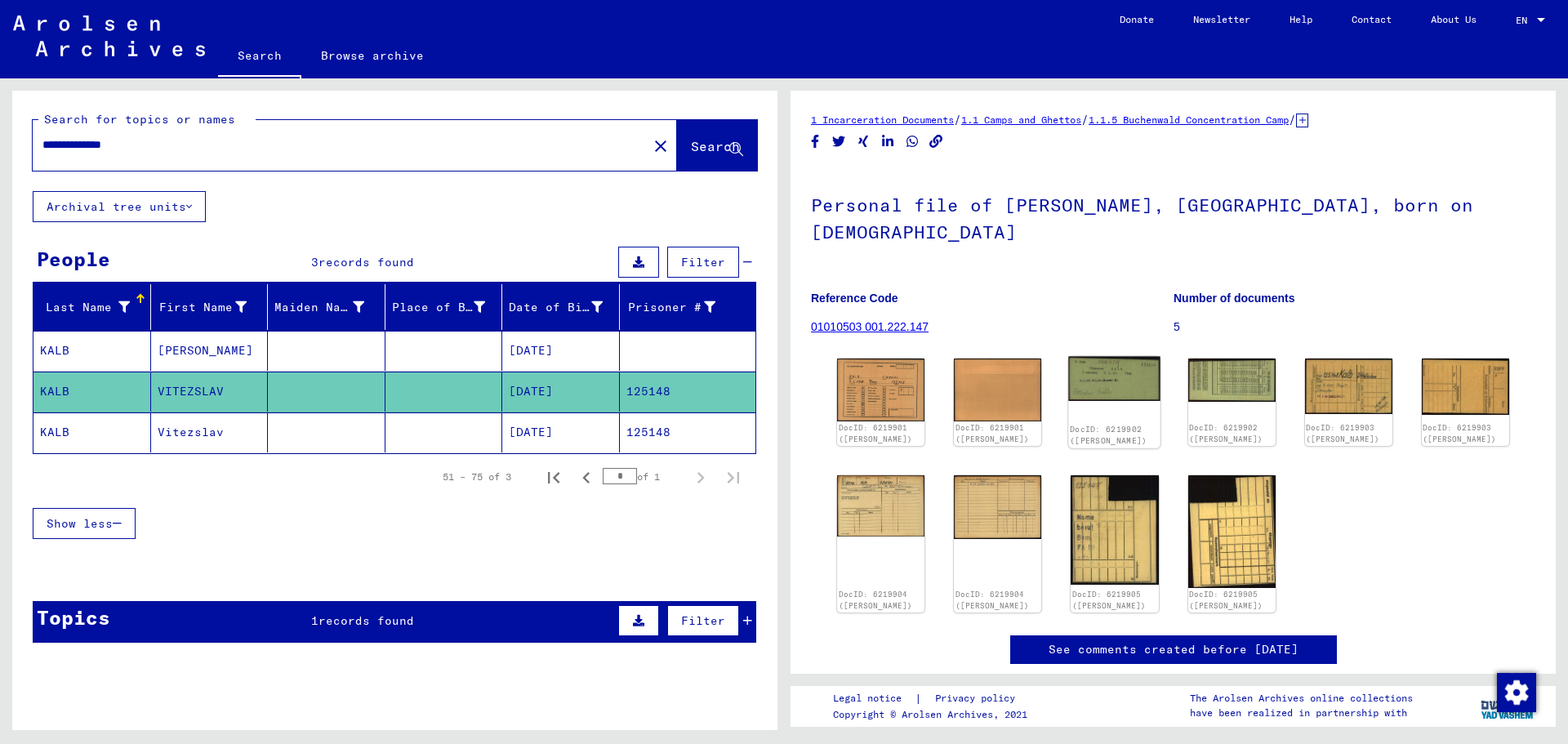
click at [1125, 357] on img at bounding box center [1115, 380] width 92 height 45
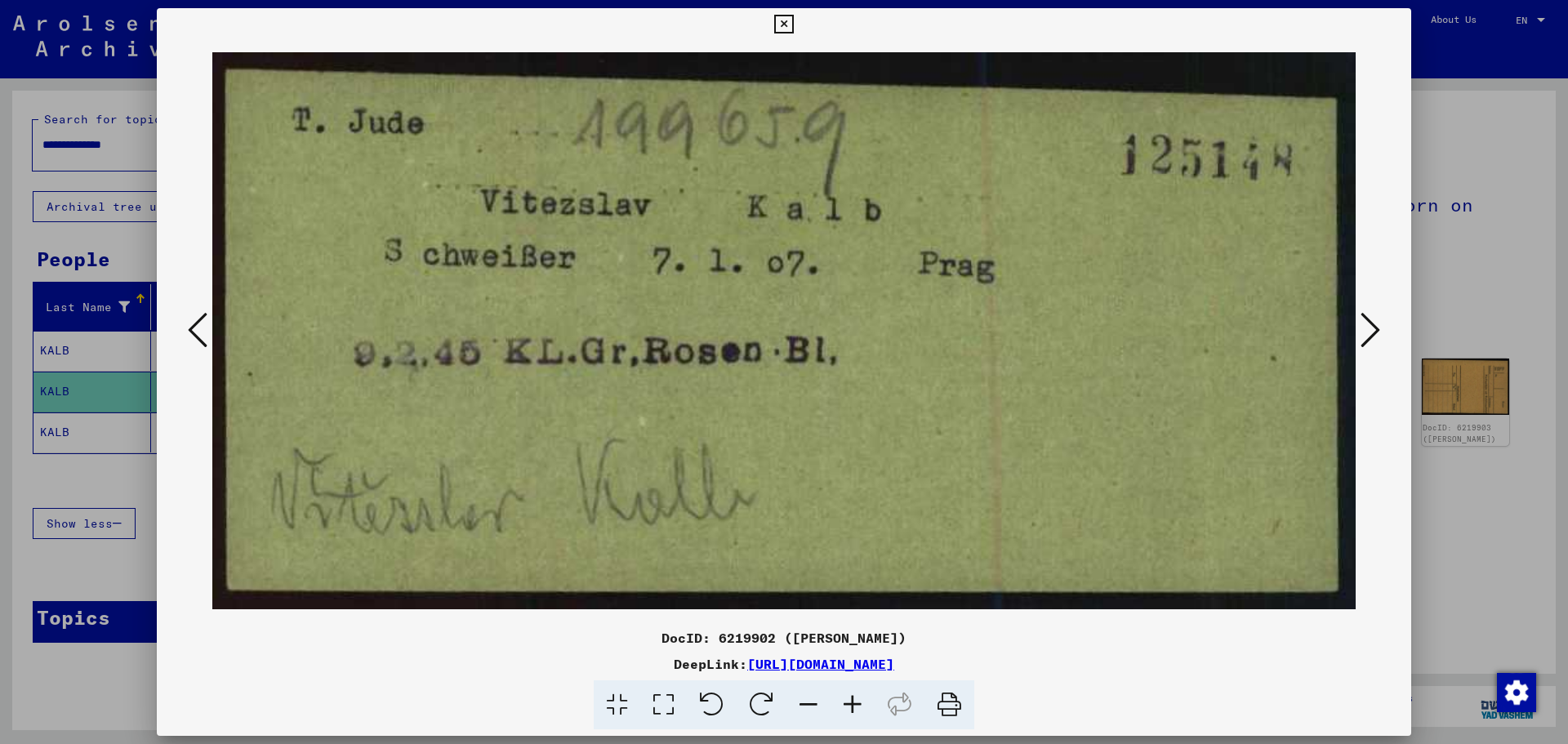
click at [1473, 467] on div at bounding box center [784, 372] width 1568 height 744
